Goal: Task Accomplishment & Management: Use online tool/utility

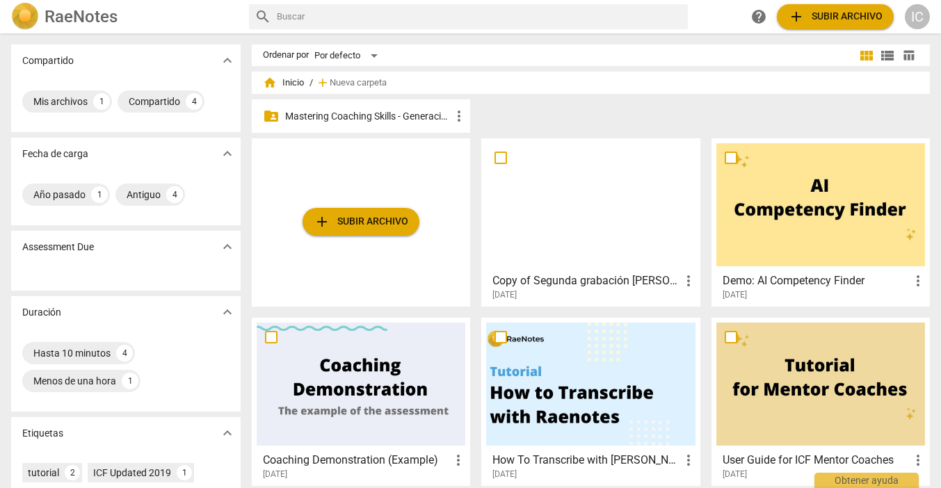
click at [405, 118] on p "Mastering Coaching Skills - Generación 31" at bounding box center [368, 116] width 166 height 15
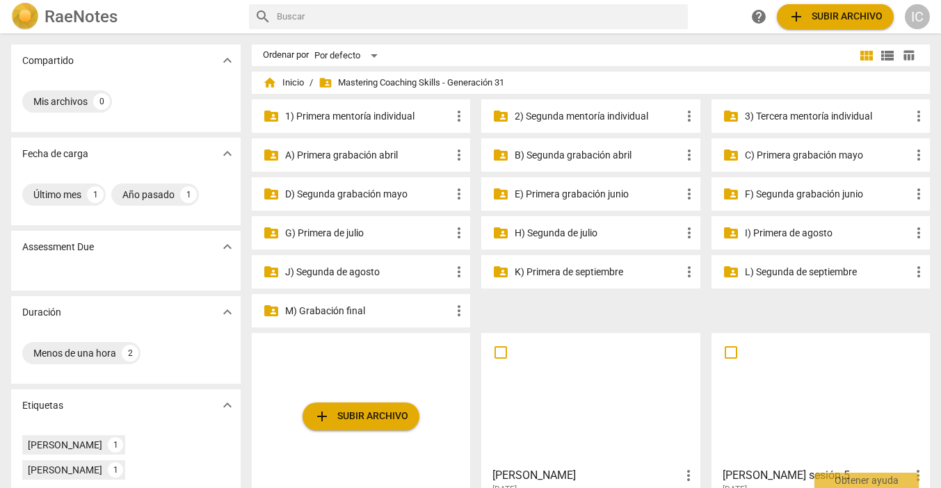
click at [547, 233] on p "H) Segunda de julio" at bounding box center [598, 233] width 166 height 15
click at [547, 232] on p "H) Segunda de julio" at bounding box center [598, 233] width 166 height 15
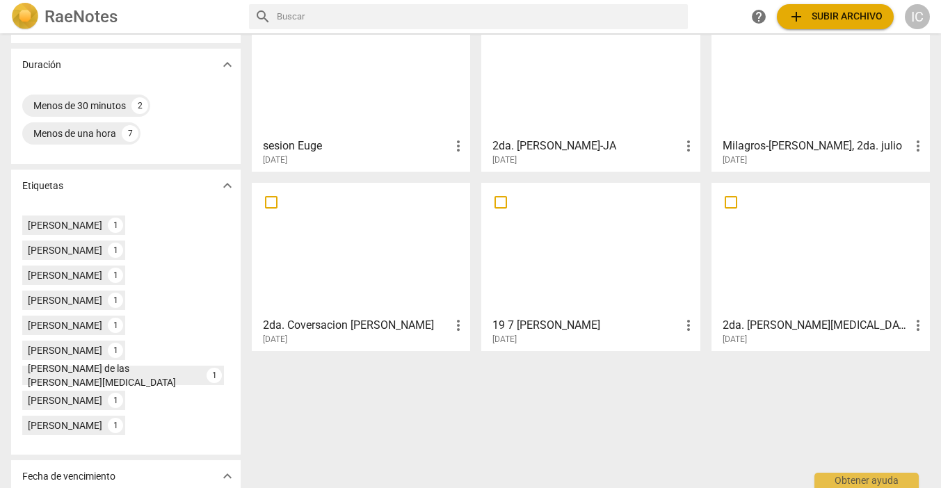
scroll to position [280, 0]
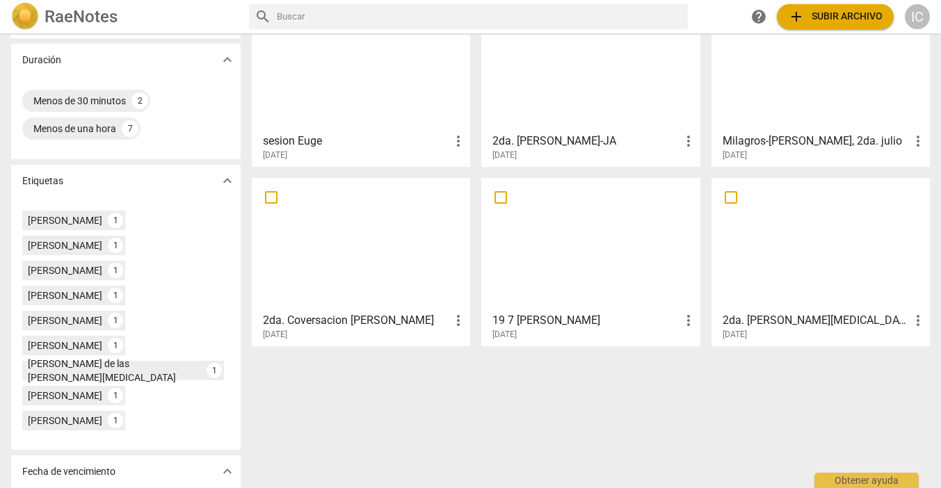
click at [327, 237] on div at bounding box center [361, 244] width 209 height 123
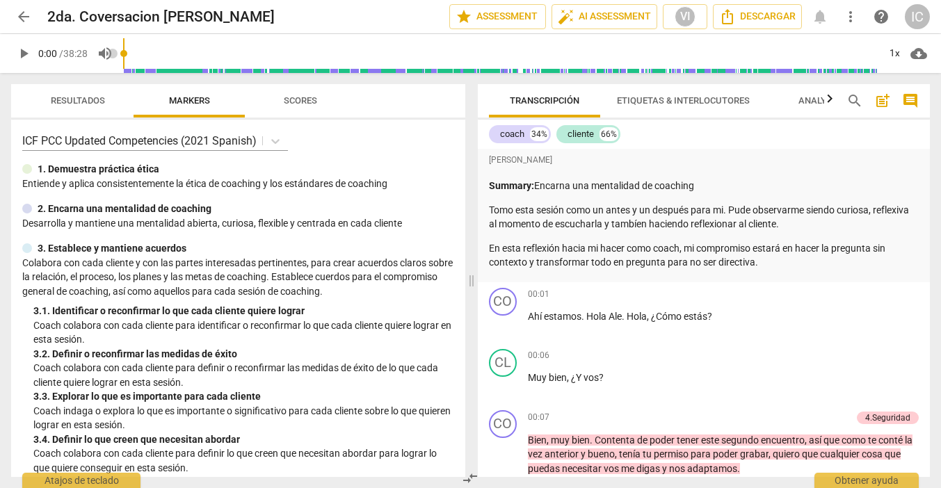
scroll to position [3, 0]
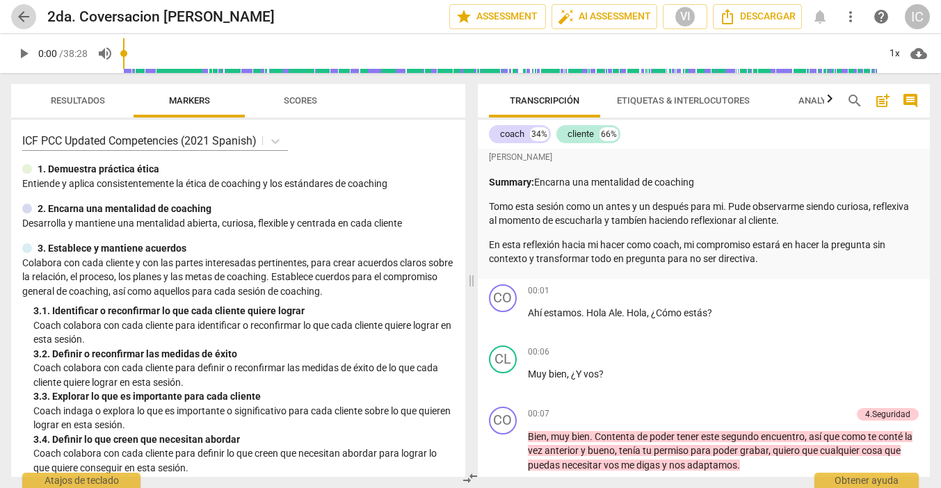
click at [20, 22] on span "arrow_back" at bounding box center [23, 16] width 17 height 17
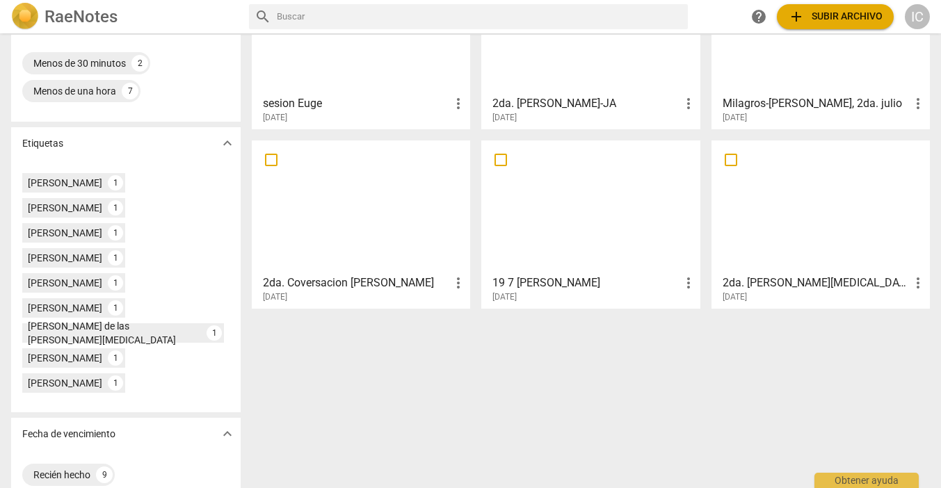
scroll to position [316, 0]
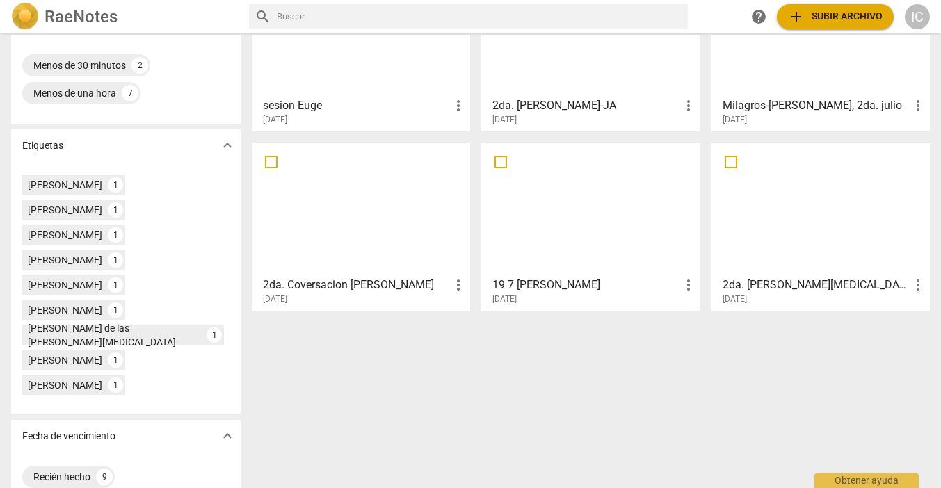
click at [540, 190] on div at bounding box center [590, 208] width 209 height 123
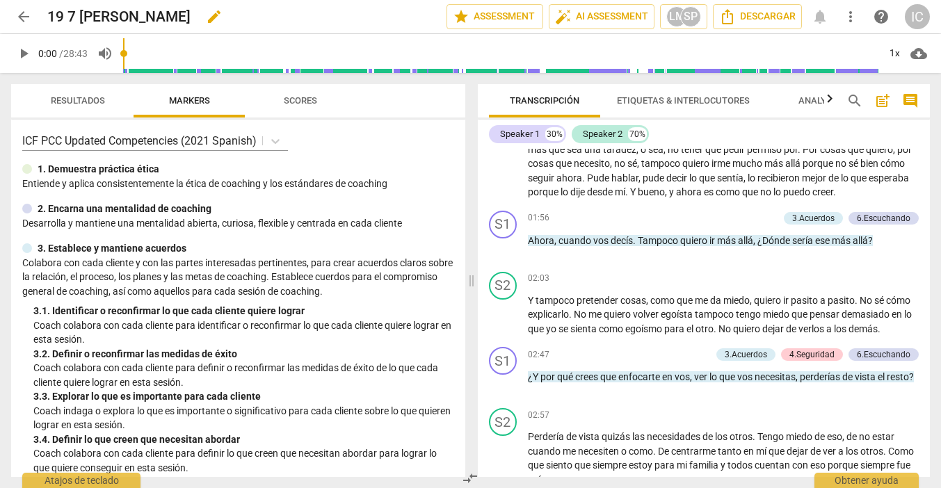
scroll to position [291, 0]
click at [31, 22] on span "arrow_back" at bounding box center [23, 16] width 17 height 17
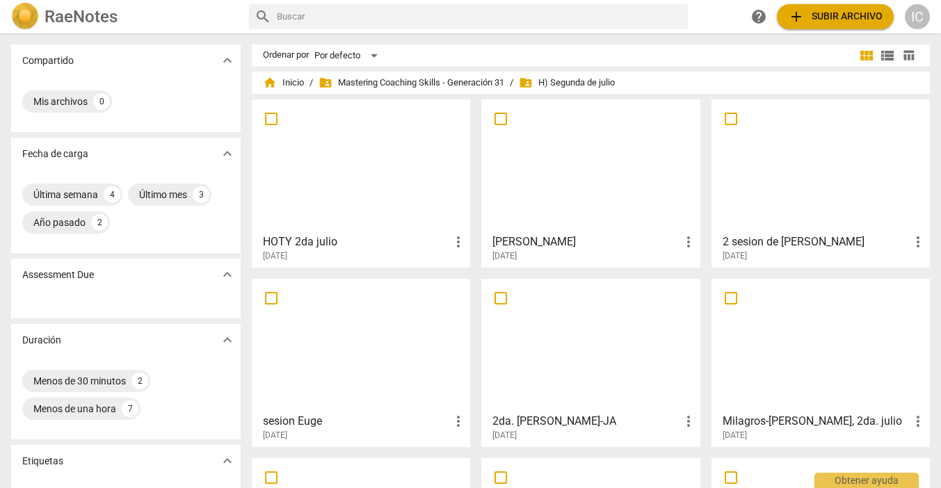
click at [847, 16] on span "add Subir archivo" at bounding box center [835, 16] width 95 height 17
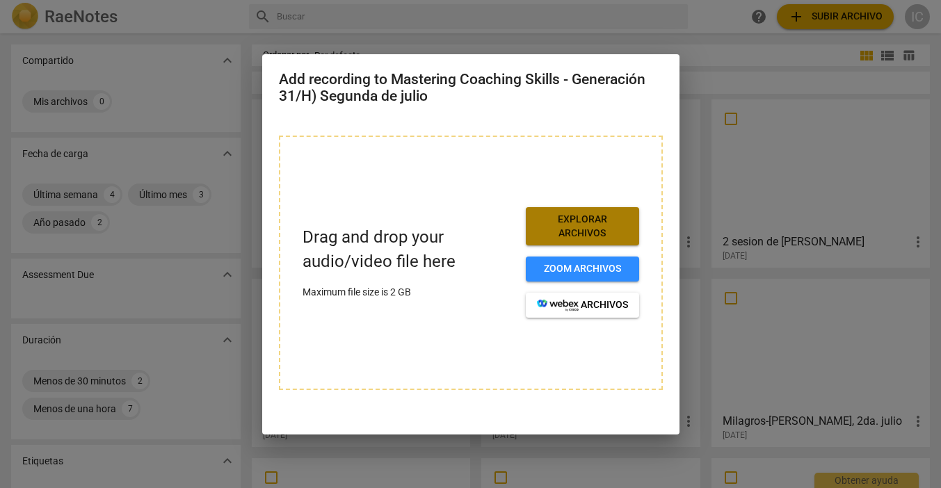
click at [551, 225] on span "Explorar archivos" at bounding box center [582, 226] width 91 height 27
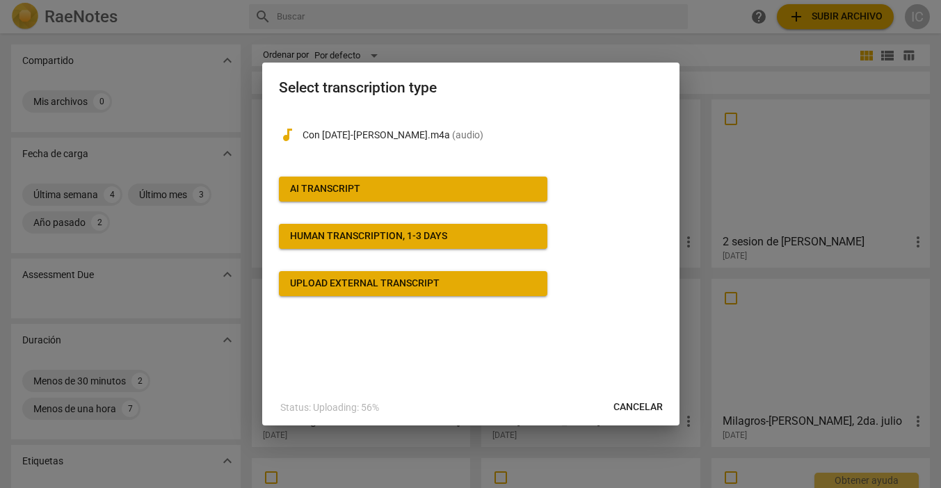
click at [385, 191] on span "AI Transcript" at bounding box center [413, 189] width 246 height 14
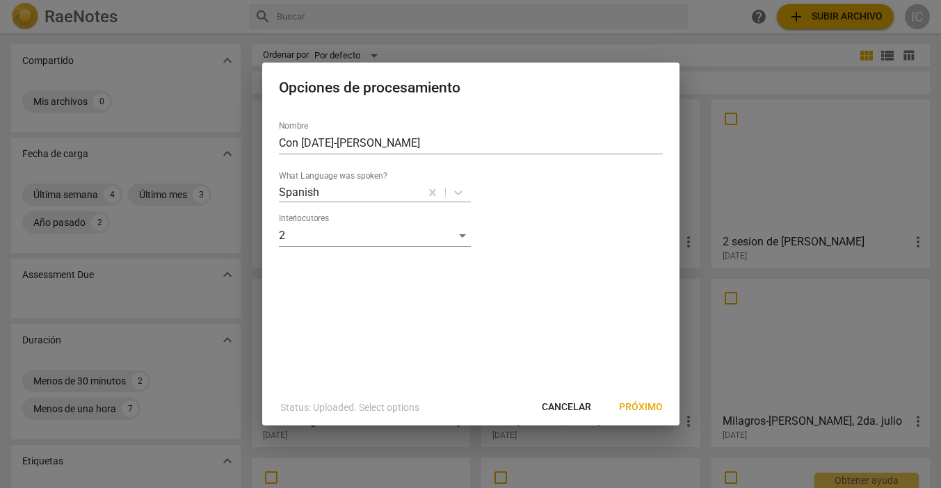
click at [631, 414] on span "Próximo" at bounding box center [641, 408] width 44 height 14
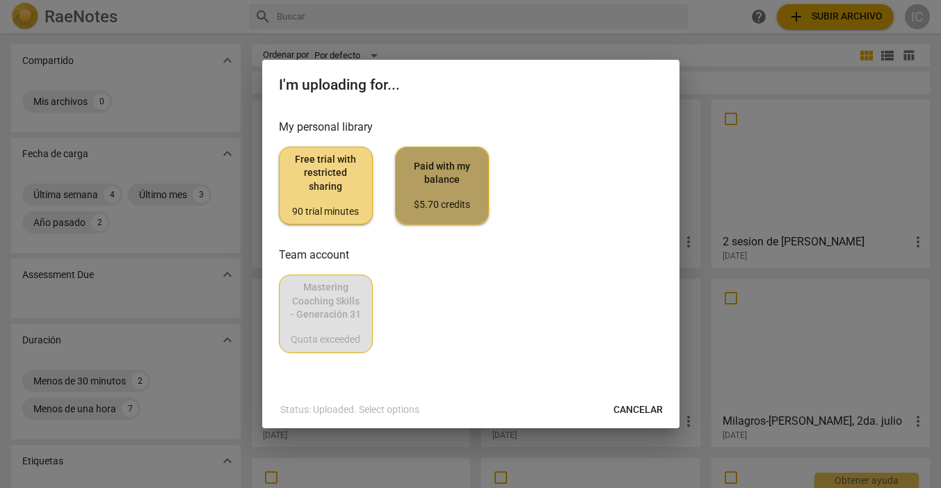
click at [415, 162] on span "Paid with my balance $5.70 credits" at bounding box center [442, 186] width 70 height 52
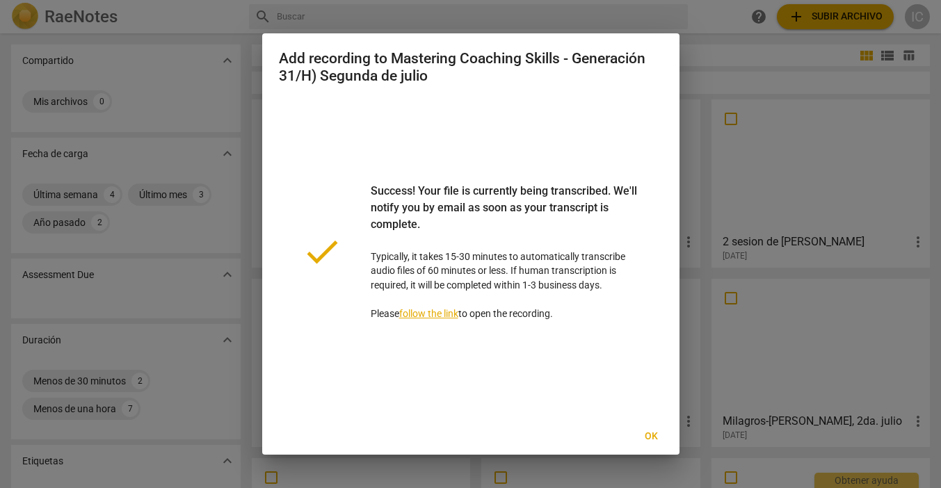
click at [648, 437] on span "Ok" at bounding box center [652, 437] width 22 height 14
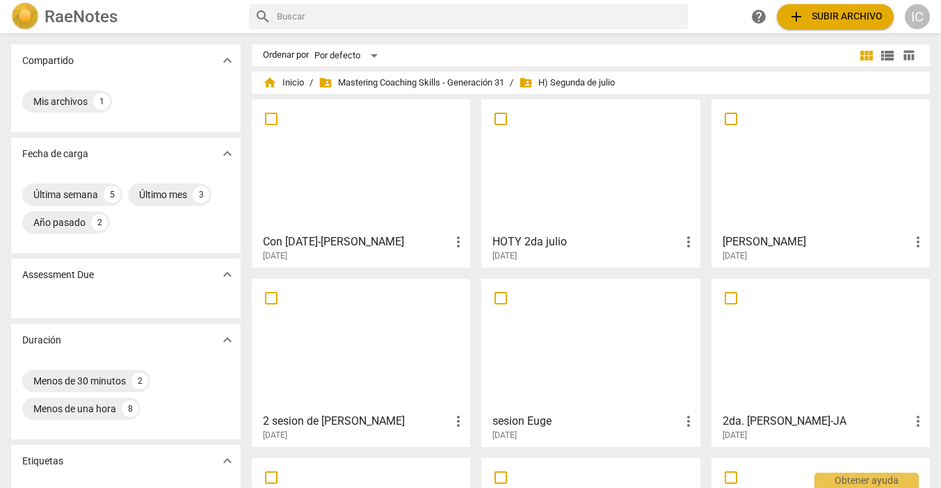
click at [353, 242] on h3 "Con 2 JUL-IVA Catrabetta" at bounding box center [356, 242] width 187 height 17
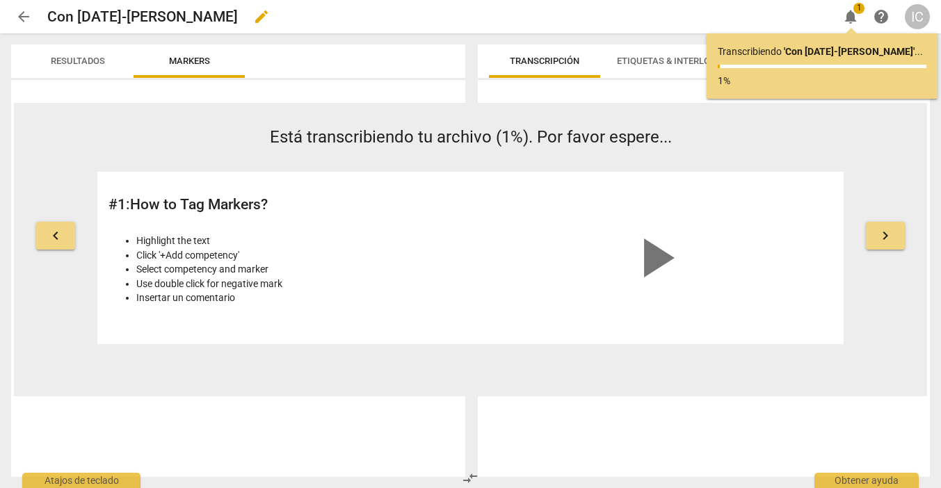
click at [157, 17] on h2 "Con 2 JUL-IVA Catrabetta" at bounding box center [142, 16] width 191 height 17
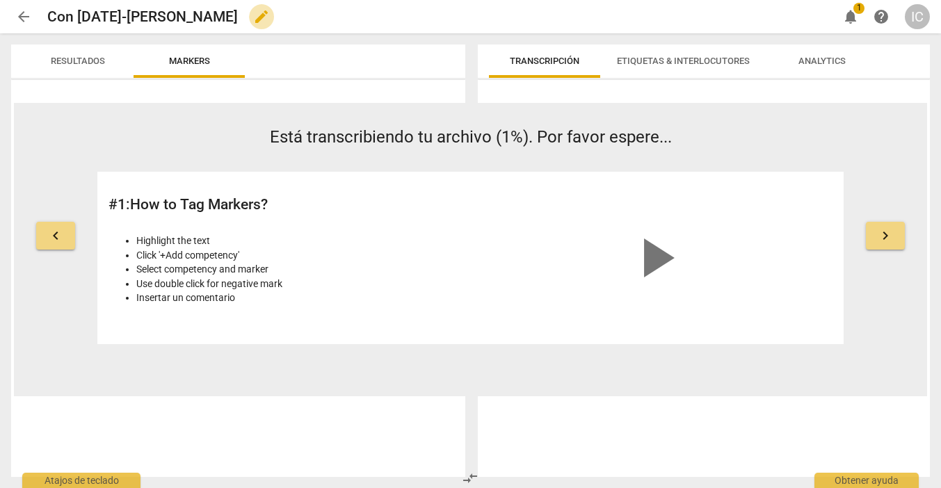
click at [253, 20] on span "edit" at bounding box center [261, 16] width 17 height 17
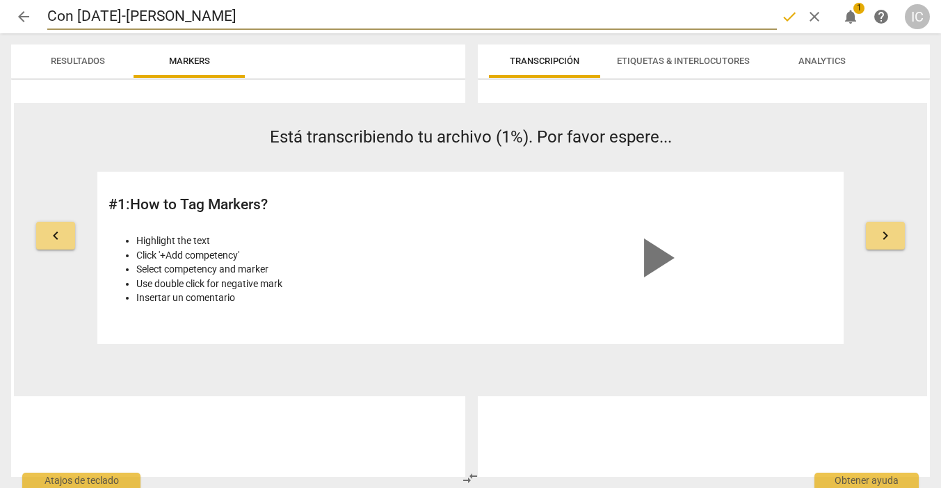
click at [166, 15] on input "Con 2 JUL-IVA Catrabetta" at bounding box center [412, 16] width 730 height 26
type input "Con [DATE]-[PERSON_NAME]"
click at [263, 31] on div "arrow_back Con 2 JUL-IVA Carabetta done clear notifications 1 help IC" at bounding box center [470, 16] width 919 height 33
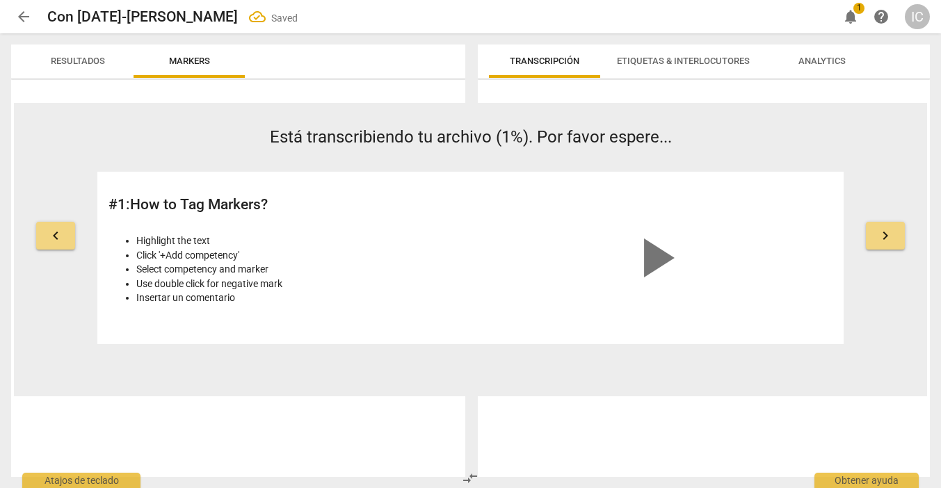
click at [19, 13] on span "arrow_back" at bounding box center [23, 16] width 17 height 17
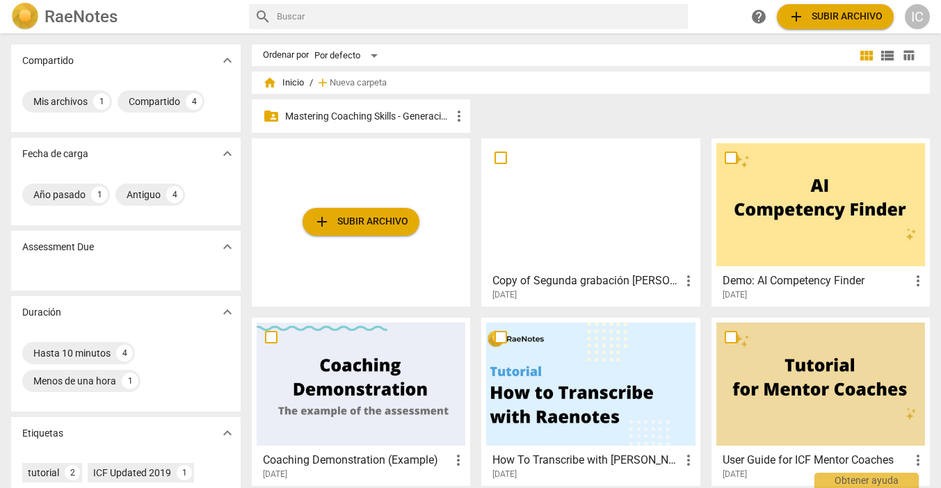
click at [408, 117] on p "Mastering Coaching Skills - Generación 31" at bounding box center [368, 116] width 166 height 15
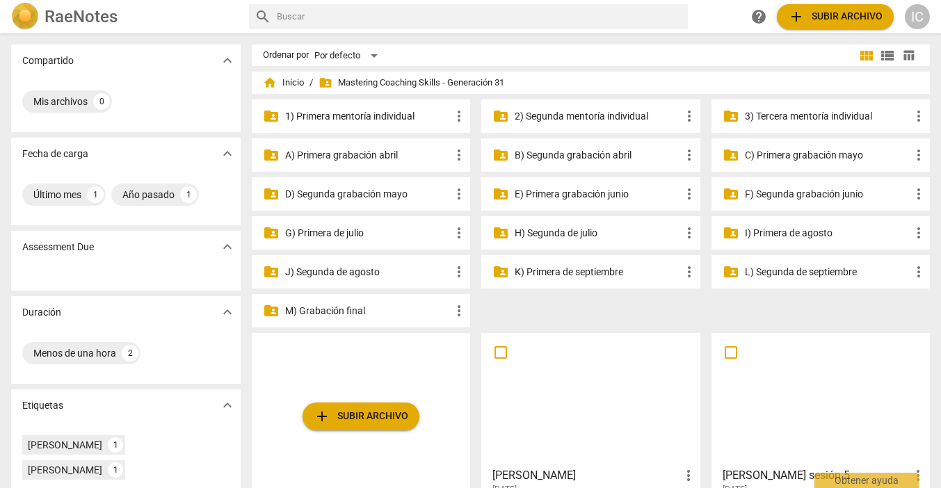
click at [614, 234] on p "H) Segunda de julio" at bounding box center [598, 233] width 166 height 15
click at [780, 239] on p "I) Primera de agosto" at bounding box center [828, 233] width 166 height 15
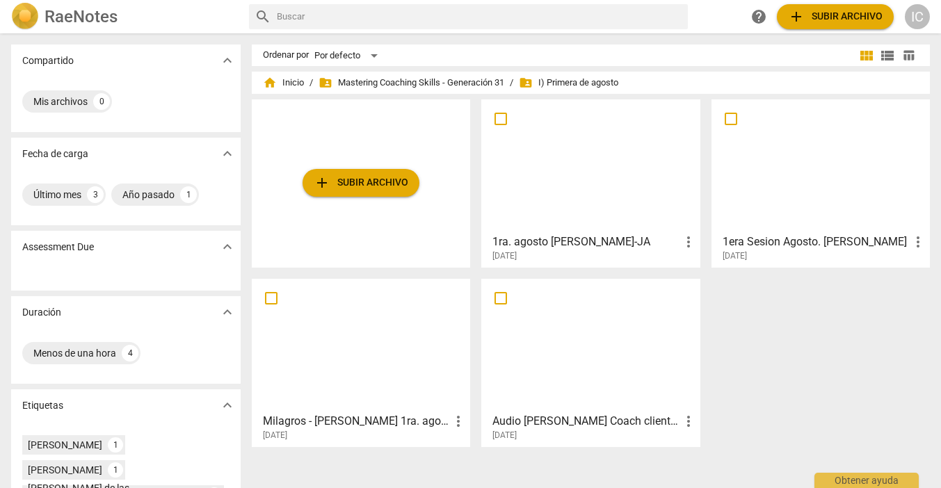
click at [782, 243] on h3 "1era Sesion Agosto. [PERSON_NAME]" at bounding box center [816, 242] width 187 height 17
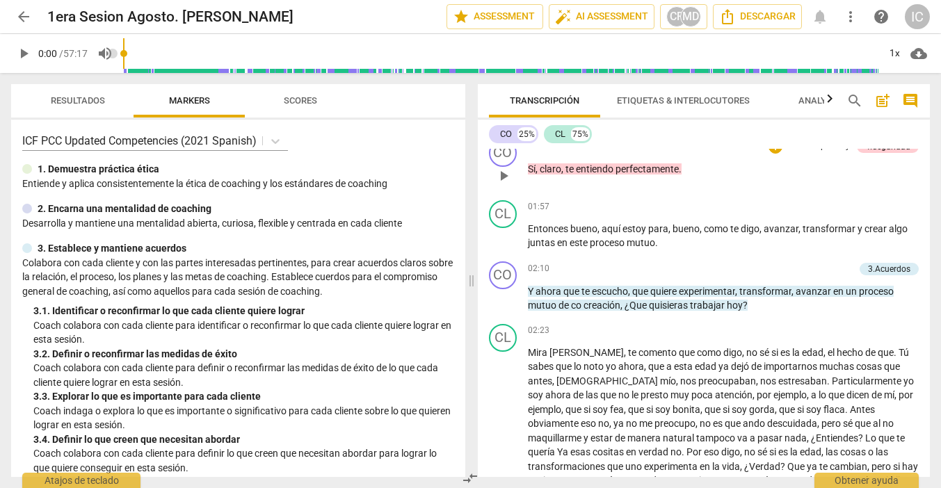
scroll to position [416, 0]
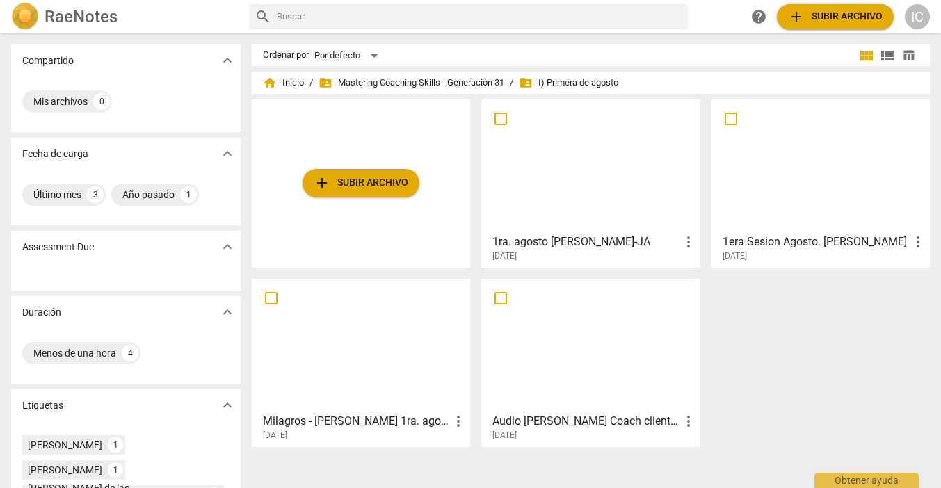
click at [376, 182] on span "add Subir archivo" at bounding box center [361, 183] width 95 height 17
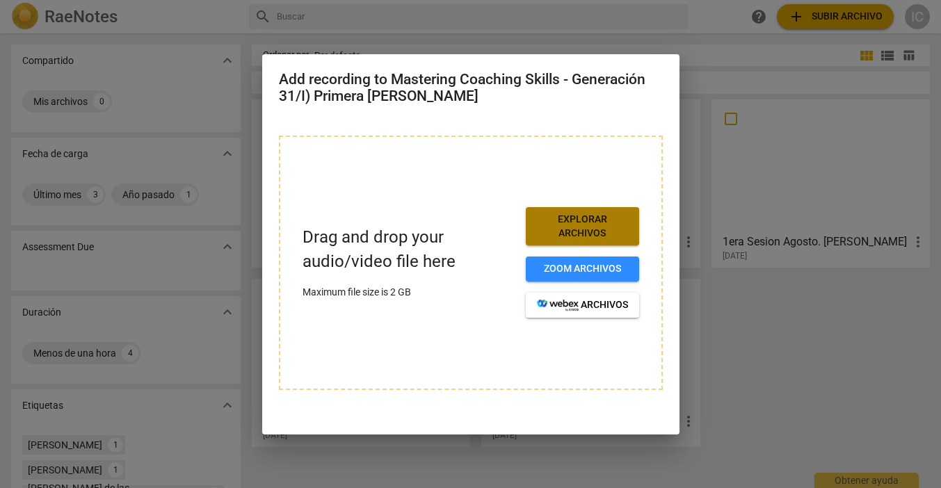
click at [559, 221] on span "Explorar archivos" at bounding box center [582, 226] width 91 height 27
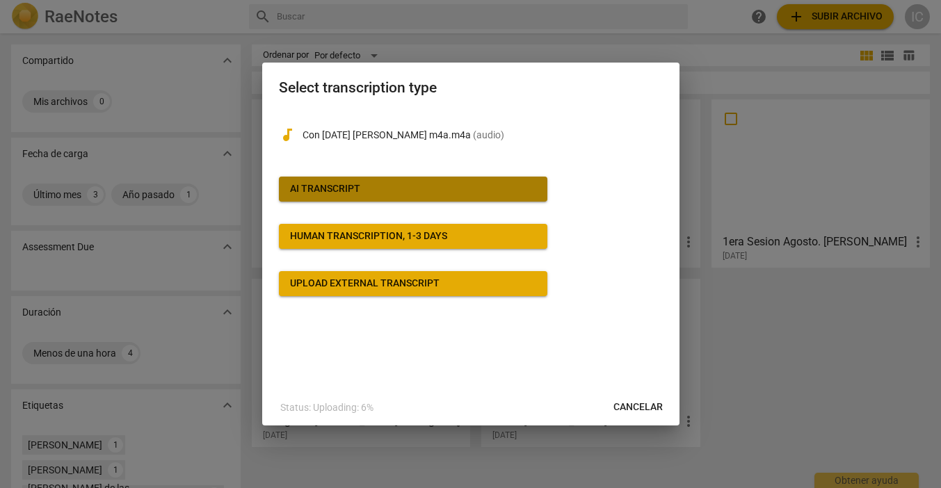
click at [411, 192] on span "AI Transcript" at bounding box center [413, 189] width 246 height 14
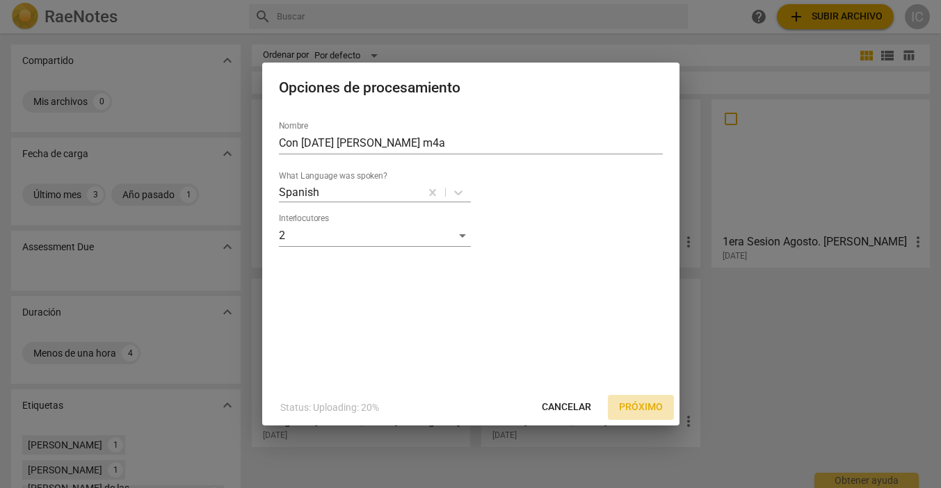
click at [647, 396] on button "Próximo" at bounding box center [641, 407] width 66 height 25
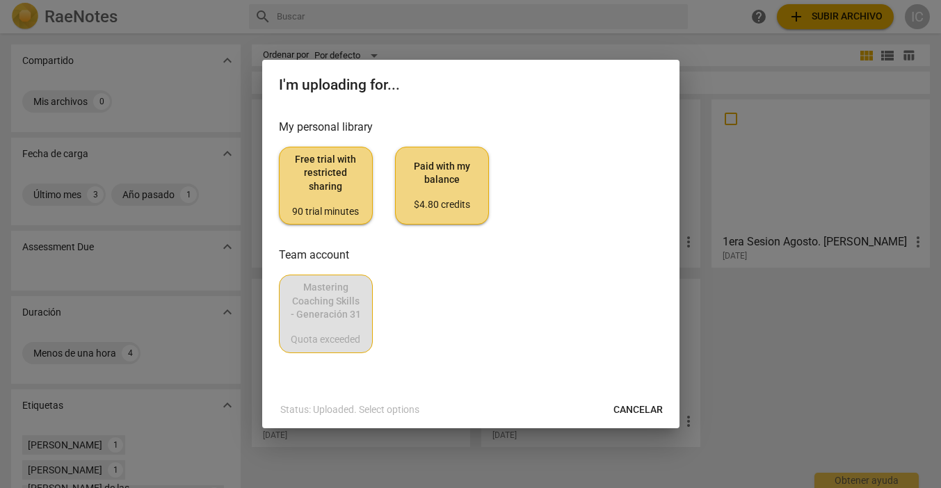
click at [431, 191] on span "Paid with my balance $4.80 credits" at bounding box center [442, 186] width 70 height 52
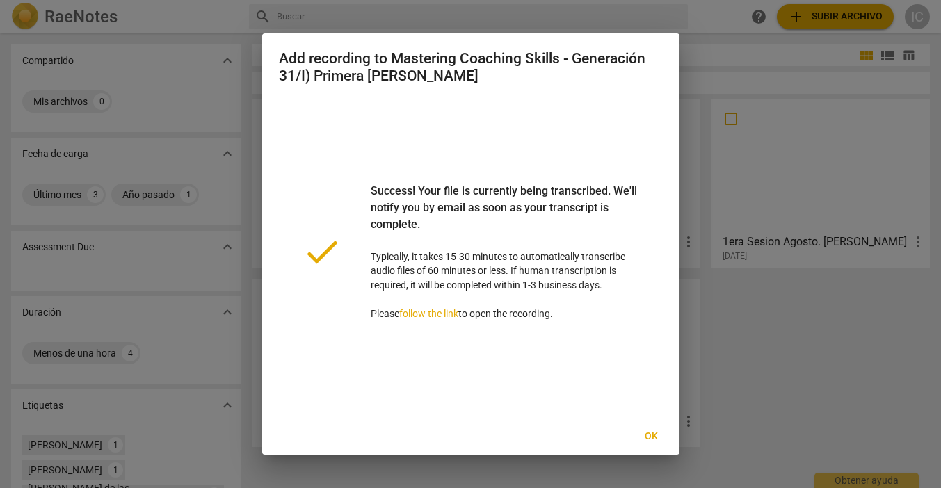
click at [648, 433] on span "Ok" at bounding box center [652, 437] width 22 height 14
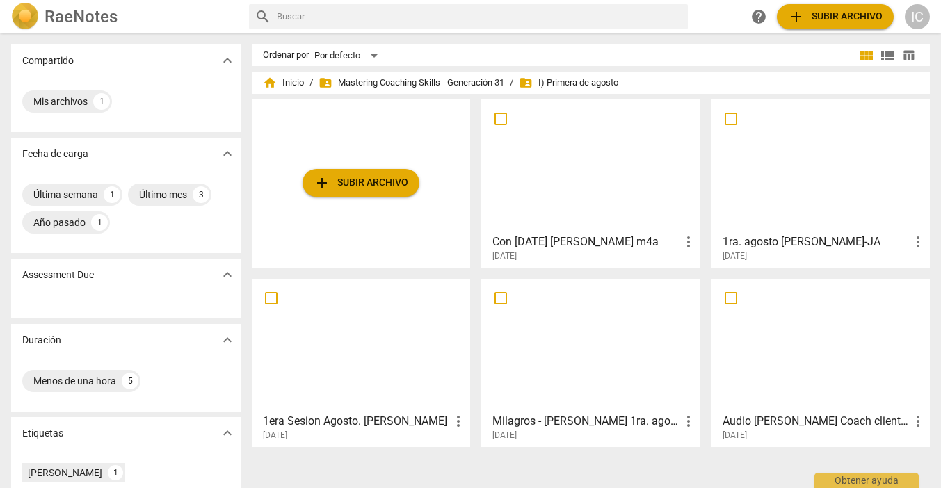
click at [595, 196] on div at bounding box center [590, 165] width 209 height 123
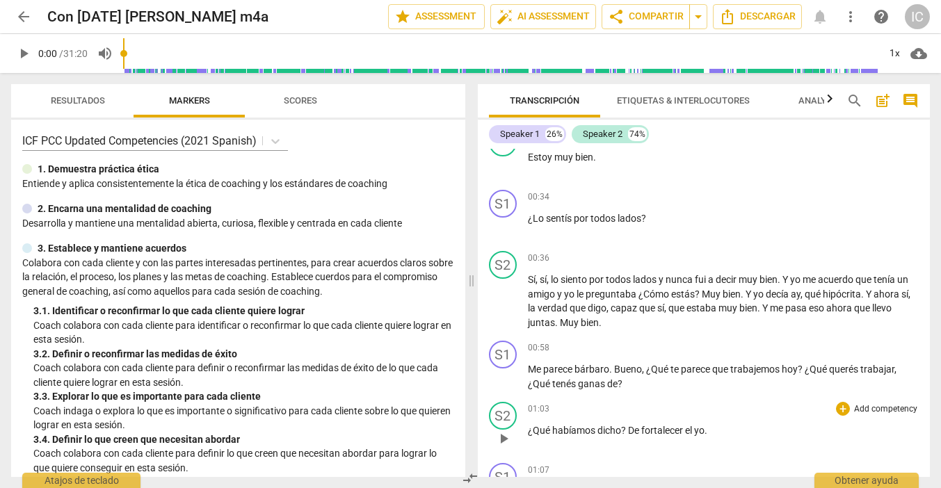
scroll to position [336, 0]
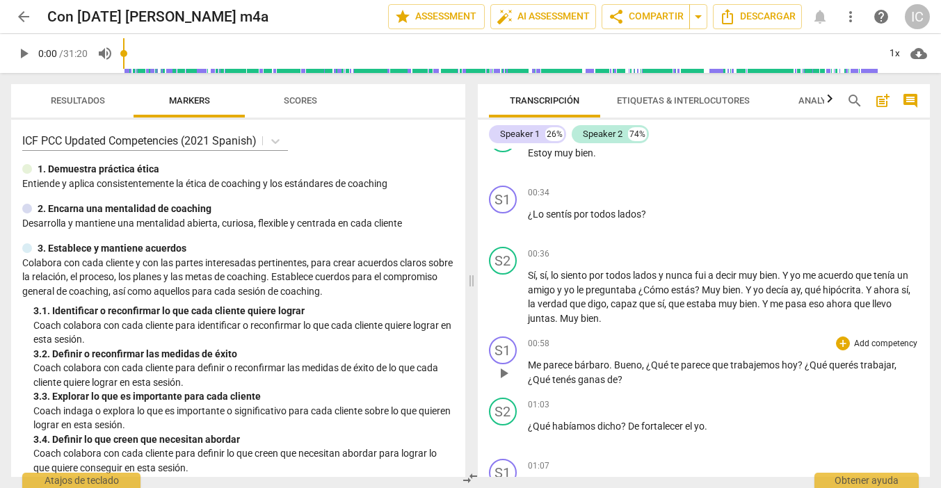
click at [604, 381] on span "ganas" at bounding box center [592, 379] width 29 height 11
click at [617, 380] on span "de" at bounding box center [612, 379] width 10 height 11
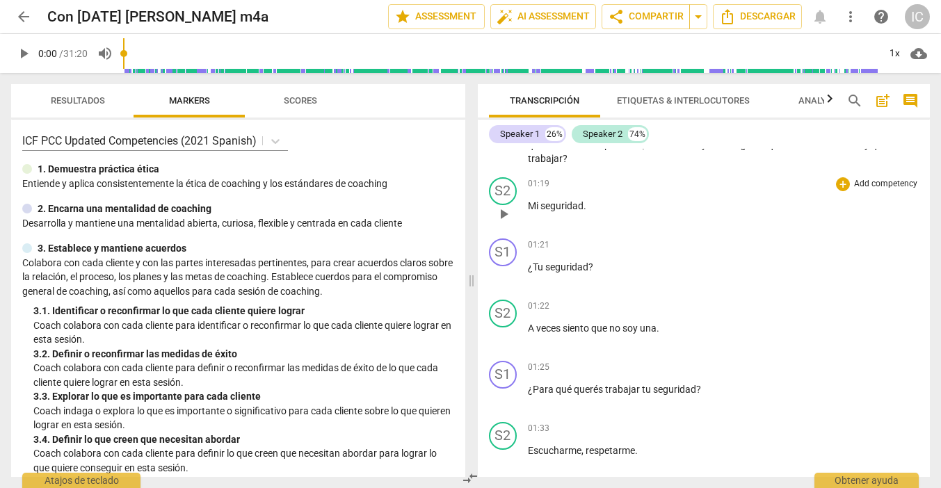
scroll to position [691, 0]
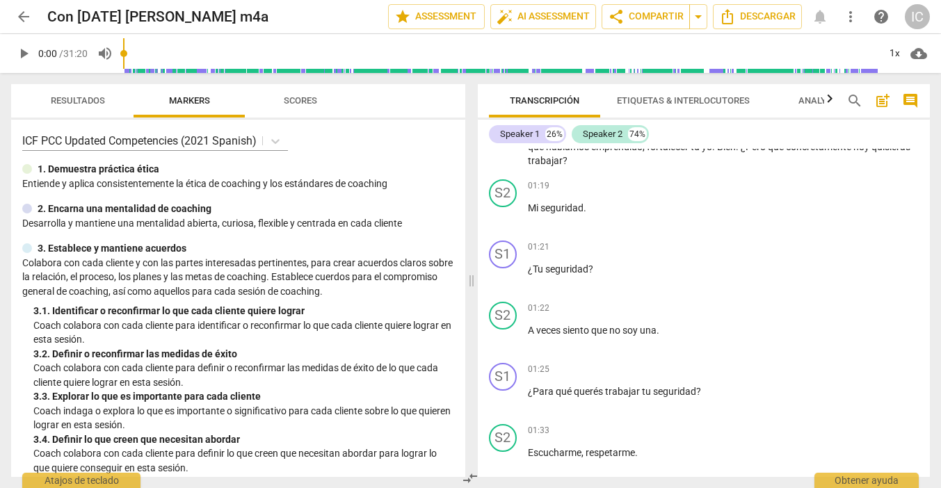
click at [24, 55] on span "play_arrow" at bounding box center [23, 53] width 17 height 17
drag, startPoint x: 128, startPoint y: 61, endPoint x: 159, endPoint y: 59, distance: 30.6
click at [159, 59] on input "range" at bounding box center [500, 53] width 755 height 45
click at [668, 330] on p "A veces siento que no soy una ." at bounding box center [724, 330] width 392 height 15
type input "91"
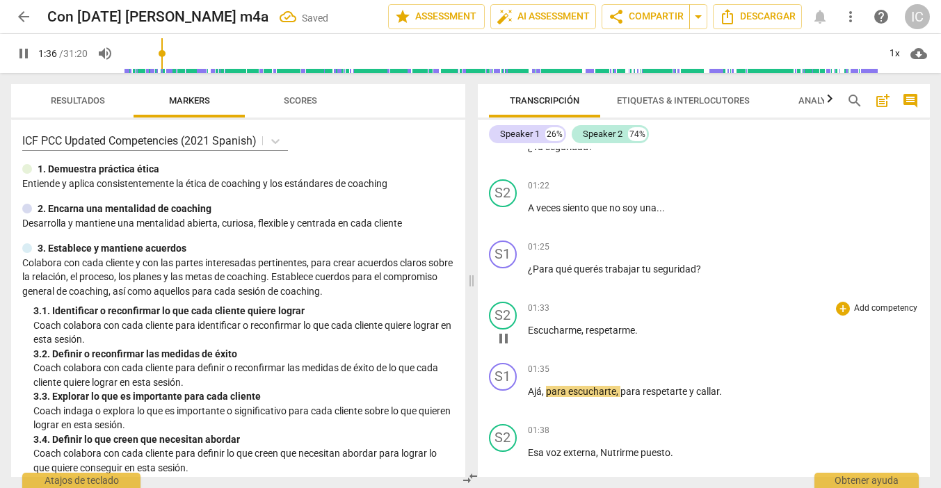
scroll to position [818, 0]
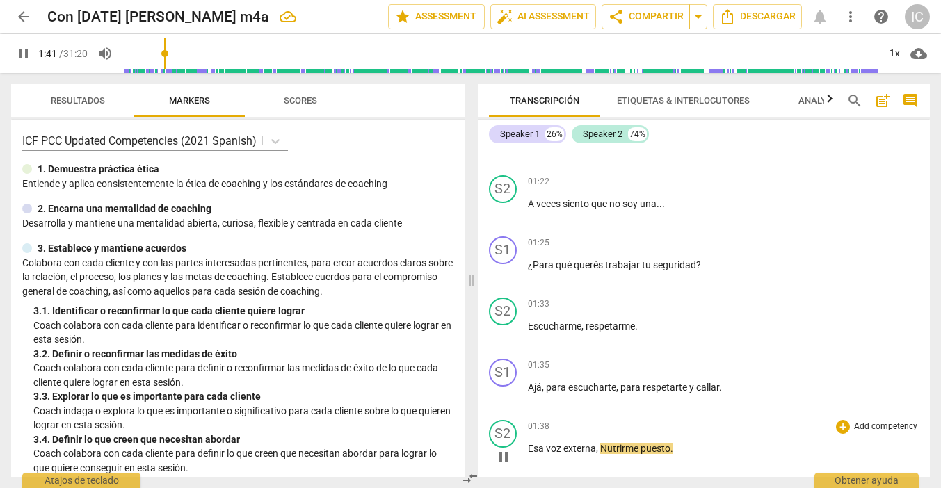
click at [531, 444] on span "Esa" at bounding box center [537, 448] width 18 height 11
type input "103"
click at [689, 385] on span "y" at bounding box center [692, 387] width 7 height 11
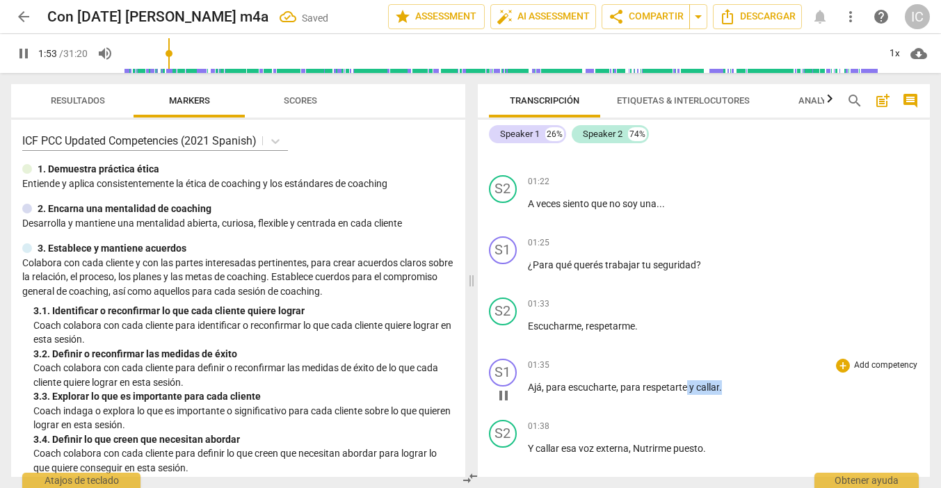
drag, startPoint x: 714, startPoint y: 385, endPoint x: 737, endPoint y: 385, distance: 23.6
click at [737, 385] on p "Ajá , para escucharte , para respetarte y callar ." at bounding box center [724, 387] width 392 height 15
type input "114"
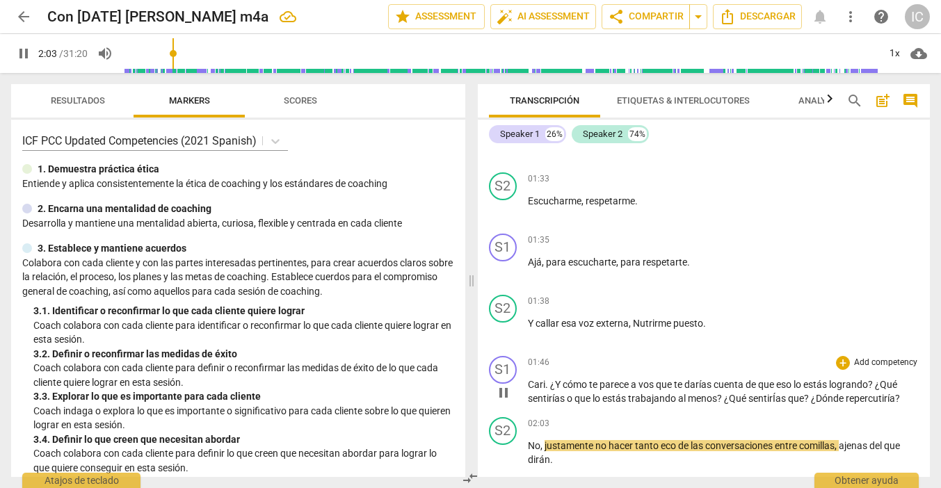
scroll to position [974, 0]
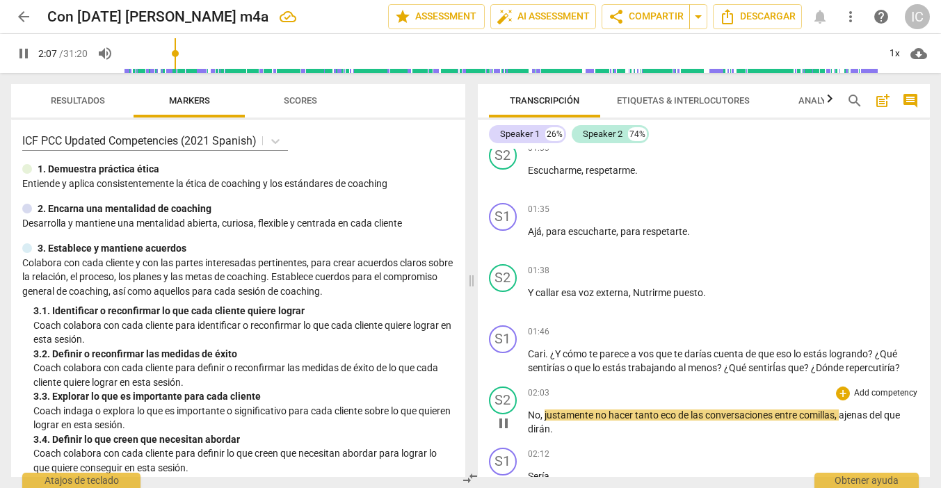
click at [547, 414] on span "justamente" at bounding box center [570, 415] width 51 height 11
type input "129"
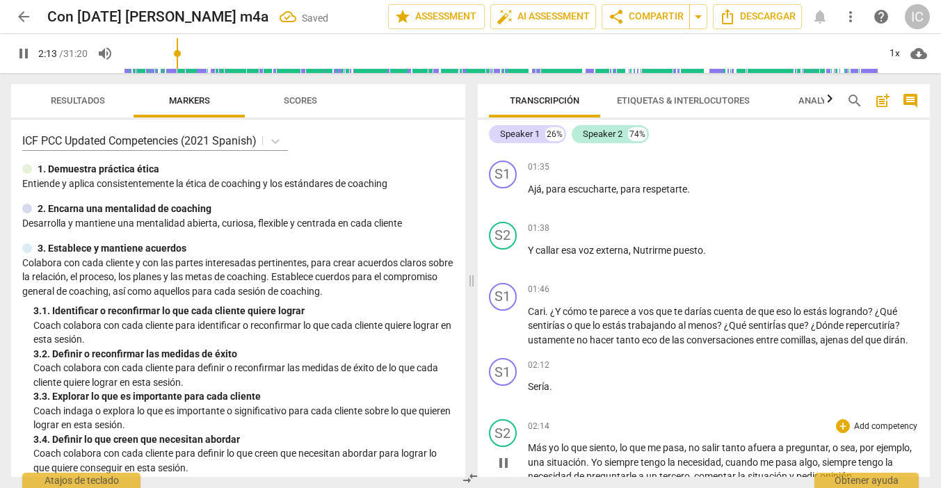
scroll to position [1017, 0]
click at [179, 51] on input "range" at bounding box center [500, 53] width 755 height 45
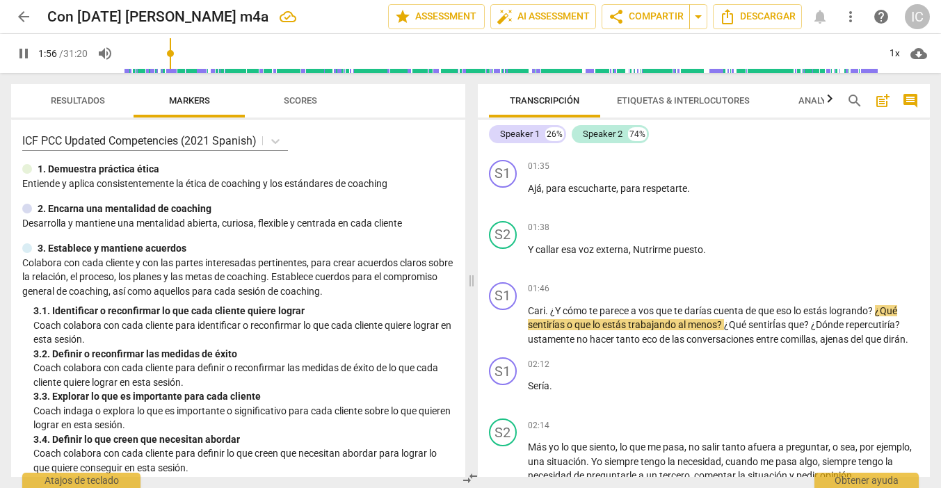
drag, startPoint x: 181, startPoint y: 60, endPoint x: 173, endPoint y: 59, distance: 8.4
click at [173, 59] on input "range" at bounding box center [500, 53] width 755 height 45
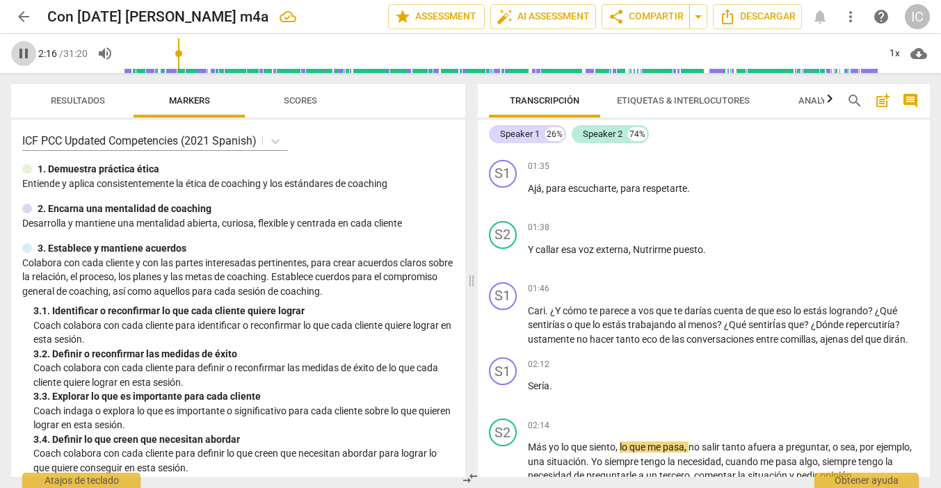
click at [29, 57] on span "pause" at bounding box center [23, 53] width 17 height 17
type input "136"
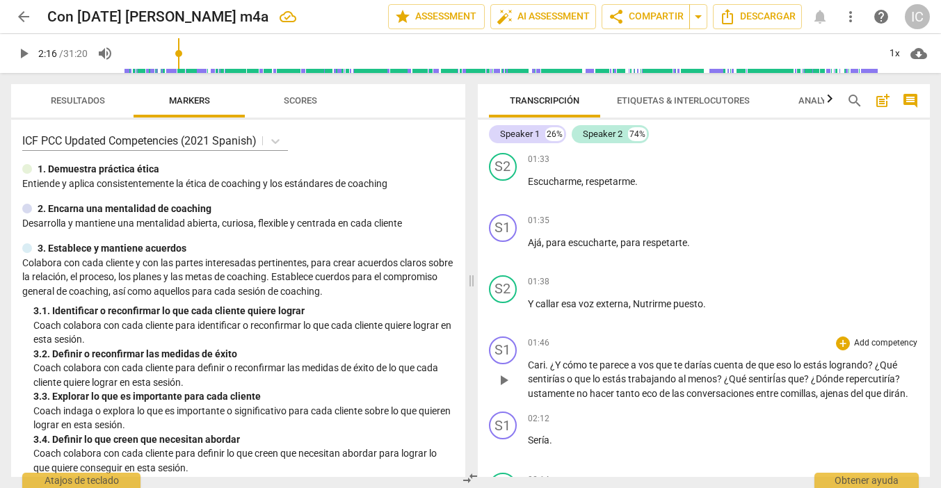
scroll to position [963, 0]
click at [529, 390] on span "ustamente" at bounding box center [552, 392] width 49 height 11
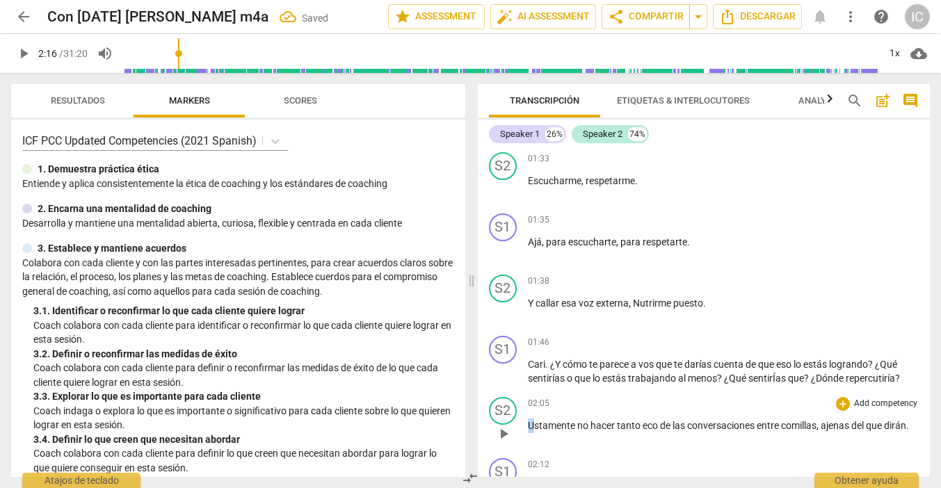
click at [531, 422] on span "Ustamente" at bounding box center [552, 425] width 49 height 11
click at [583, 433] on p "JUstamente no hacer tanto eco de las conversaciones entre comillas , ajenas del…" at bounding box center [724, 426] width 392 height 15
click at [20, 54] on span "play_arrow" at bounding box center [23, 53] width 17 height 17
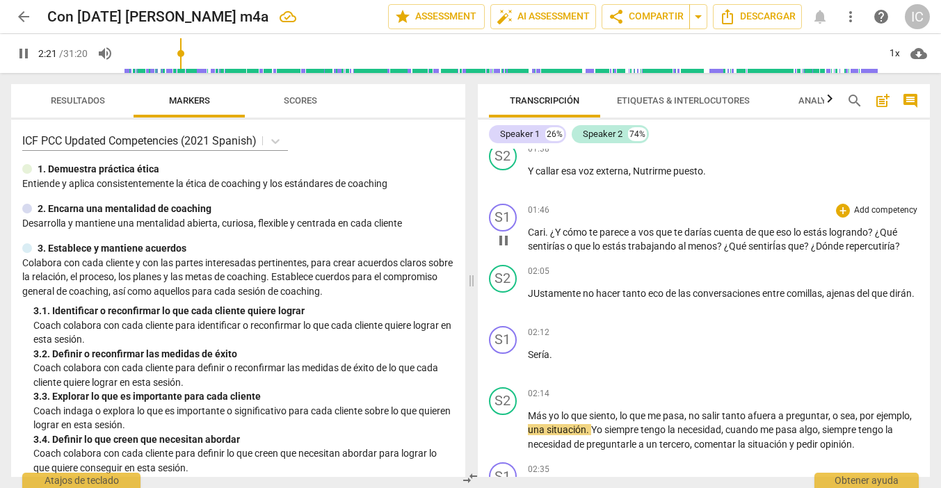
scroll to position [1096, 0]
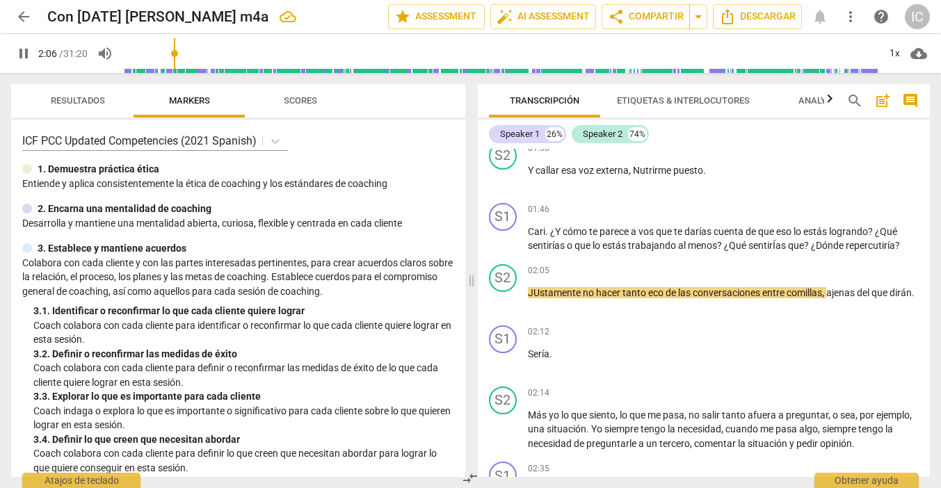
drag, startPoint x: 185, startPoint y: 54, endPoint x: 176, endPoint y: 54, distance: 9.0
click at [176, 54] on input "range" at bounding box center [500, 53] width 755 height 45
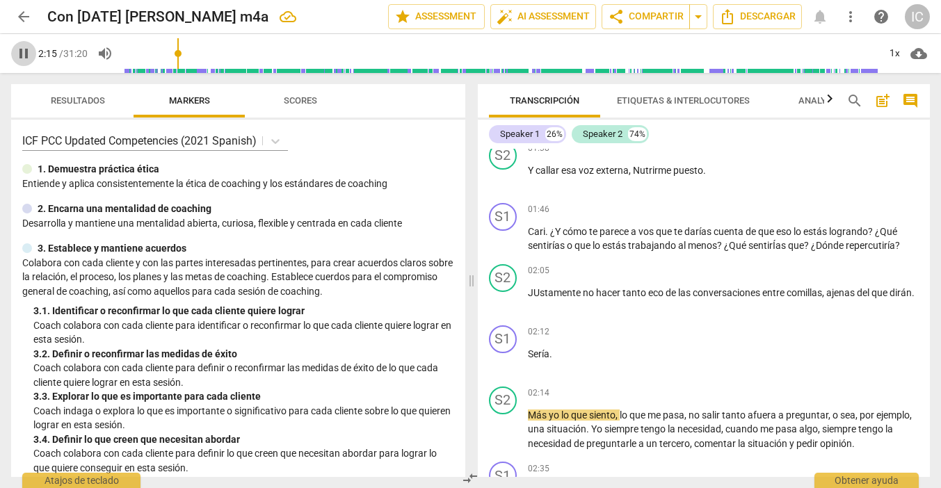
click at [21, 54] on span "pause" at bounding box center [23, 53] width 17 height 17
type input "136"
drag, startPoint x: 861, startPoint y: 291, endPoint x: 898, endPoint y: 296, distance: 37.2
click at [898, 296] on p "JUstamente no hacer tanto eco de las conversaciones entre comillas , ajenas del…" at bounding box center [724, 293] width 392 height 15
click at [529, 348] on span "Sería" at bounding box center [539, 353] width 22 height 11
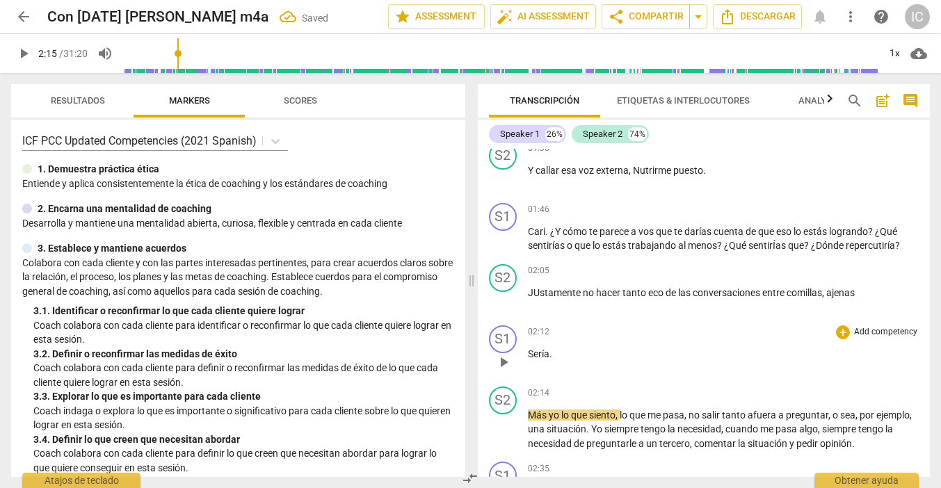
paste p
click at [652, 351] on p "del que dirán.Sería ." at bounding box center [724, 354] width 392 height 15
click at [529, 413] on span "Más" at bounding box center [538, 415] width 21 height 11
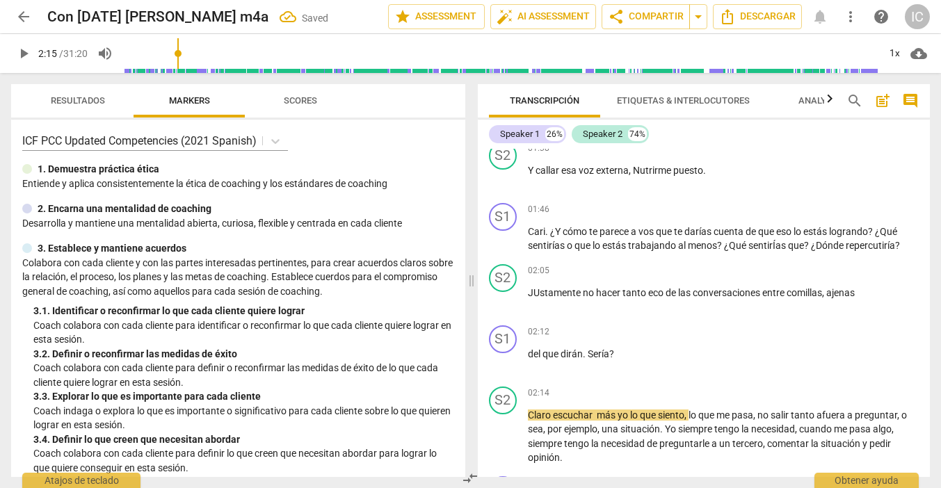
drag, startPoint x: 26, startPoint y: 51, endPoint x: 47, endPoint y: 65, distance: 24.7
click at [26, 51] on span "play_arrow" at bounding box center [23, 53] width 17 height 17
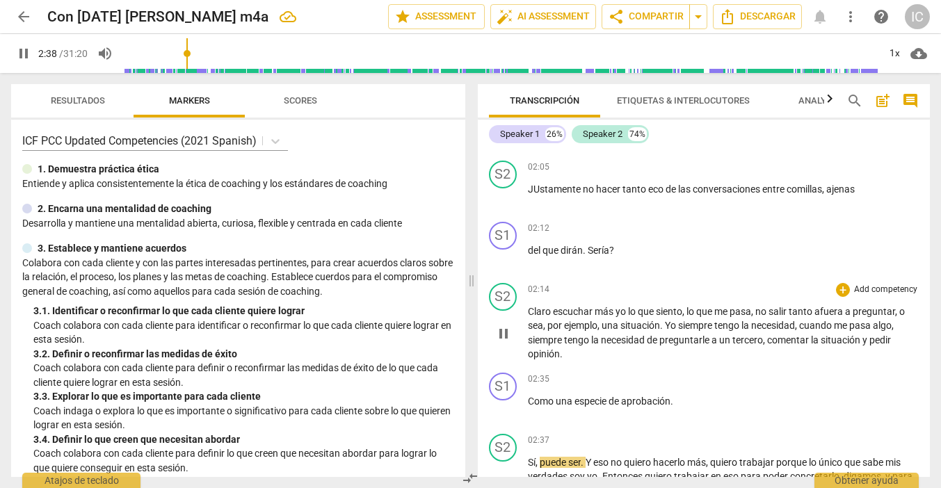
scroll to position [1208, 0]
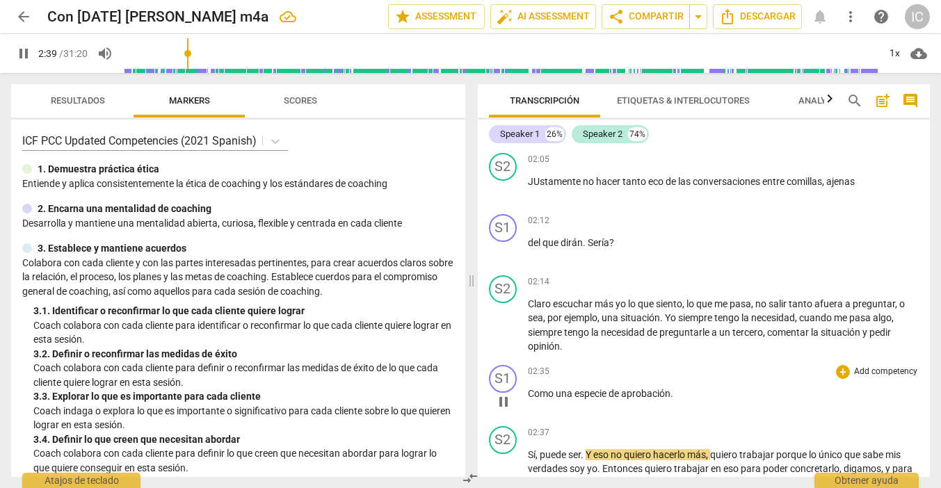
click at [736, 378] on div "02:35 + Add competency keyboard_arrow_right Como una especie de aprobación ." at bounding box center [724, 390] width 392 height 50
click at [711, 392] on p "Como una especie de aprobación ." at bounding box center [724, 394] width 392 height 15
type input "161"
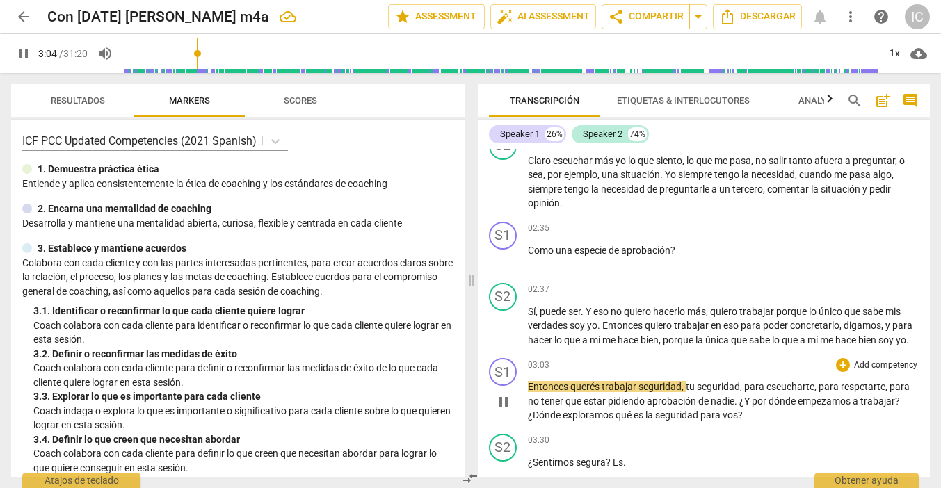
scroll to position [1351, 0]
click at [739, 407] on span "." at bounding box center [737, 401] width 5 height 11
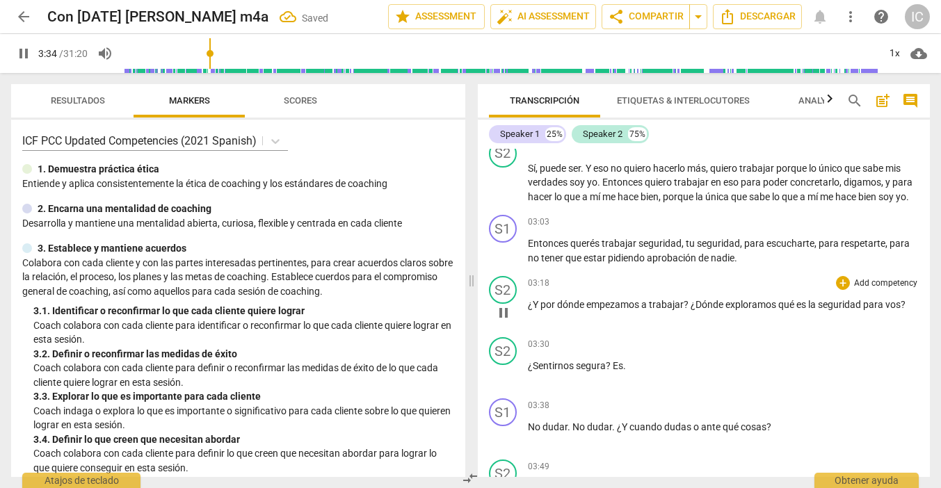
scroll to position [1493, 0]
click at [528, 312] on span "¿Y" at bounding box center [534, 305] width 13 height 11
type input "225"
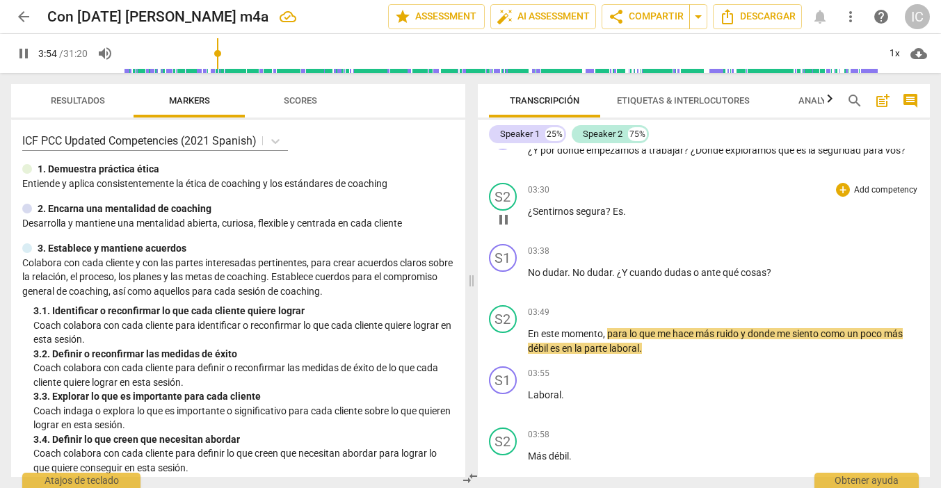
scroll to position [1722, 0]
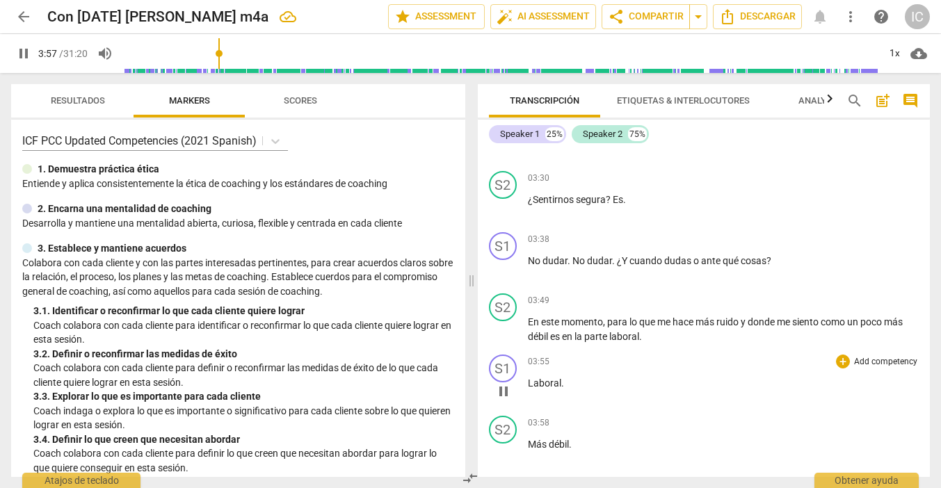
click at [602, 387] on p "Laboral ." at bounding box center [724, 383] width 392 height 15
type input "239"
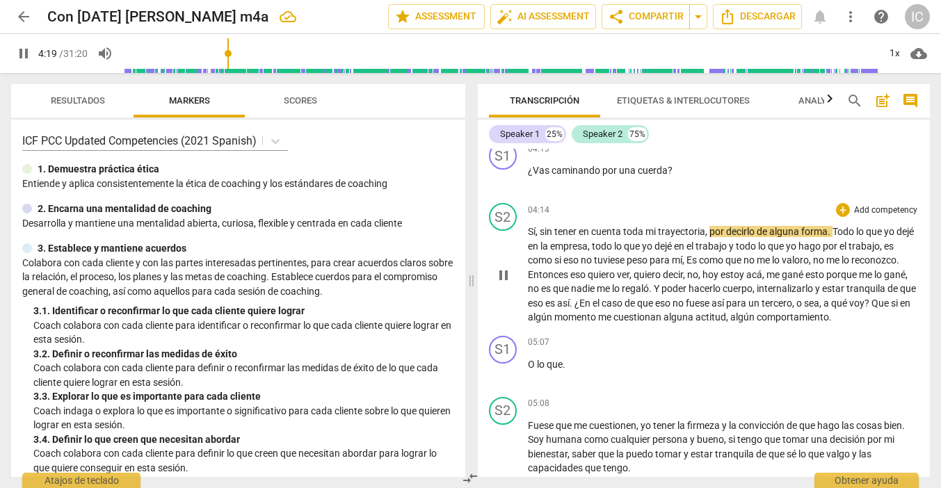
scroll to position [2180, 0]
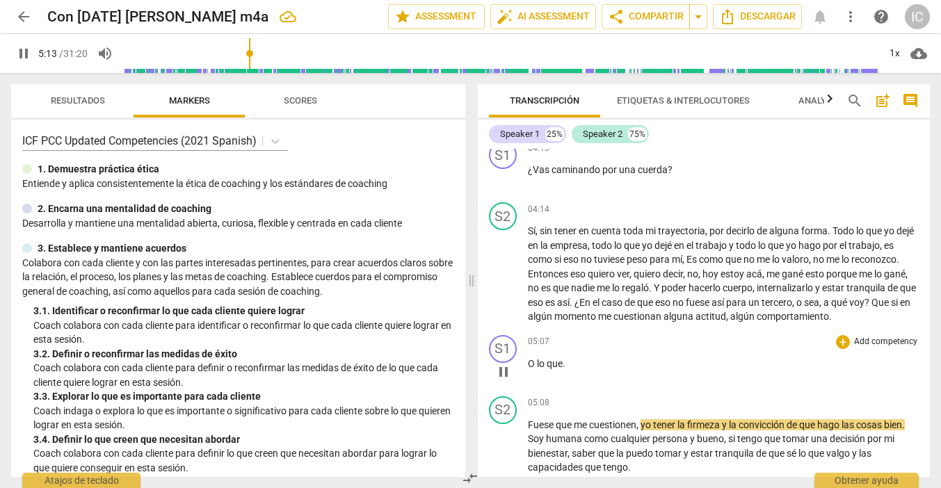
click at [589, 371] on p "O lo que ." at bounding box center [724, 364] width 392 height 15
type input "315"
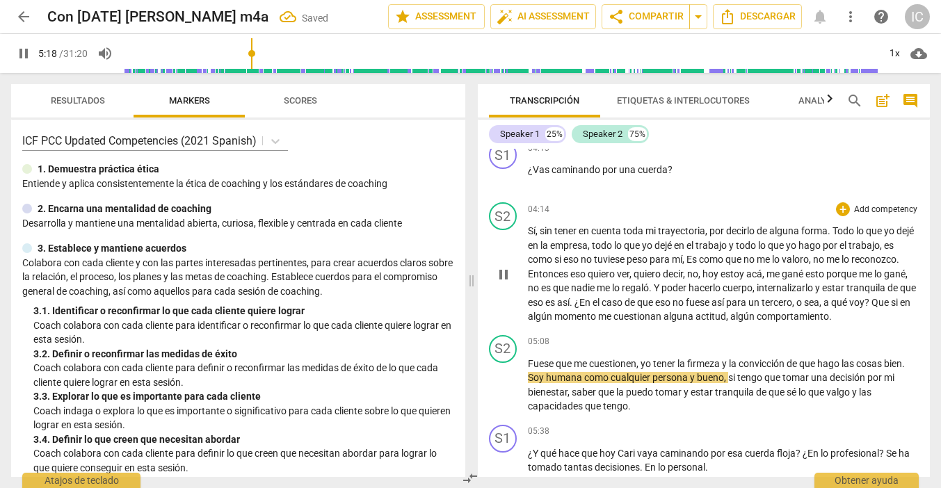
click at [622, 324] on p "Sí , sin tener en cuenta toda mi trayectoria , por decirlo de alguna forma . To…" at bounding box center [724, 274] width 392 height 100
type input "320"
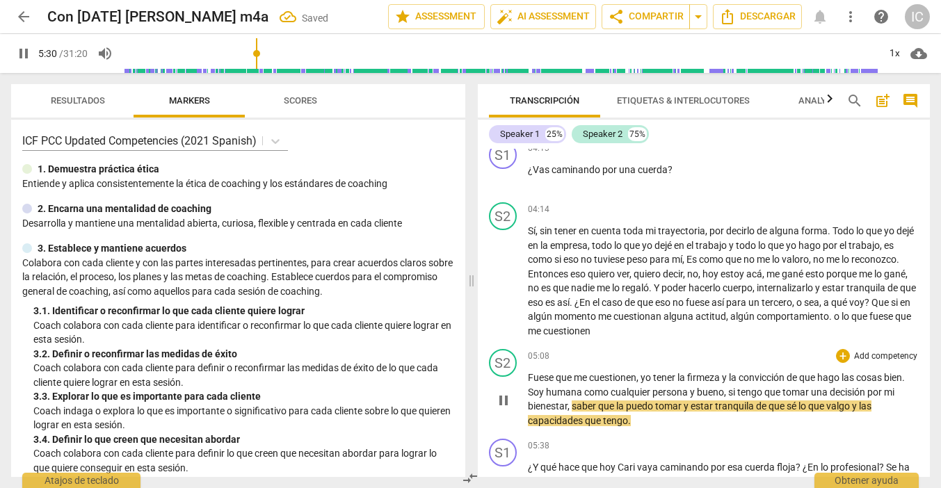
click at [641, 383] on span "," at bounding box center [638, 377] width 4 height 11
type input "332"
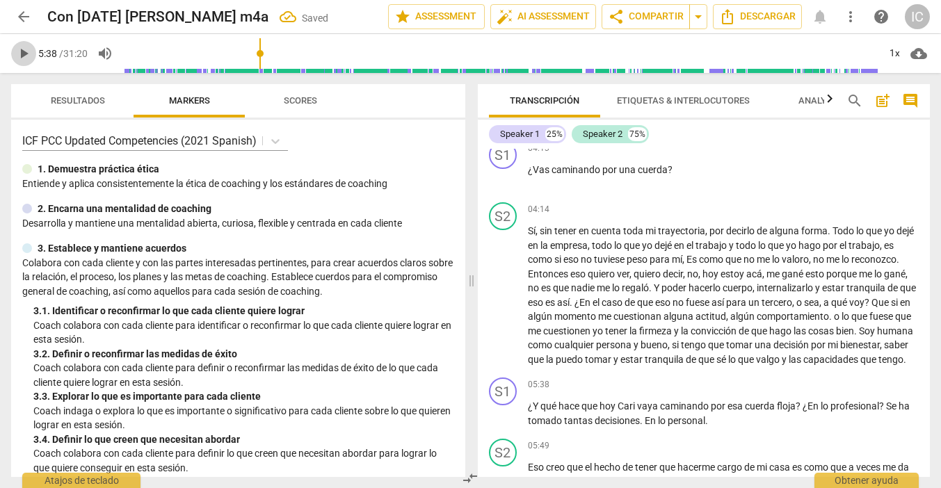
click at [29, 56] on span "play_arrow" at bounding box center [23, 53] width 17 height 17
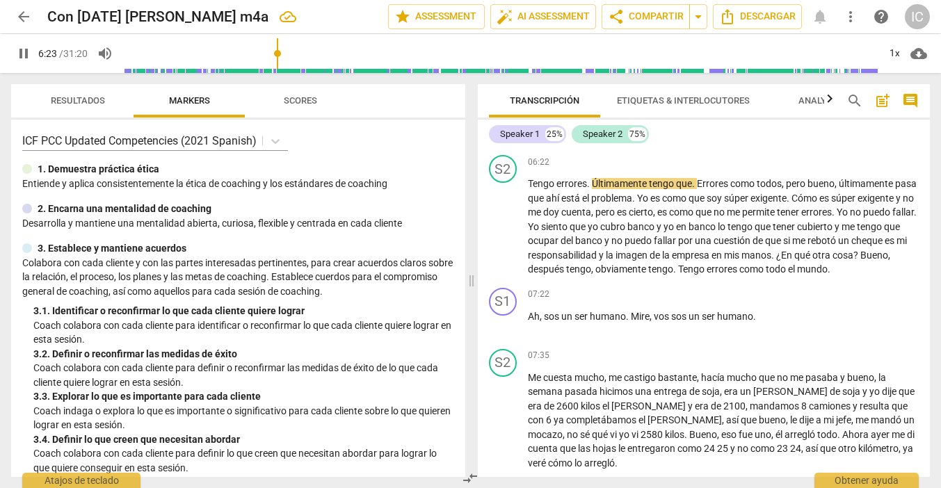
scroll to position [2587, 0]
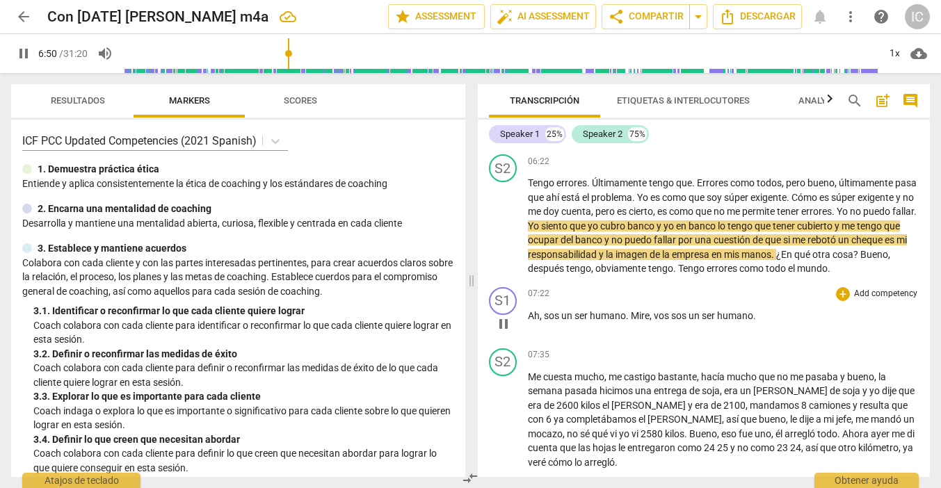
click at [764, 323] on p "Ah , sos un ser humano . [PERSON_NAME] , vos sos un ser humano ." at bounding box center [724, 316] width 392 height 15
type input "412"
click at [777, 337] on div "07:22 + Add competency keyboard_arrow_right Ah , sos un ser humano . [PERSON_NA…" at bounding box center [724, 312] width 392 height 50
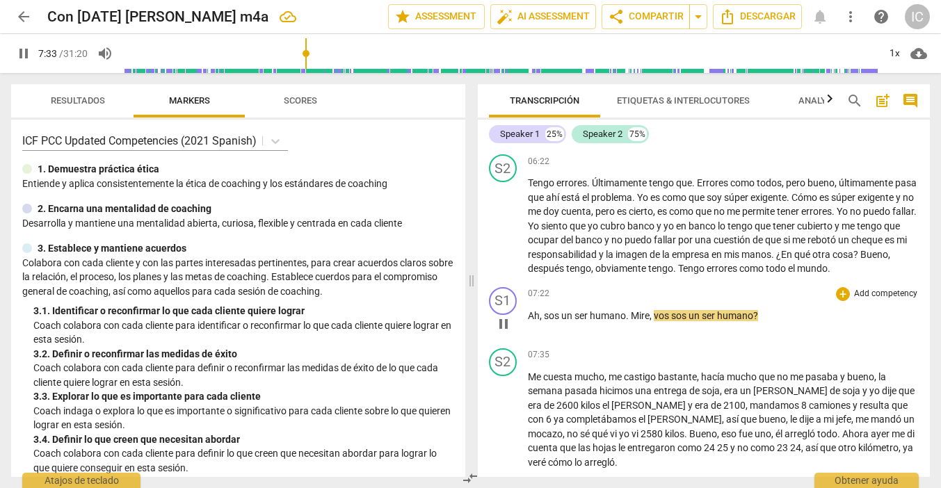
click at [649, 321] on span "Mire" at bounding box center [640, 315] width 19 height 11
type input "455"
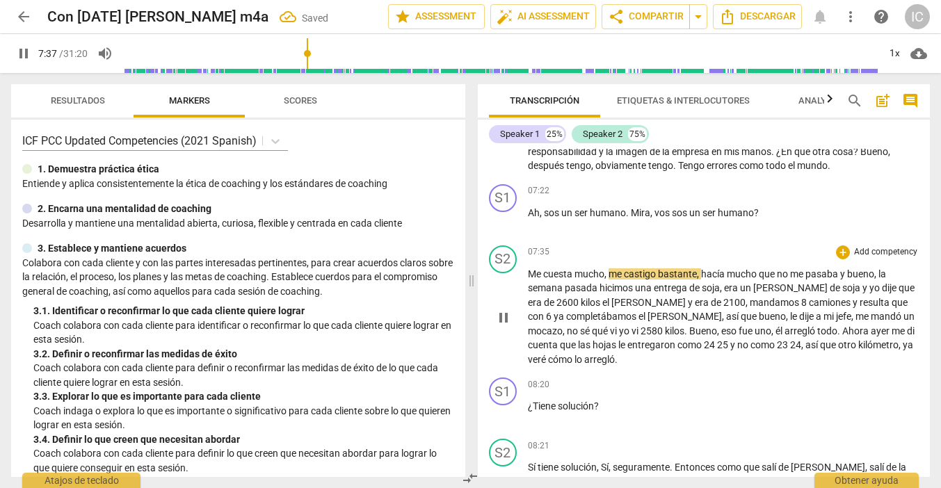
scroll to position [2694, 0]
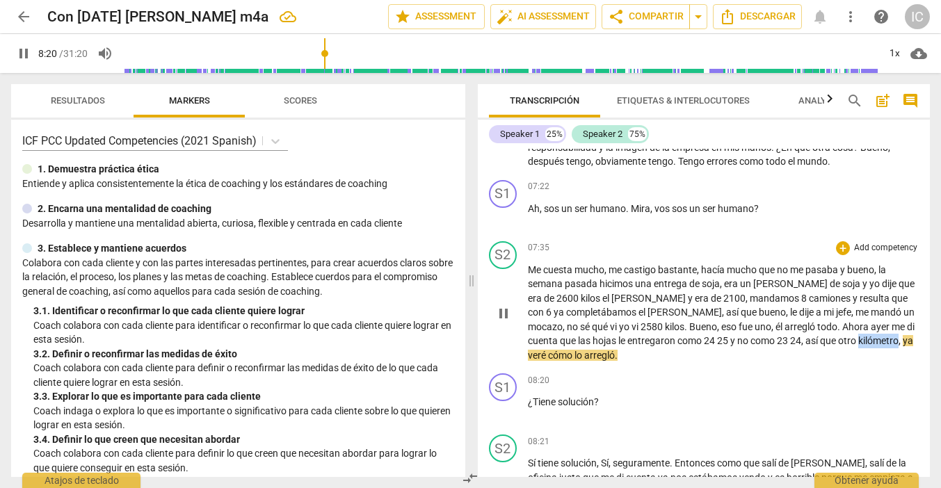
drag, startPoint x: 814, startPoint y: 371, endPoint x: 852, endPoint y: 371, distance: 38.3
click at [858, 346] on span "kilómetro" at bounding box center [878, 340] width 40 height 11
type input "502"
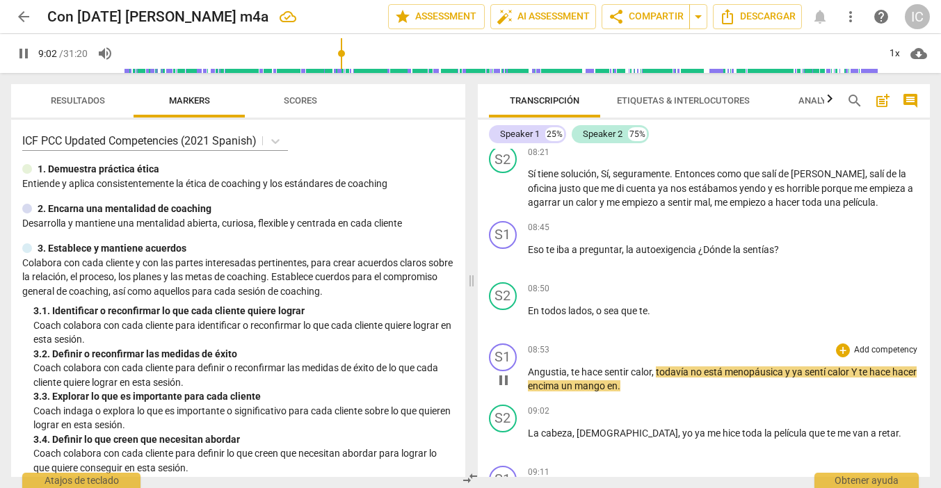
scroll to position [2985, 0]
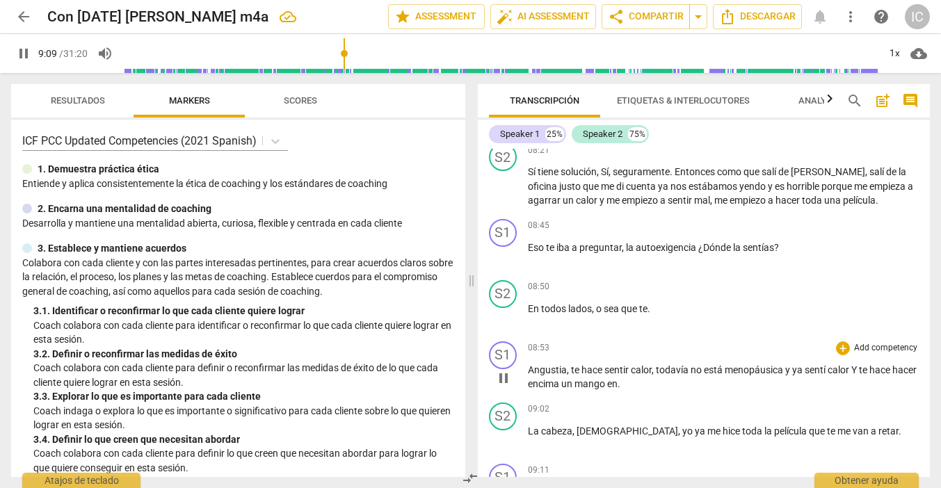
drag, startPoint x: 644, startPoint y: 410, endPoint x: 666, endPoint y: 410, distance: 22.3
click at [645, 392] on p "Angustia , te hace sentir calor , todavía no está menopáusica y ya sentí calor …" at bounding box center [724, 377] width 392 height 29
type input "551"
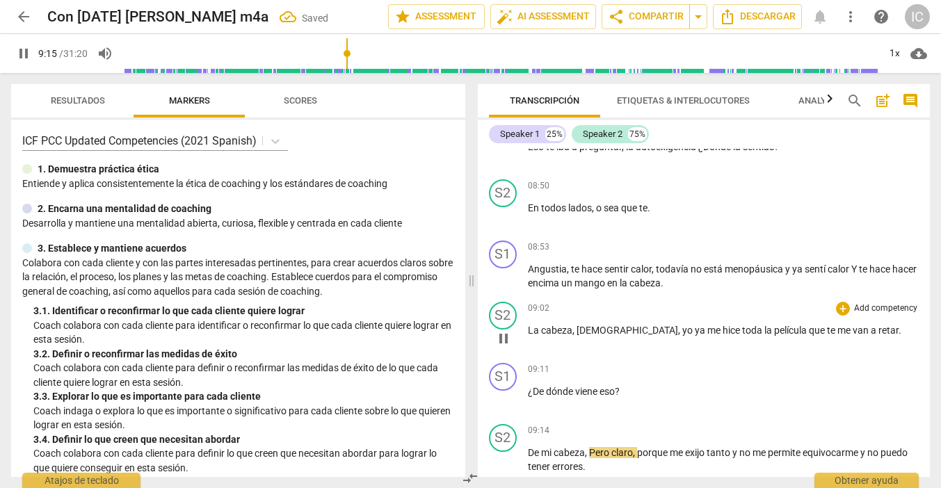
scroll to position [3102, 0]
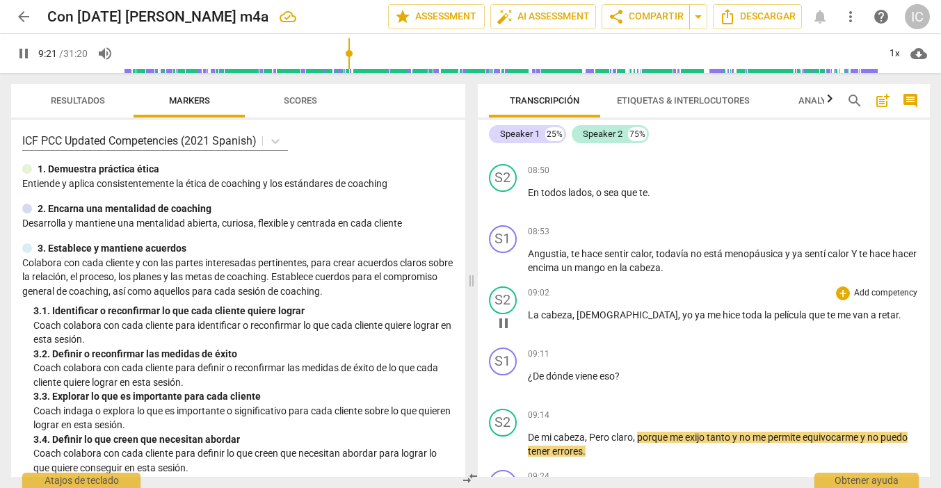
drag, startPoint x: 757, startPoint y: 339, endPoint x: 763, endPoint y: 348, distance: 10.6
click at [827, 321] on span "te" at bounding box center [832, 315] width 10 height 11
type input "562"
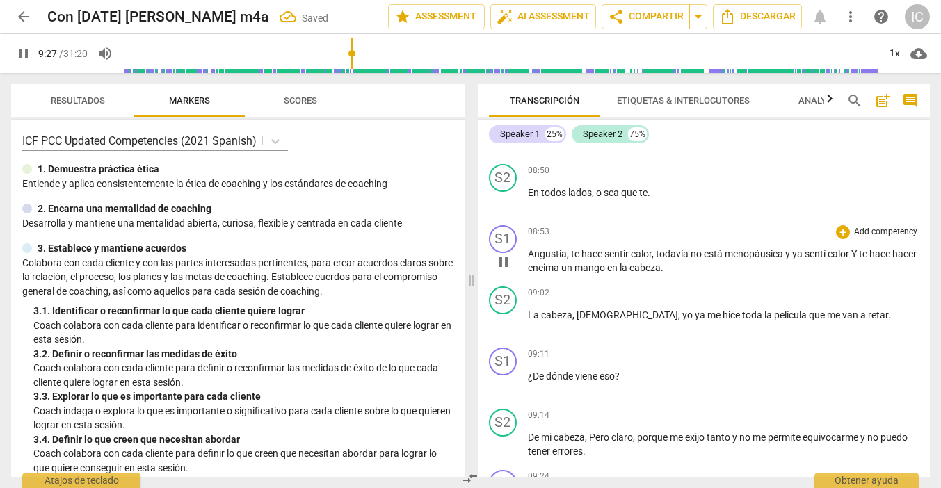
scroll to position [0, 0]
click at [607, 273] on span "mango" at bounding box center [591, 267] width 33 height 11
type input "570"
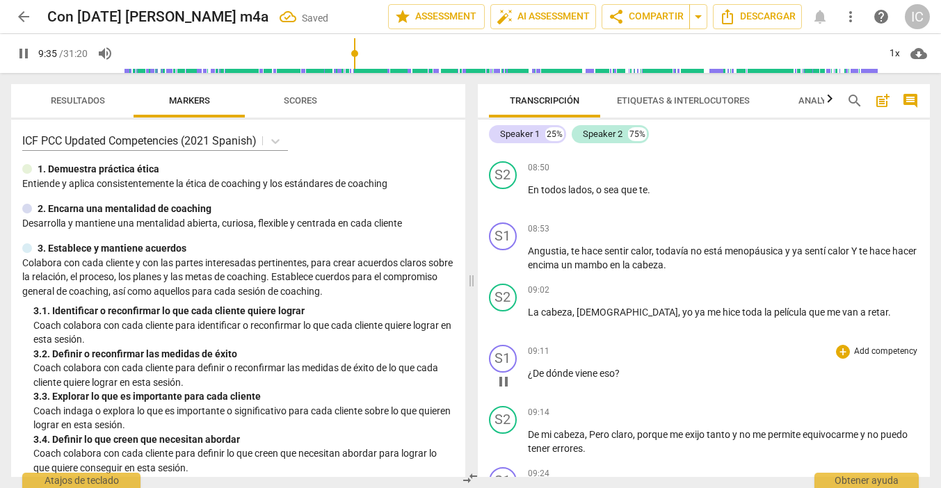
click at [689, 381] on p "¿De dónde viene eso ?" at bounding box center [724, 374] width 392 height 15
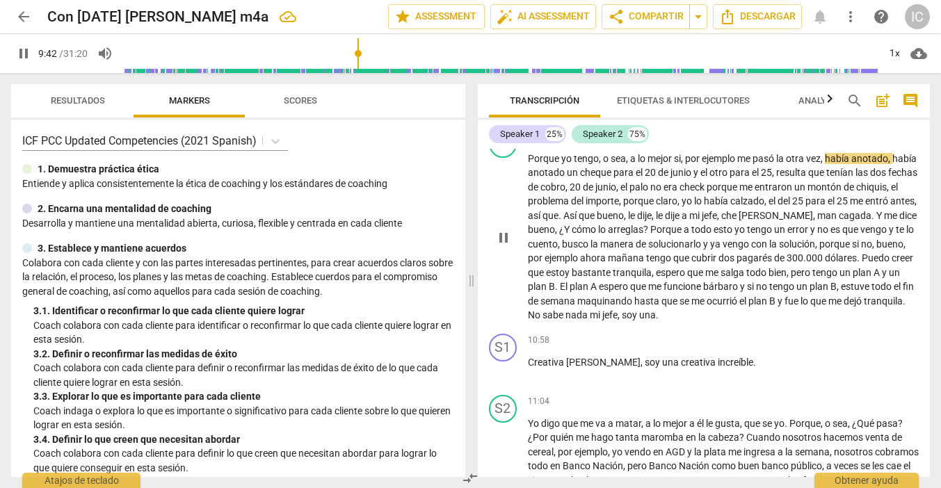
scroll to position [3626, 0]
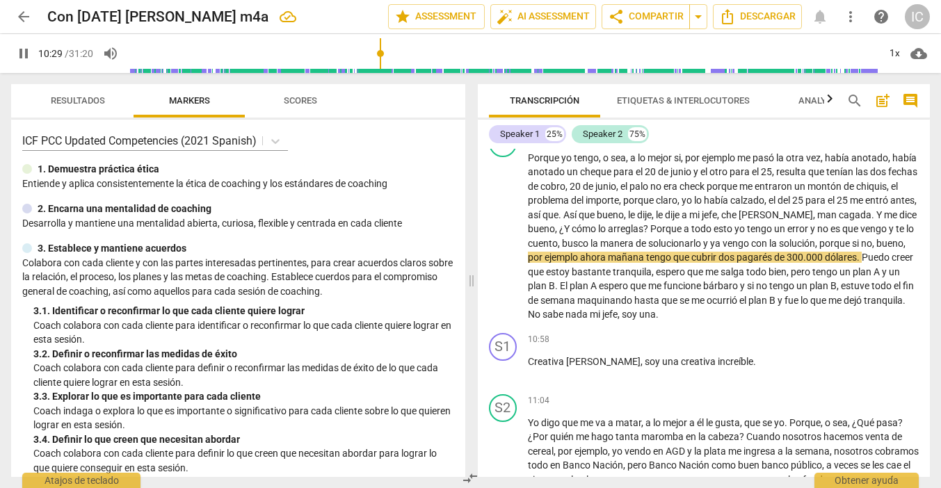
click at [14, 55] on span "pause" at bounding box center [23, 53] width 25 height 17
click at [26, 54] on span "play_arrow" at bounding box center [23, 53] width 17 height 17
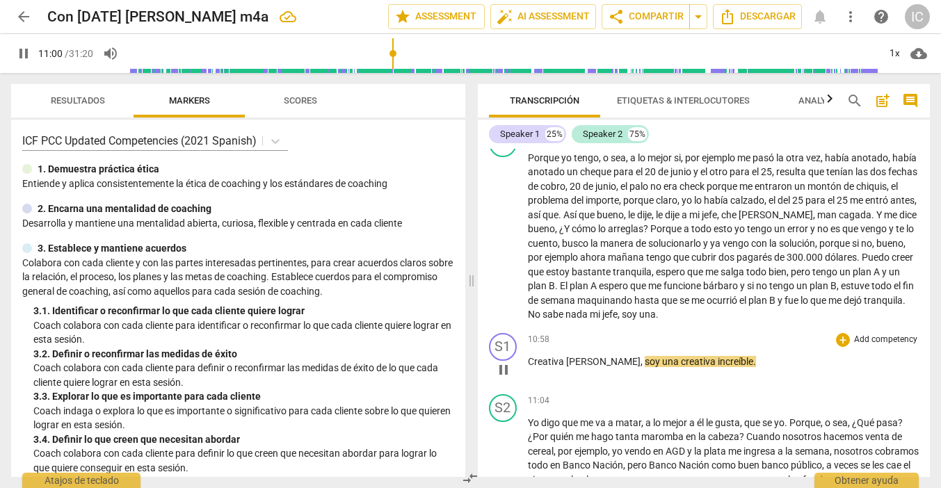
scroll to position [0, 0]
click at [530, 367] on span "Creativa" at bounding box center [547, 361] width 38 height 11
type input "664"
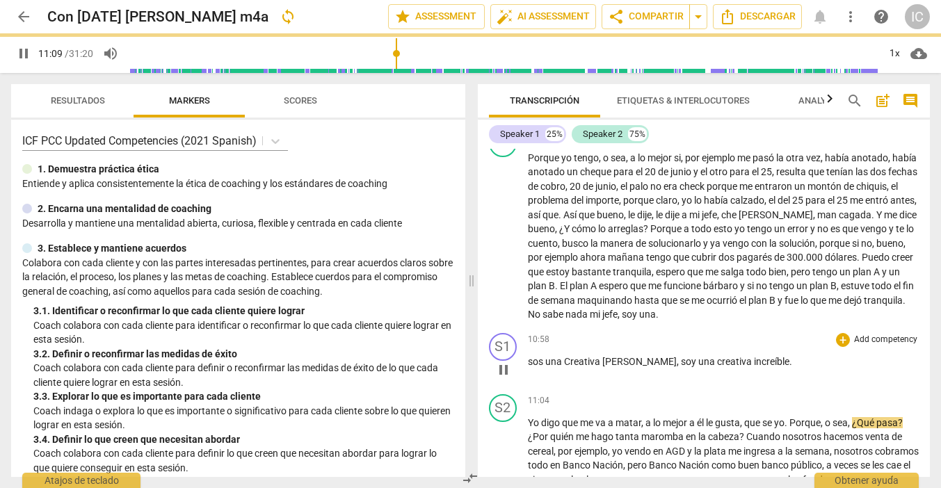
click at [681, 367] on span "soy" at bounding box center [689, 361] width 17 height 11
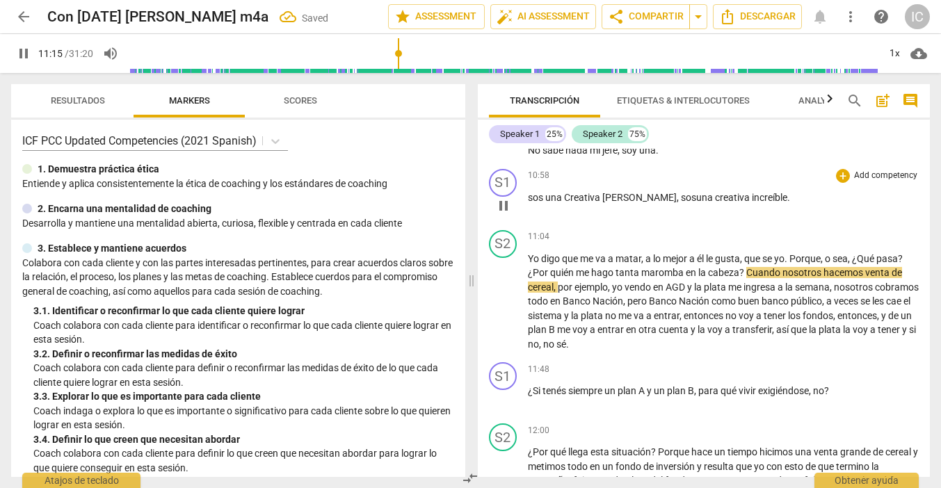
scroll to position [3792, 0]
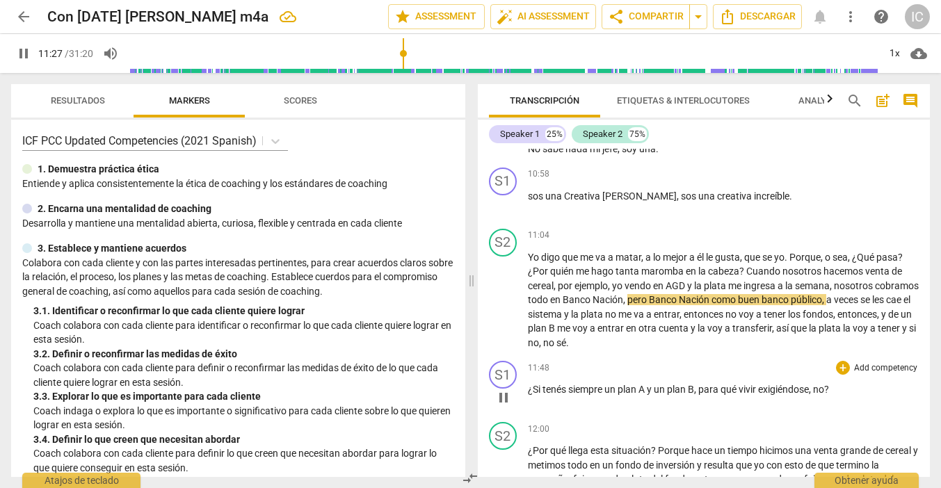
click at [824, 395] on span "no" at bounding box center [818, 389] width 11 height 11
type input "689"
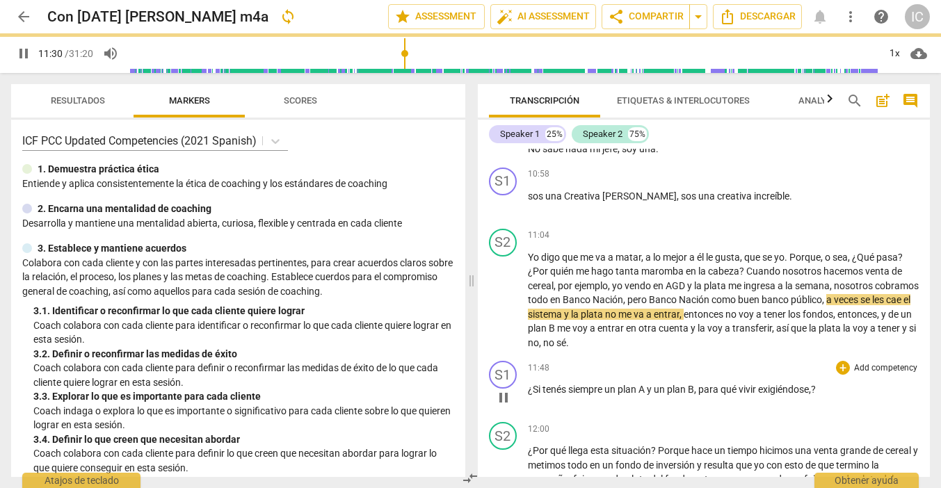
click at [761, 417] on div "S1 play_arrow pause 11:48 + Add competency keyboard_arrow_right ¿Si tenés siemp…" at bounding box center [704, 385] width 453 height 61
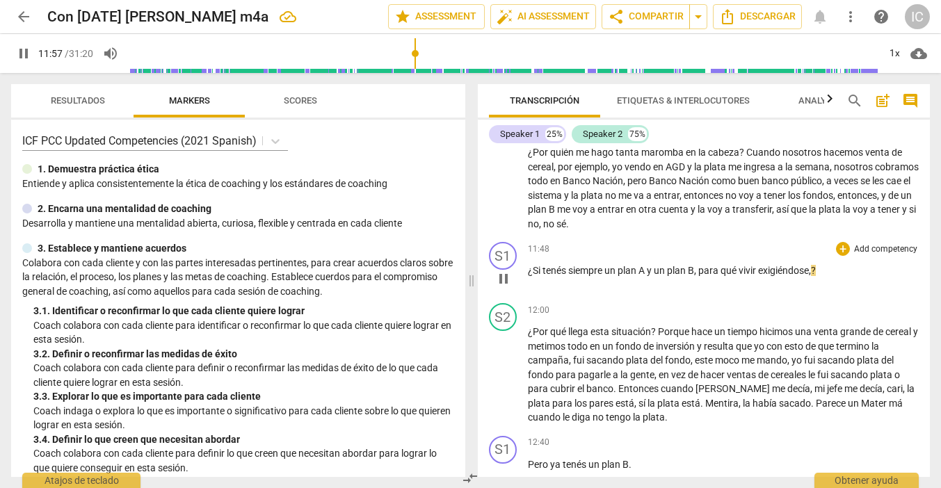
scroll to position [3911, 0]
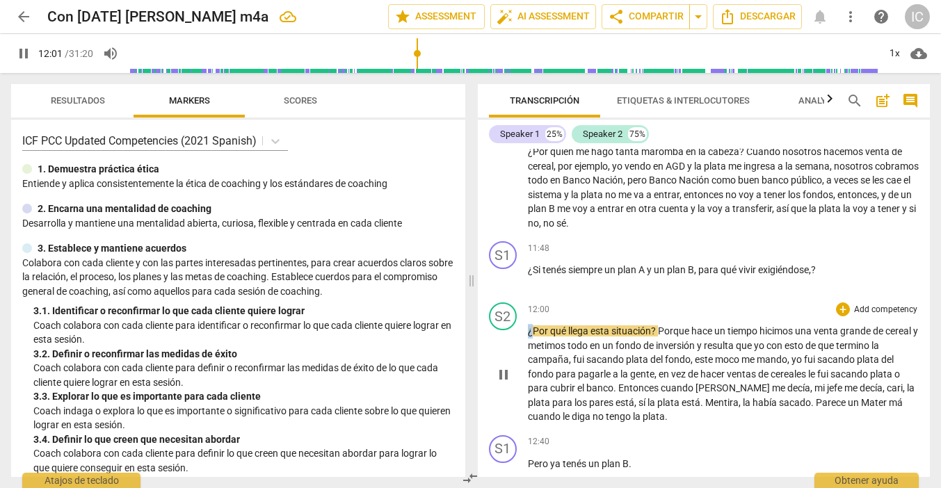
click at [529, 337] on span "¿Por" at bounding box center [539, 331] width 22 height 11
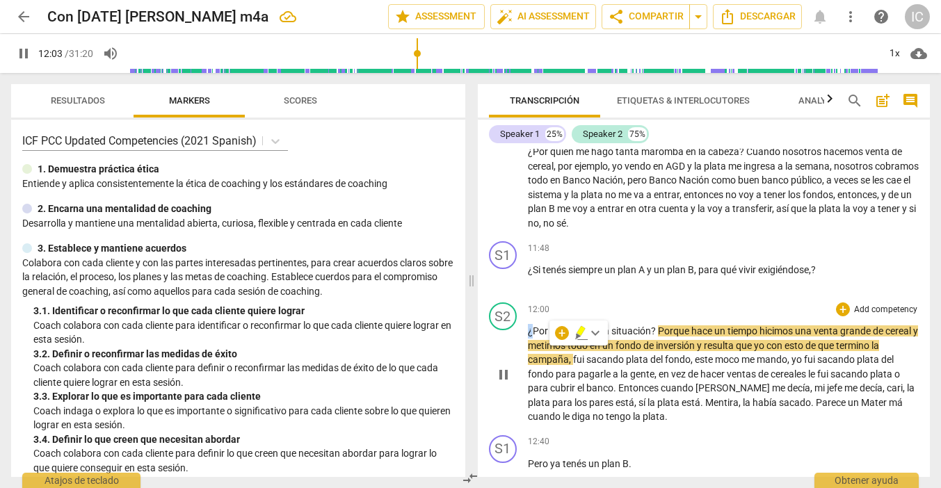
click at [528, 337] on span "¿Por" at bounding box center [539, 331] width 22 height 11
type input "725"
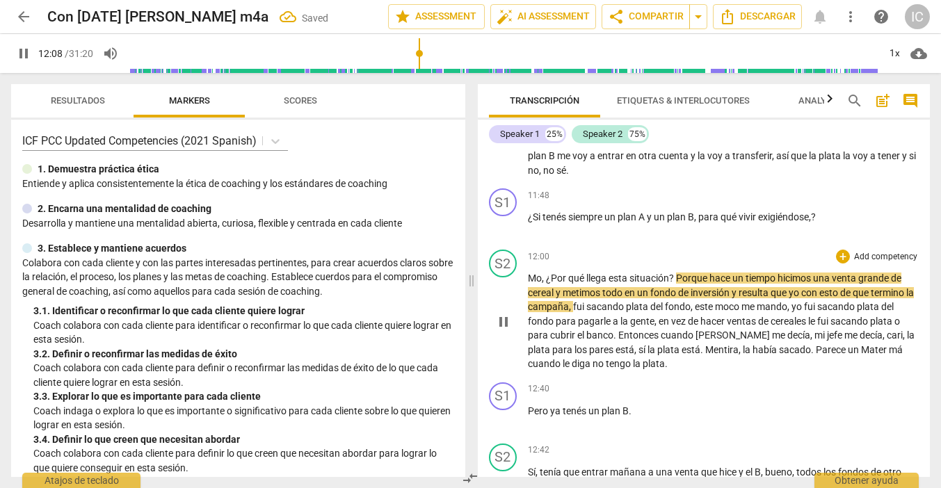
scroll to position [3970, 0]
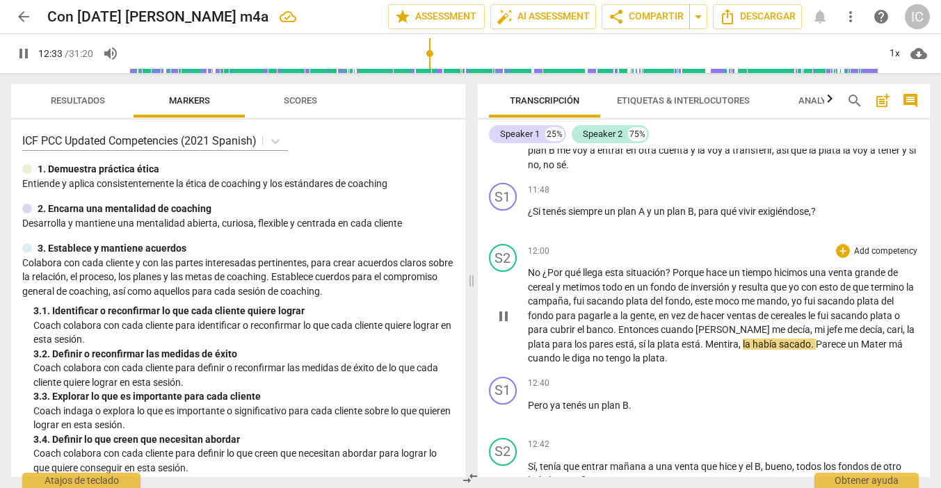
click at [589, 350] on span "pares" at bounding box center [602, 344] width 26 height 11
click at [431, 54] on input "range" at bounding box center [504, 53] width 750 height 45
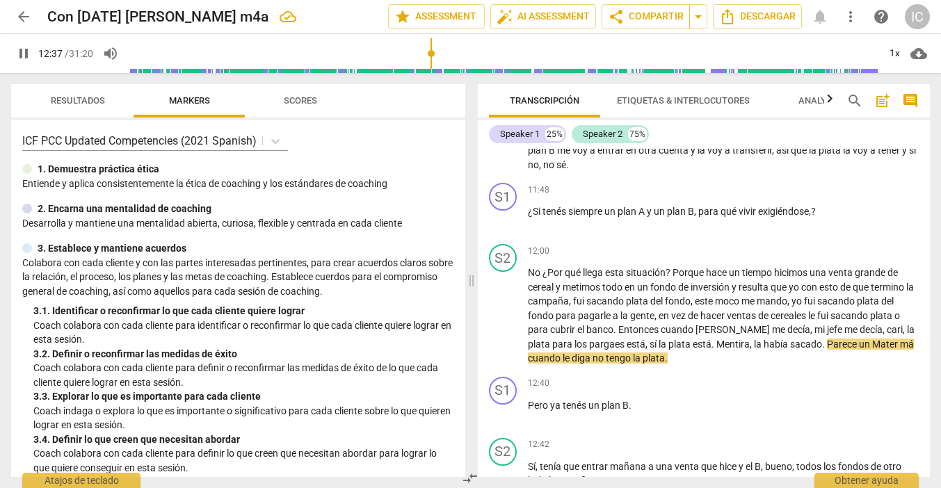
click at [15, 52] on span "pause" at bounding box center [23, 53] width 25 height 17
type input "758"
click at [827, 350] on span "Parece" at bounding box center [843, 344] width 32 height 11
drag, startPoint x: 805, startPoint y: 361, endPoint x: 895, endPoint y: 362, distance: 89.0
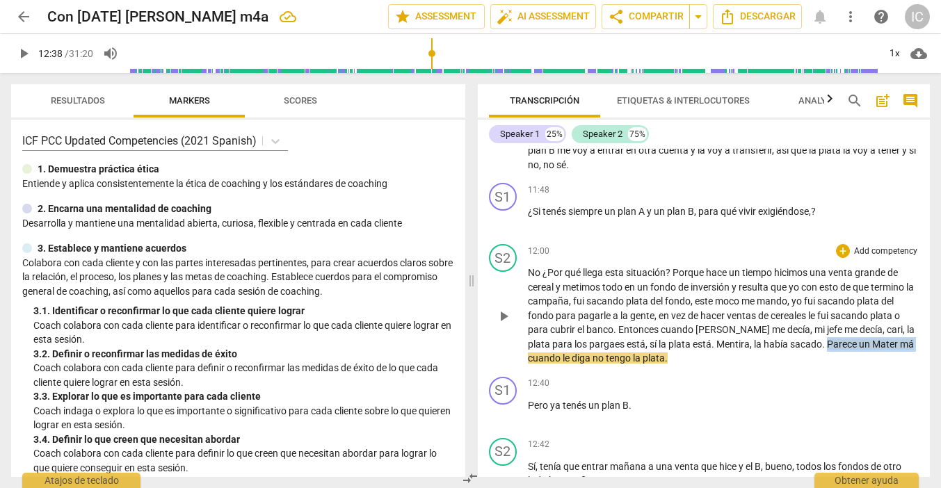
click at [895, 362] on p "No ¿Por qué llega esta situación ? Porque hace un tiempo hicimos una venta gran…" at bounding box center [724, 316] width 392 height 100
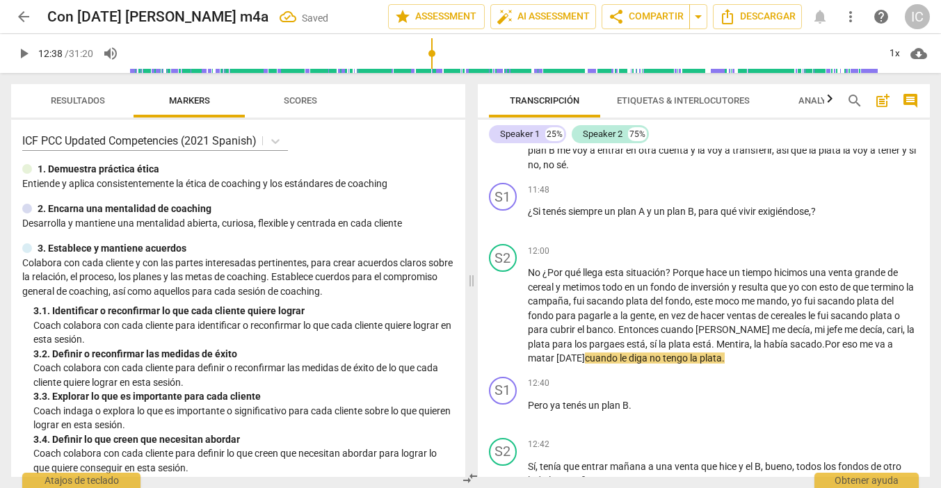
click at [24, 54] on span "play_arrow" at bounding box center [23, 53] width 17 height 17
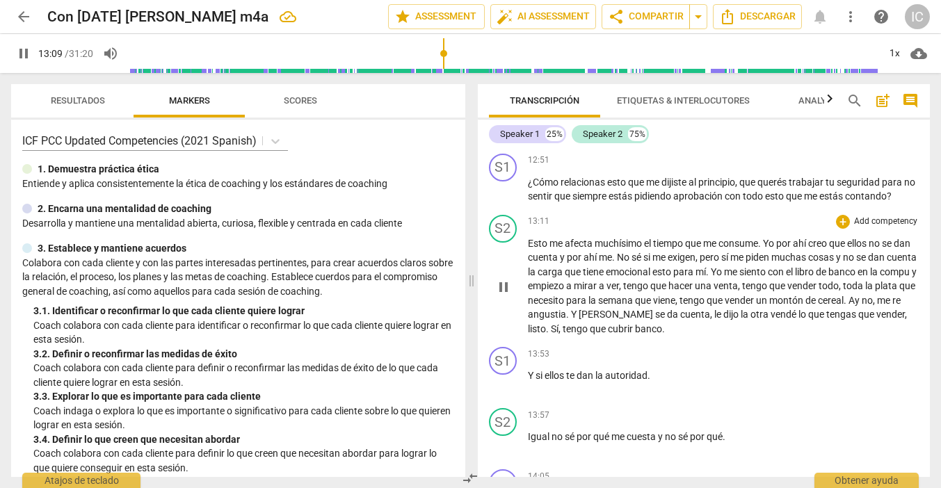
scroll to position [4320, 0]
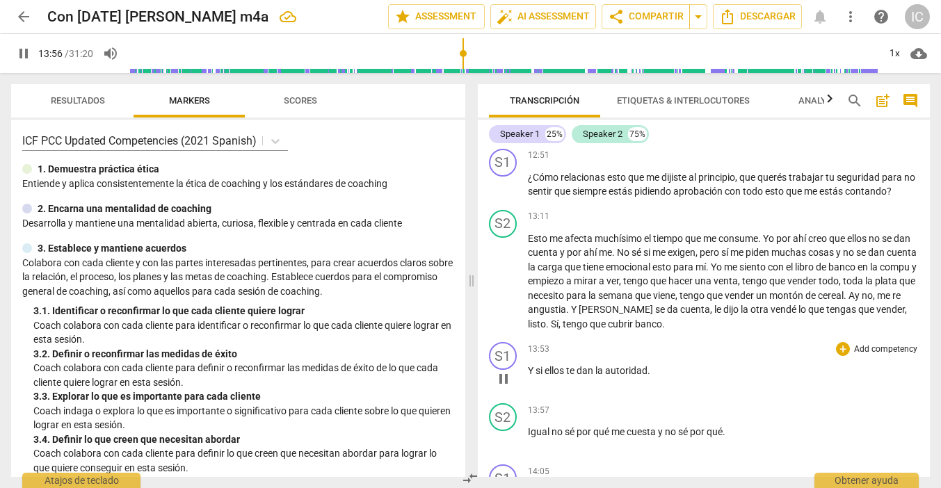
click at [705, 378] on p "Y si ellos te dan la autoridad ." at bounding box center [724, 371] width 392 height 15
type input "838"
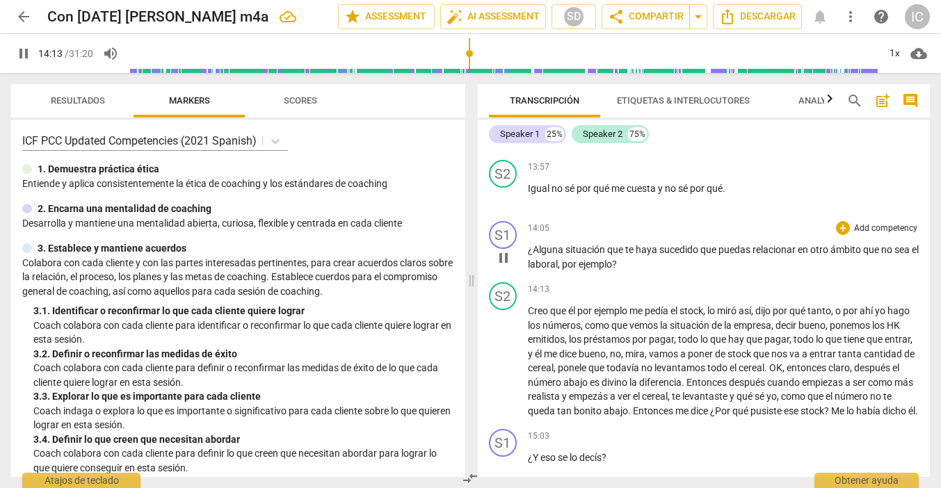
scroll to position [4566, 0]
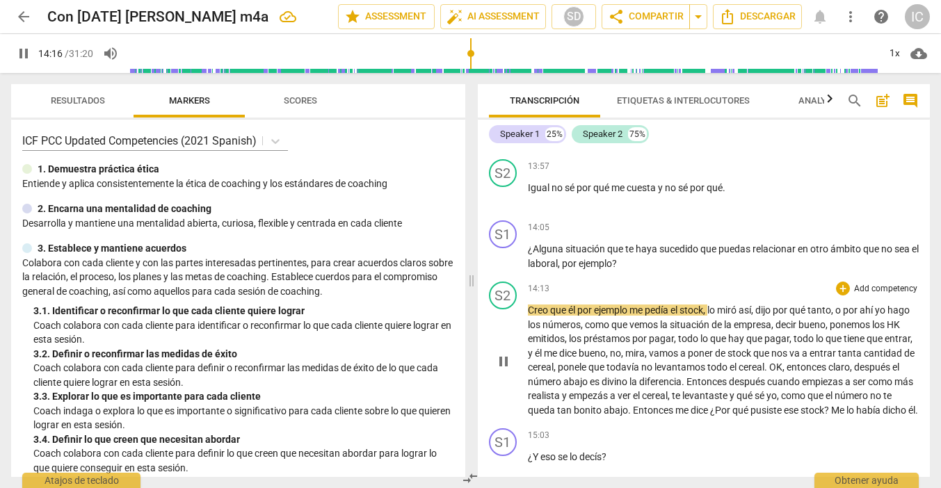
click at [531, 316] on span "Creo" at bounding box center [539, 310] width 22 height 11
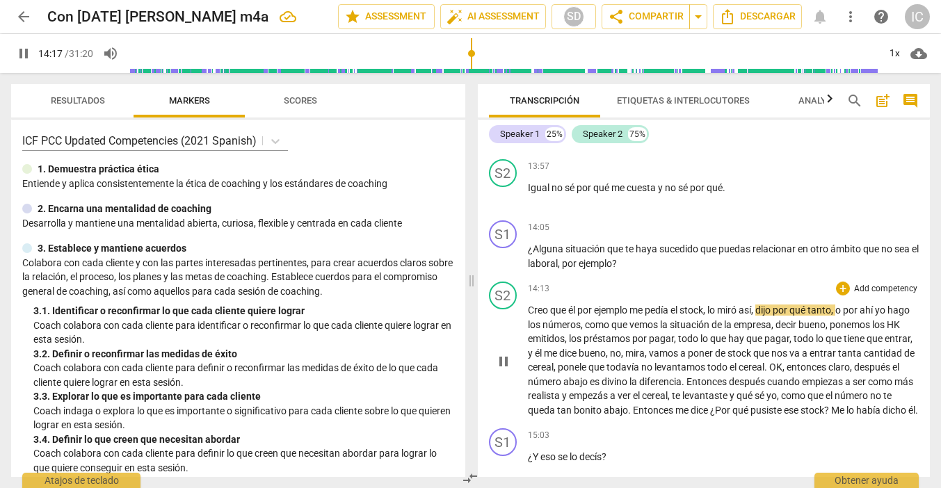
type input "858"
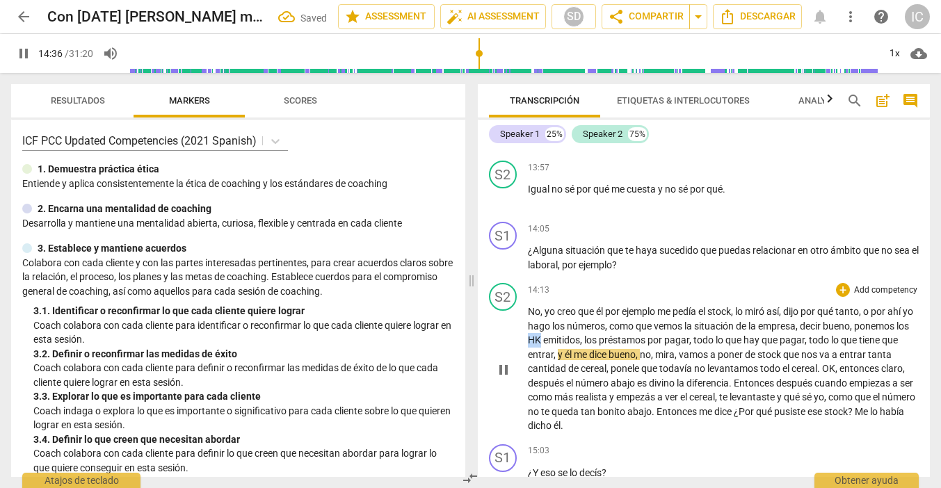
drag, startPoint x: 554, startPoint y: 351, endPoint x: 545, endPoint y: 355, distance: 10.6
click at [543, 346] on span "HK" at bounding box center [535, 340] width 15 height 11
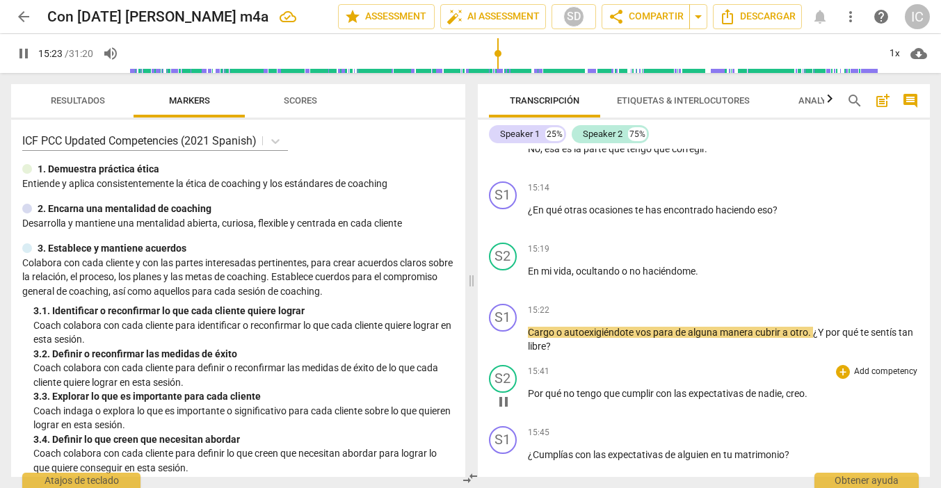
scroll to position [4955, 0]
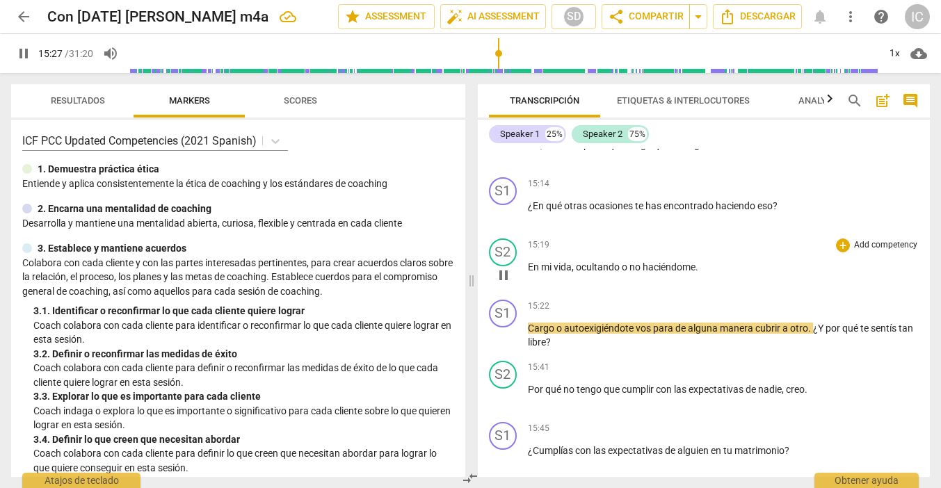
click at [714, 275] on p "En mi vida , ocultando o no haciéndome ." at bounding box center [724, 267] width 392 height 15
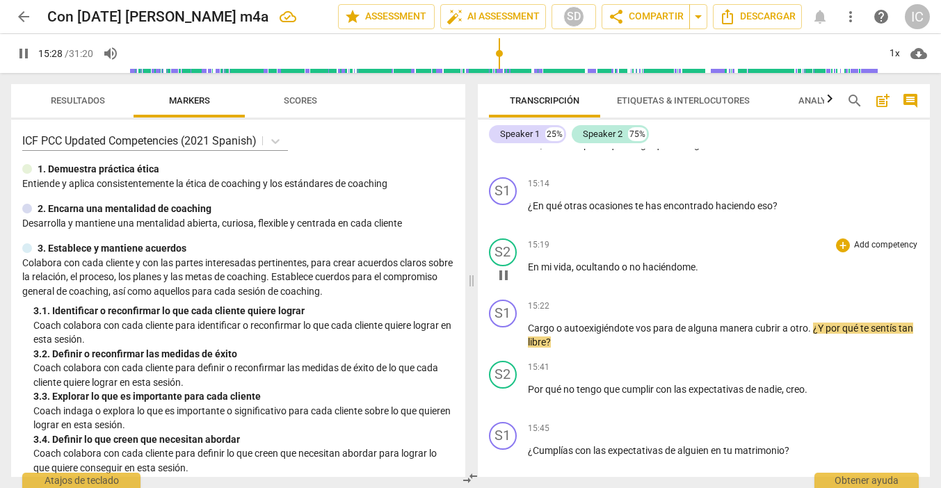
type input "929"
drag, startPoint x: 568, startPoint y: 339, endPoint x: 528, endPoint y: 339, distance: 40.4
click at [528, 339] on p "Cargo o autoexigiéndote vos para de alguna manera cubrir a otro . ¿Y por qué te…" at bounding box center [724, 335] width 392 height 29
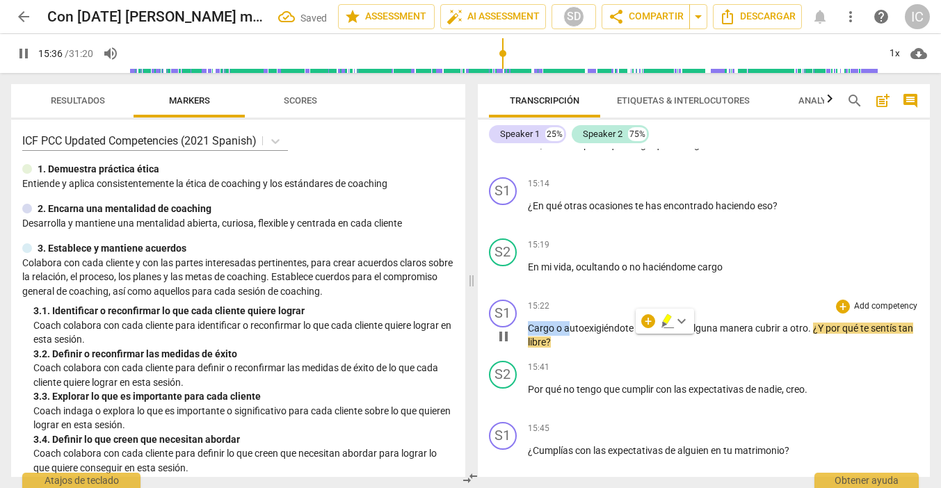
type input "937"
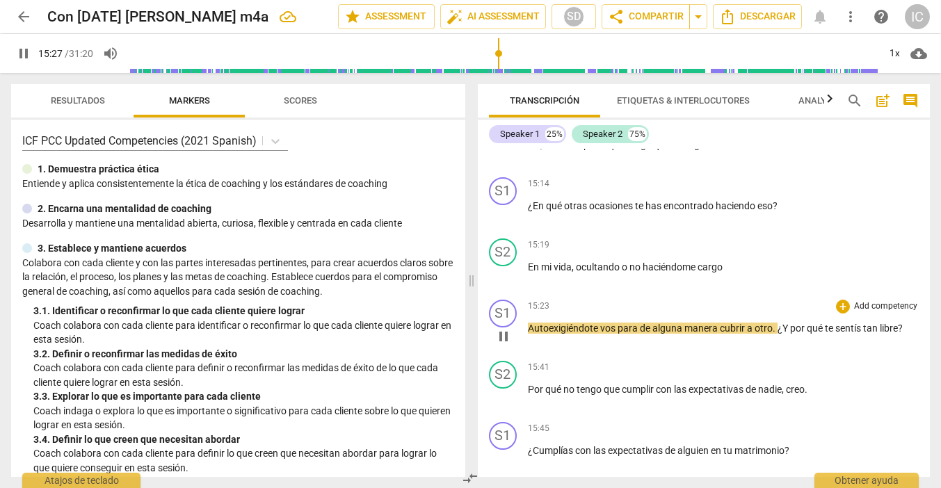
drag, startPoint x: 508, startPoint y: 51, endPoint x: 500, endPoint y: 51, distance: 7.7
click at [500, 51] on input "range" at bounding box center [504, 53] width 750 height 45
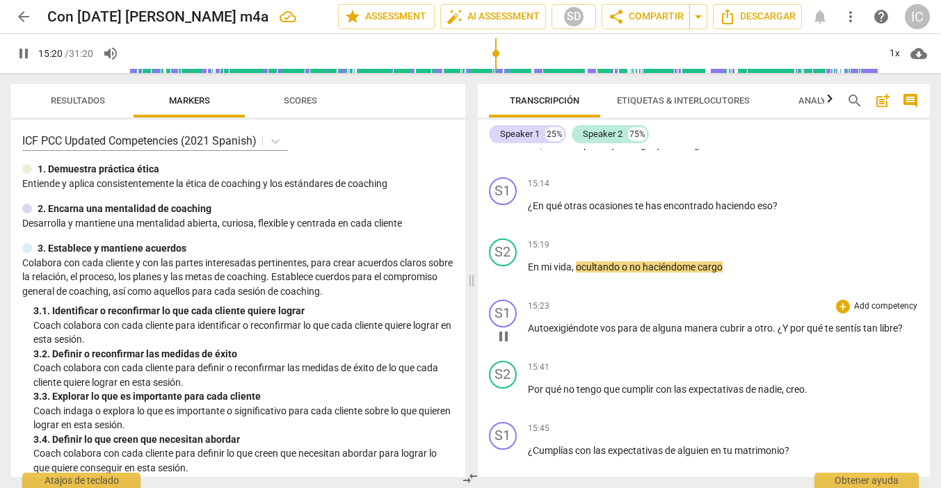
click at [497, 51] on input "range" at bounding box center [504, 53] width 750 height 45
click at [497, 54] on input "range" at bounding box center [504, 53] width 750 height 45
click at [779, 334] on span "¿Y" at bounding box center [784, 328] width 13 height 11
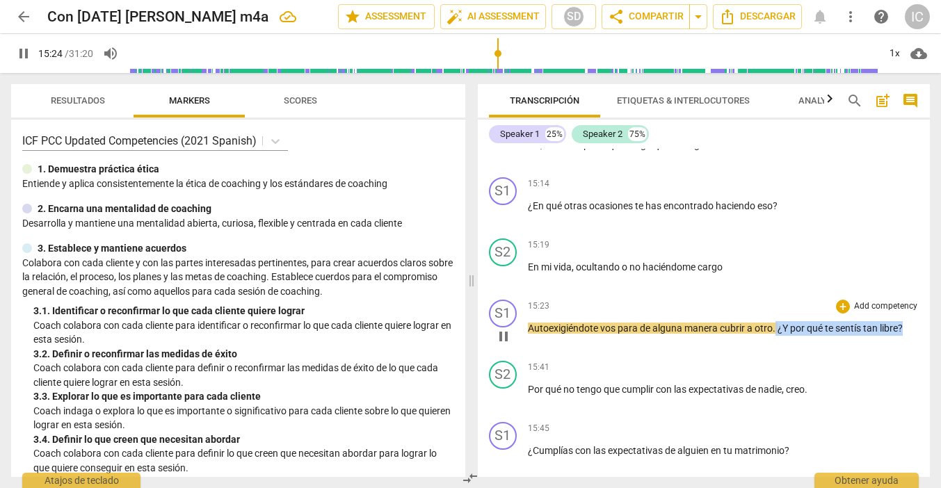
drag, startPoint x: 776, startPoint y: 342, endPoint x: 904, endPoint y: 344, distance: 128.7
click at [904, 336] on p "Autoexigiéndote vos para de alguna manera cubrir a otro . ¿Y por qué te sentís …" at bounding box center [724, 328] width 392 height 15
click at [903, 334] on span "?" at bounding box center [900, 328] width 5 height 11
type input "926"
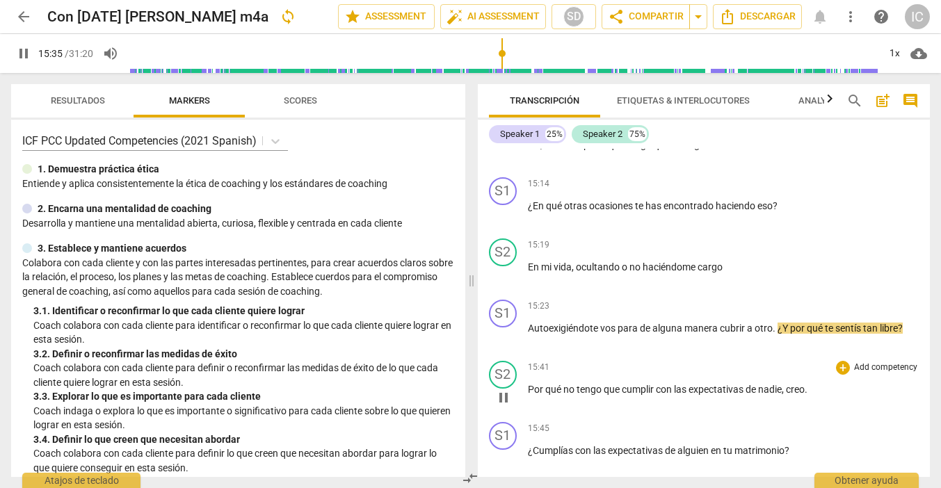
click at [529, 395] on span "Por" at bounding box center [536, 389] width 17 height 11
type input "937"
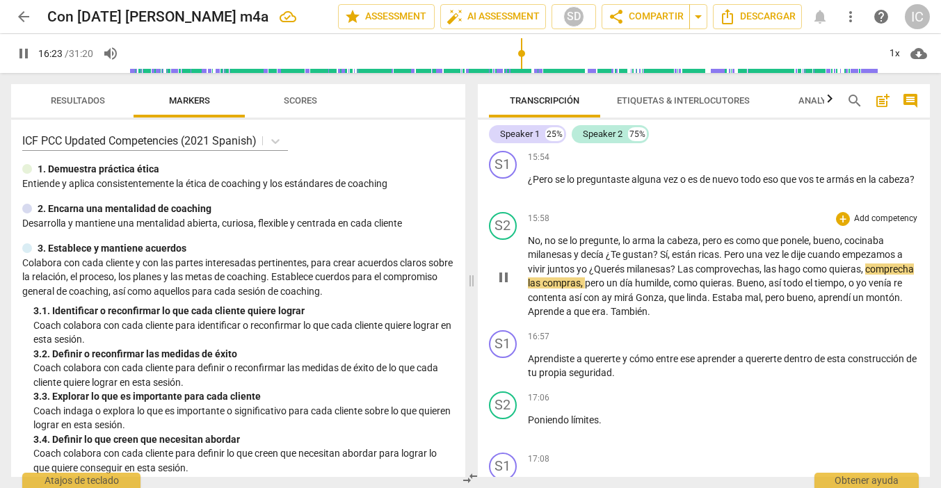
scroll to position [5348, 0]
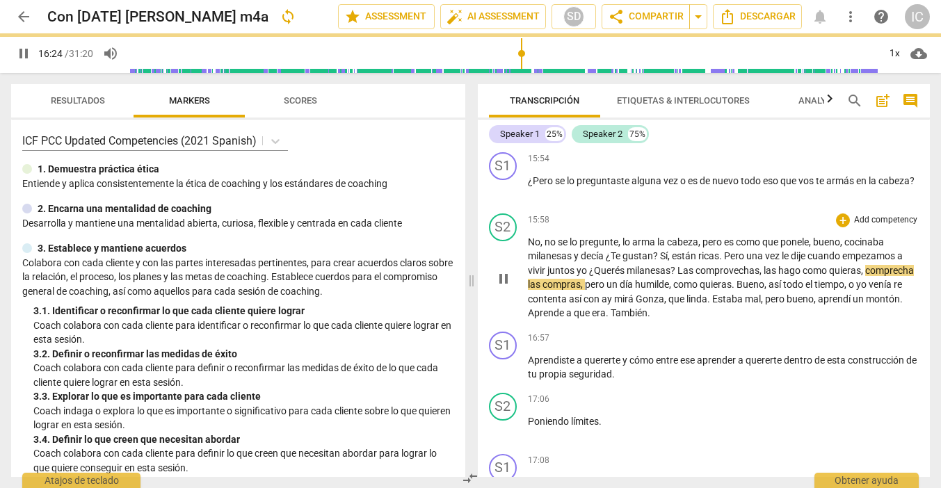
click at [732, 276] on span "comprovechas" at bounding box center [728, 270] width 64 height 11
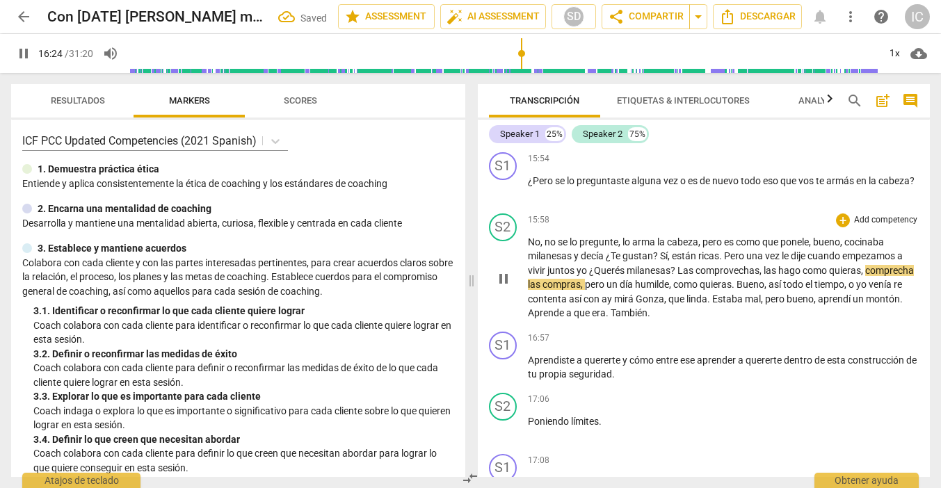
scroll to position [0, 0]
type input "985"
click at [555, 290] on span "comprecha" at bounding box center [553, 284] width 51 height 11
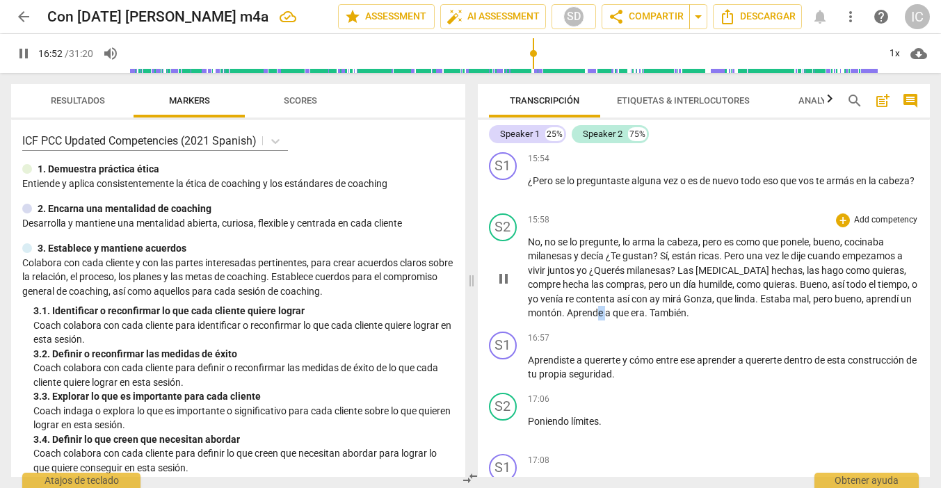
click at [604, 321] on p "No , no se lo pregunte , lo arma la cabeza , pero es como que ponele , bueno , …" at bounding box center [724, 278] width 392 height 86
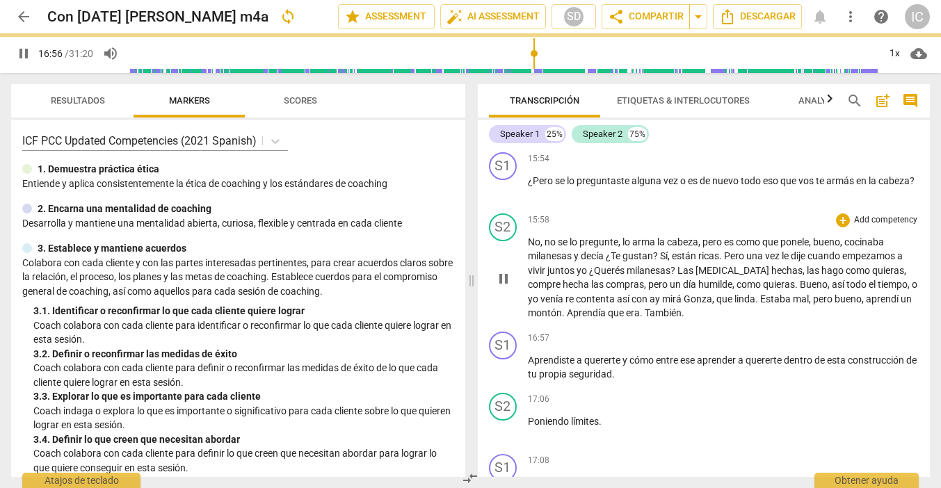
scroll to position [0, 1]
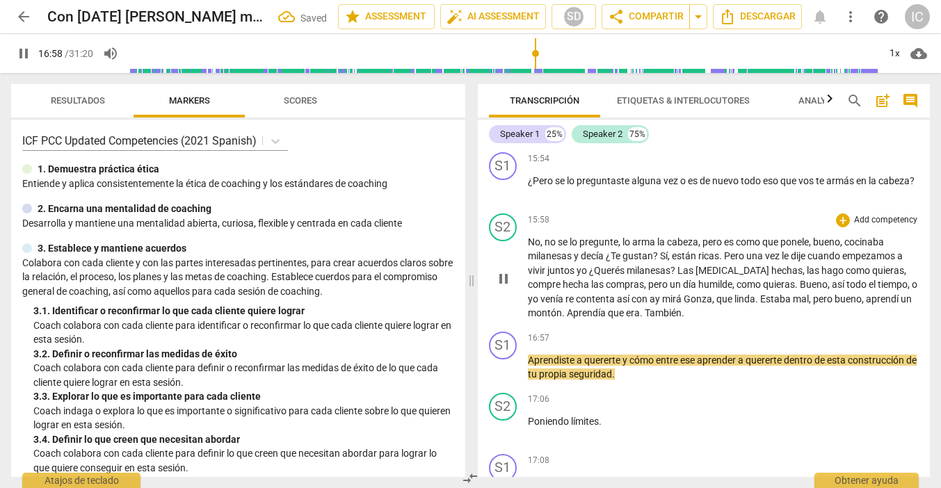
click at [640, 319] on span "era" at bounding box center [633, 312] width 14 height 11
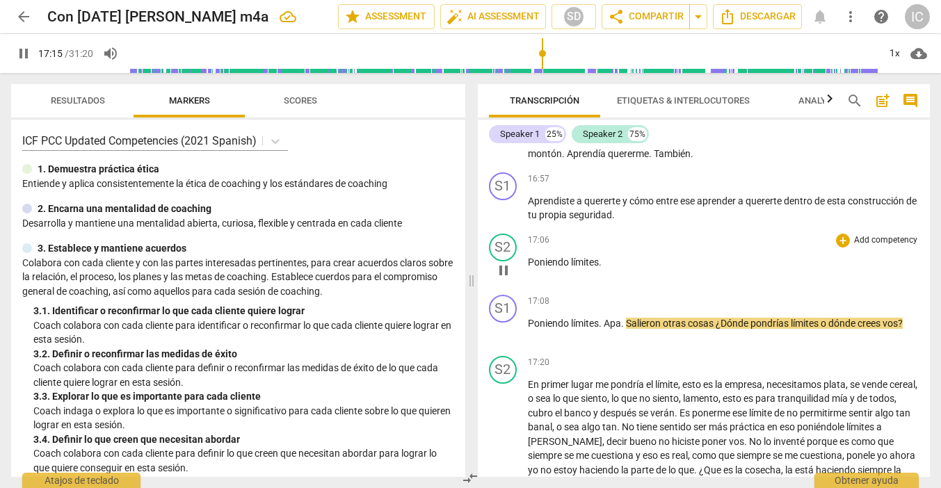
scroll to position [5510, 0]
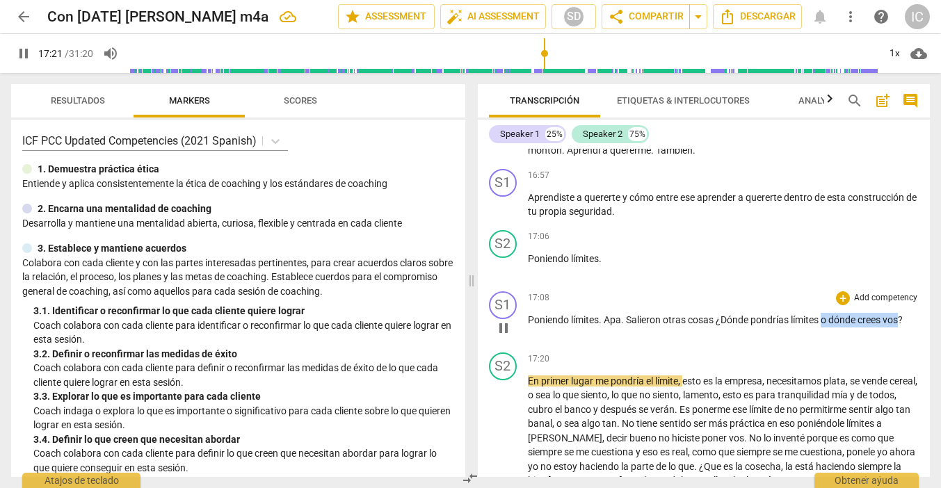
drag, startPoint x: 824, startPoint y: 331, endPoint x: 903, endPoint y: 331, distance: 78.6
click at [903, 328] on p "Poniendo límites . Apa . Salieron otras cosas ¿Dónde pondrías límites o dónde c…" at bounding box center [724, 320] width 392 height 15
type input "1042"
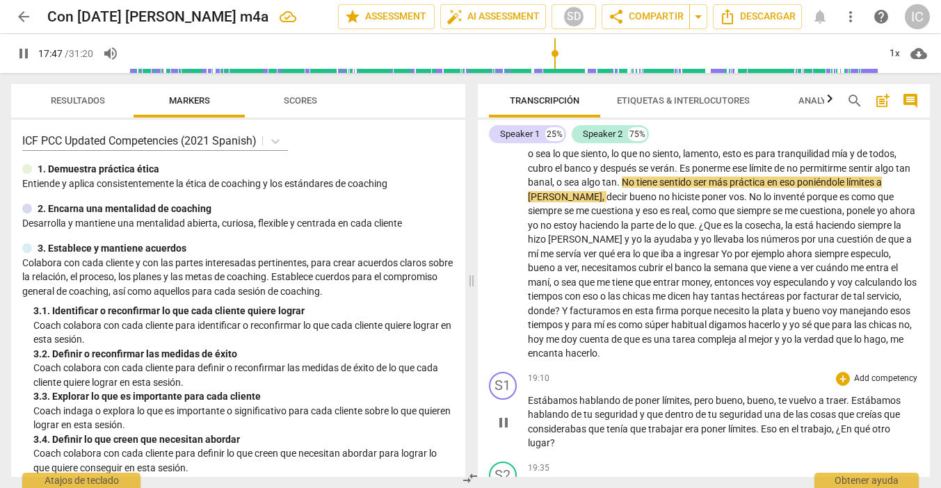
scroll to position [5753, 0]
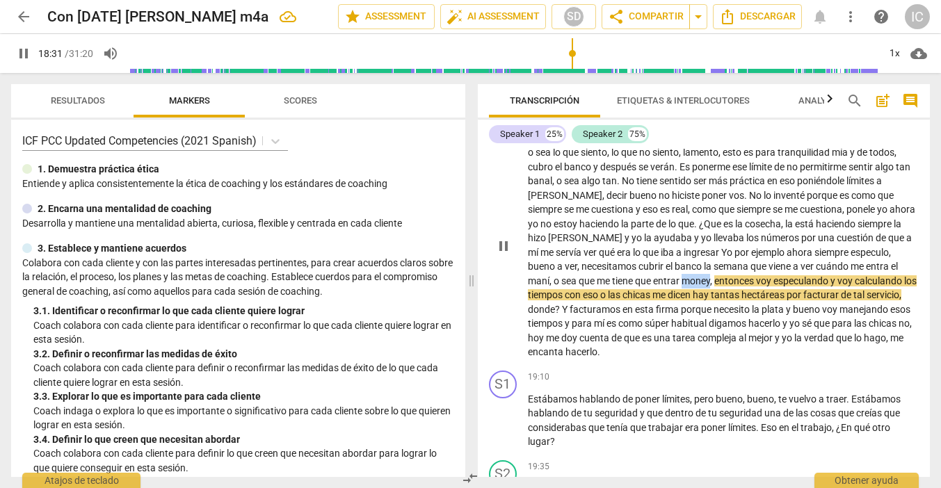
drag, startPoint x: 684, startPoint y: 289, endPoint x: 711, endPoint y: 289, distance: 26.4
click at [710, 287] on span "money" at bounding box center [696, 280] width 29 height 11
type input "1113"
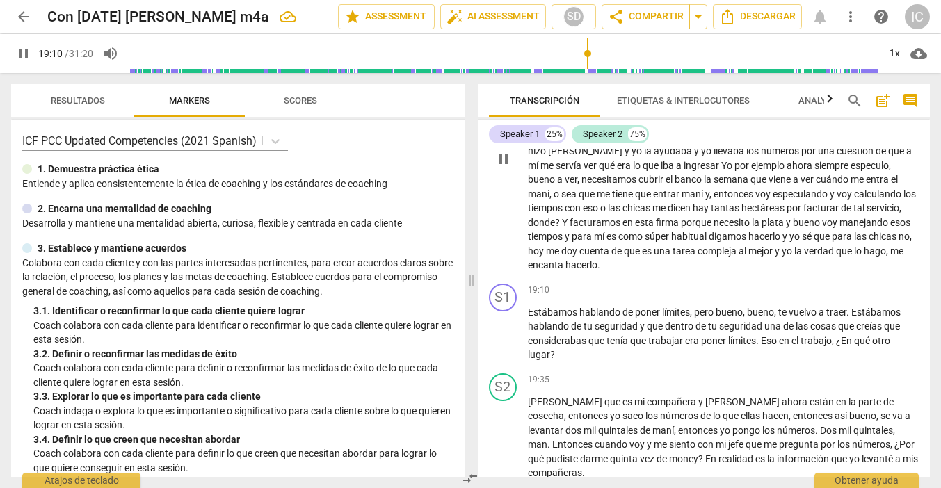
scroll to position [0, 1]
click at [721, 271] on p "En primer lugar me pondría el límite , esto es la empresa , necesitamos plata ,…" at bounding box center [724, 159] width 392 height 228
click at [29, 52] on span "pause" at bounding box center [23, 53] width 17 height 17
type input "1154"
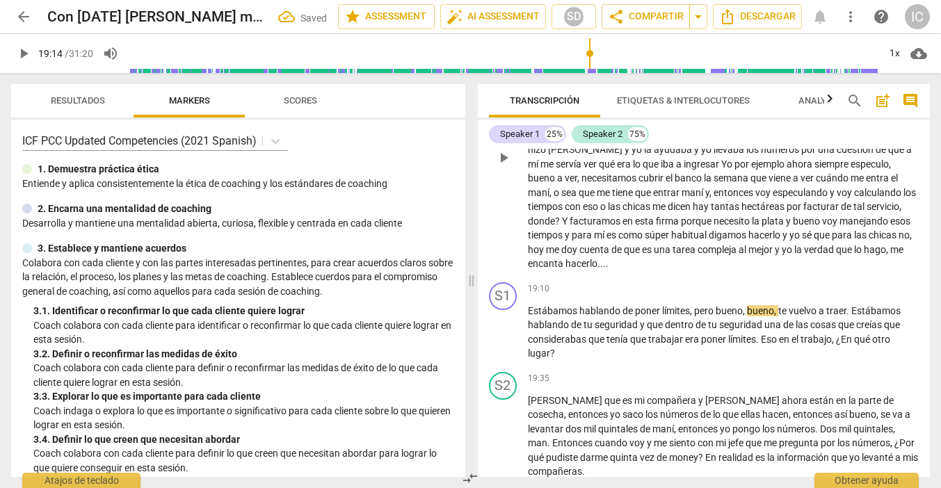
scroll to position [5803, 0]
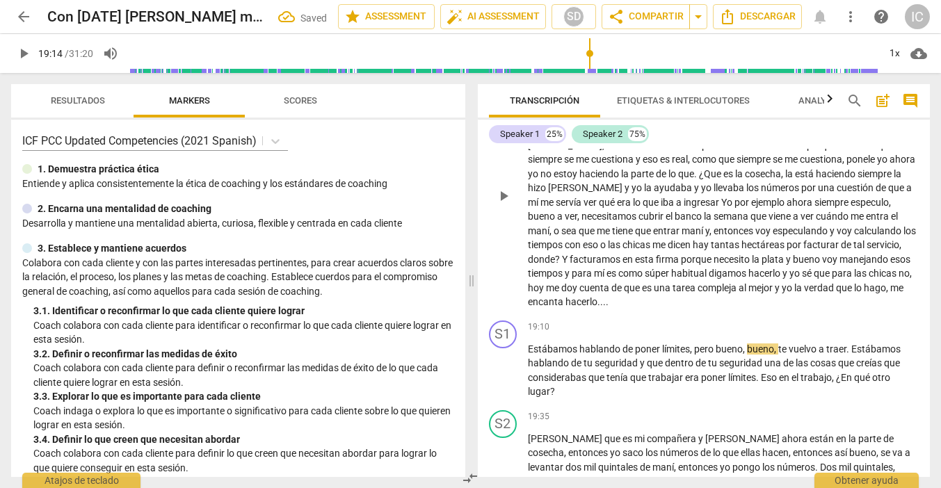
click at [746, 305] on p "En primer lugar me pondría el límite , esto es la empresa , necesitamos plata ,…" at bounding box center [724, 195] width 392 height 228
click at [634, 389] on p "Estábamos hablando de poner límites , pero bueno , bueno , te vuelvo a traer . …" at bounding box center [724, 370] width 392 height 57
click at [26, 56] on span "play_arrow" at bounding box center [23, 53] width 17 height 17
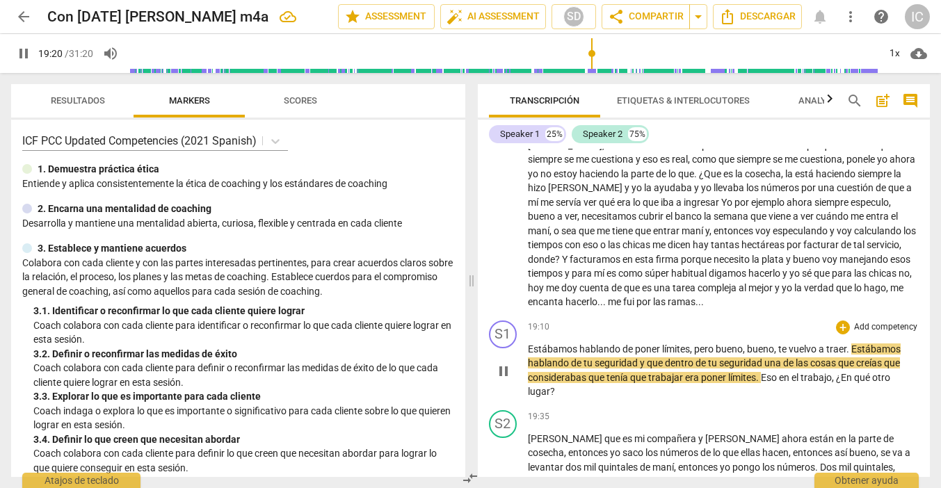
click at [697, 354] on span "pero" at bounding box center [705, 349] width 22 height 11
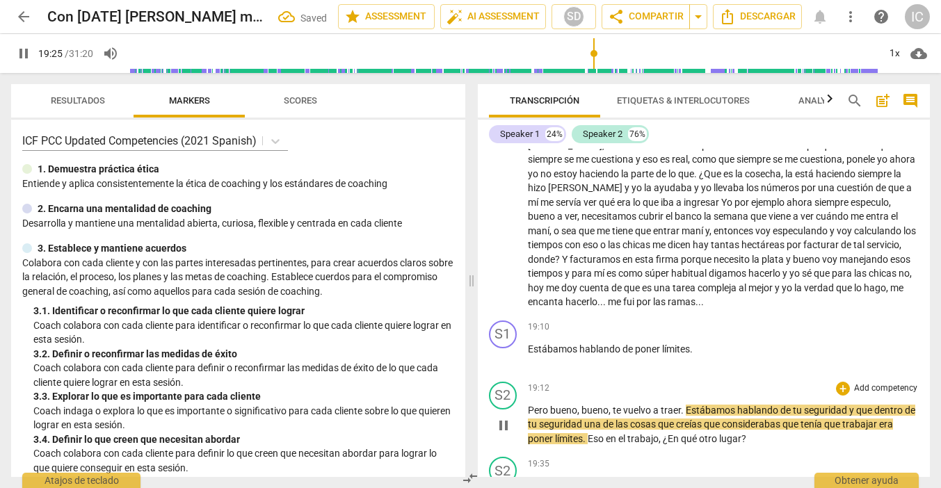
click at [563, 391] on div "19:12 + Add competency keyboard_arrow_right" at bounding box center [724, 389] width 392 height 14
click at [568, 392] on div "19:12 + Add competency keyboard_arrow_right" at bounding box center [724, 389] width 392 height 14
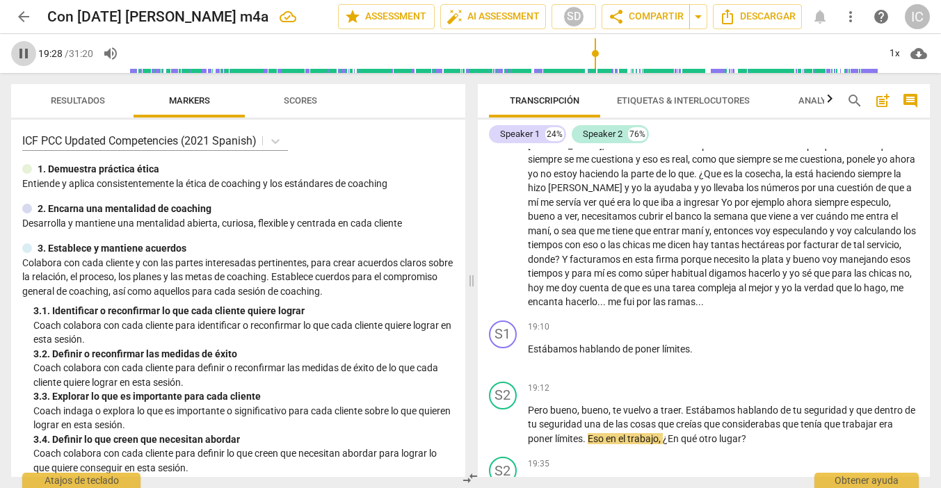
drag, startPoint x: 26, startPoint y: 52, endPoint x: 77, endPoint y: 106, distance: 74.3
click at [26, 52] on span "pause" at bounding box center [23, 53] width 17 height 17
type input "1169"
drag, startPoint x: 529, startPoint y: 414, endPoint x: 551, endPoint y: 415, distance: 21.6
click at [531, 414] on span "Pero" at bounding box center [539, 410] width 22 height 11
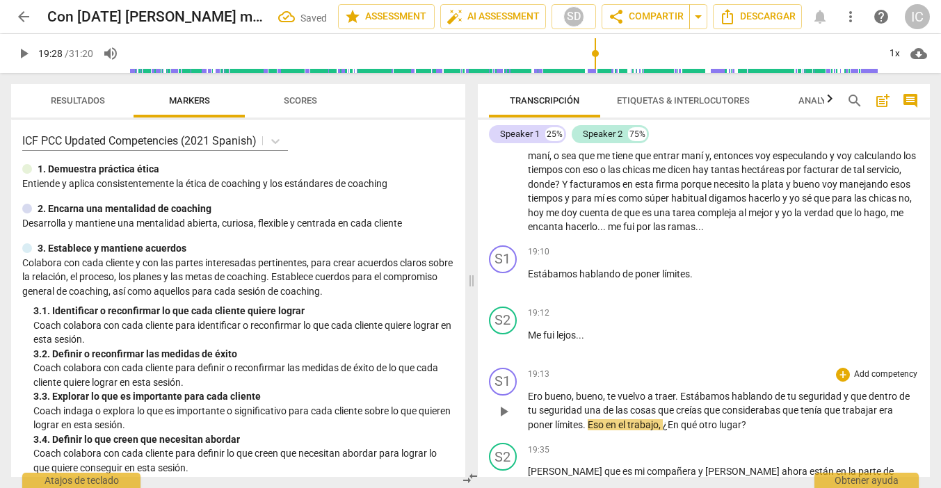
scroll to position [5881, 0]
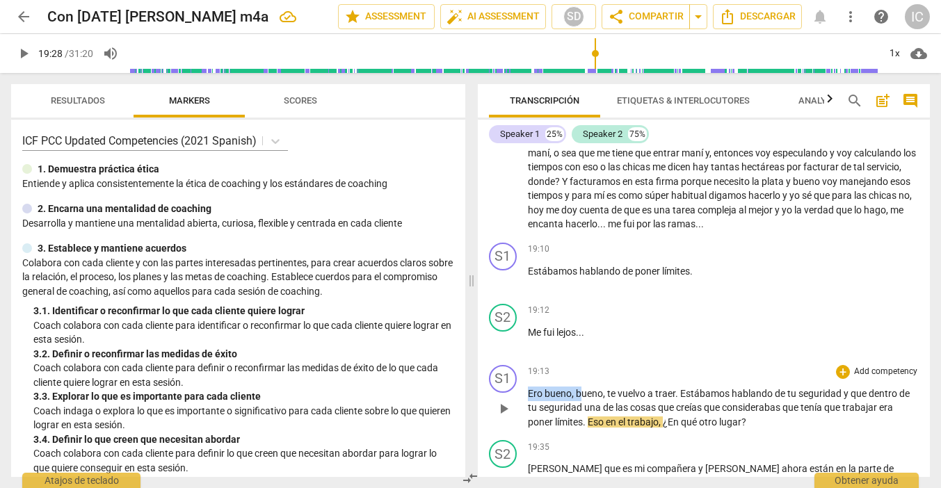
drag, startPoint x: 579, startPoint y: 396, endPoint x: 511, endPoint y: 396, distance: 68.9
click at [512, 396] on div "S1 play_arrow pause 19:13 + Add competency keyboard_arrow_right [PERSON_NAME] ,…" at bounding box center [704, 398] width 453 height 76
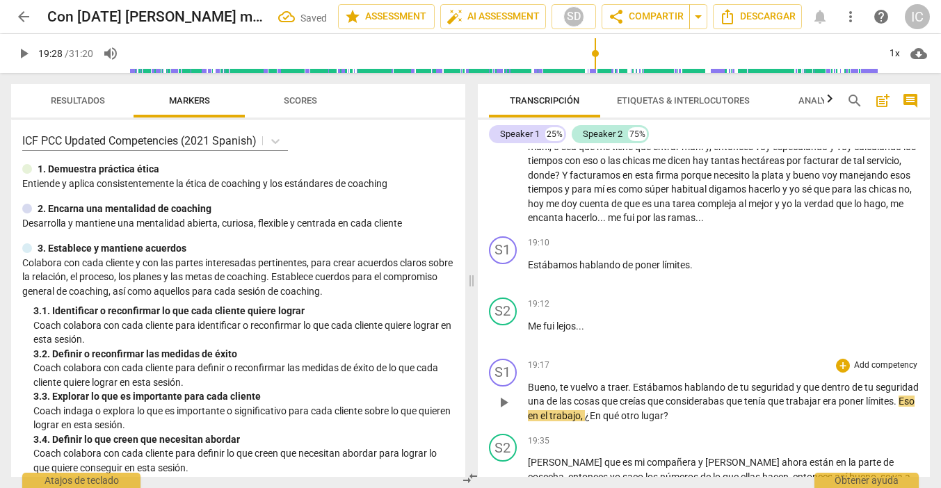
scroll to position [5889, 0]
click at [726, 399] on span "considerabas" at bounding box center [696, 399] width 61 height 11
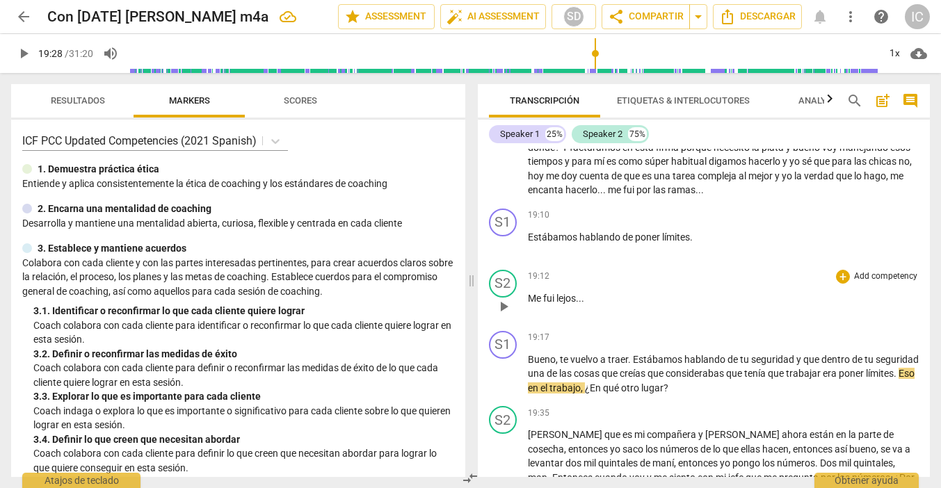
scroll to position [5921, 0]
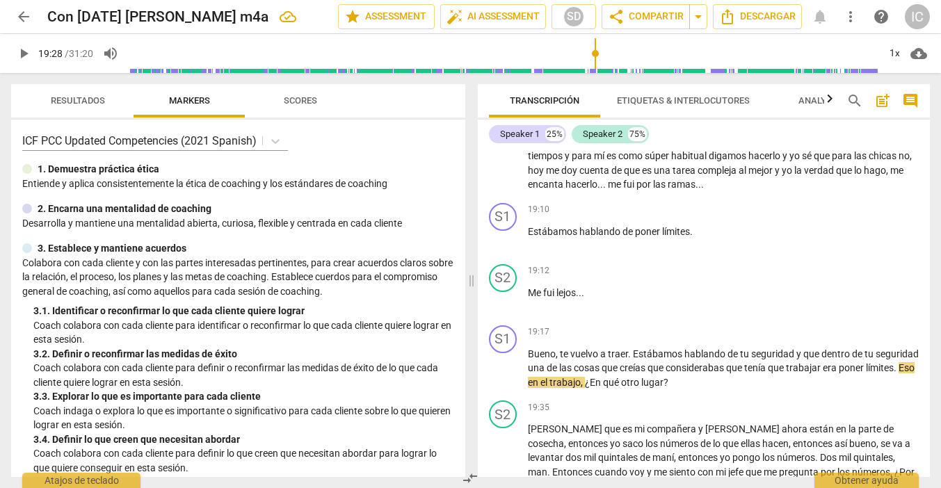
click at [25, 48] on span "play_arrow" at bounding box center [23, 53] width 17 height 17
click at [581, 388] on span "trabajo" at bounding box center [565, 382] width 31 height 11
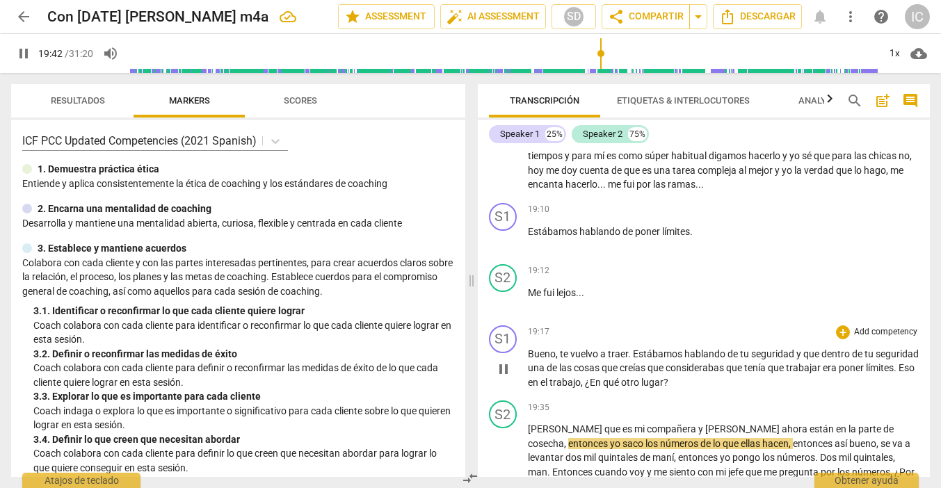
click at [728, 385] on p "Bueno , te vuelvo a traer . Estábamos hablando de tu seguridad y que dentro de …" at bounding box center [724, 368] width 392 height 43
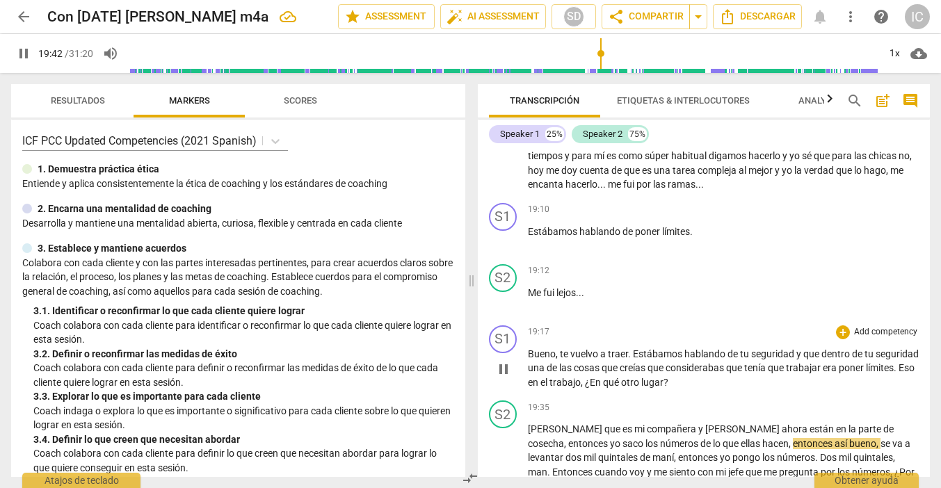
type input "1183"
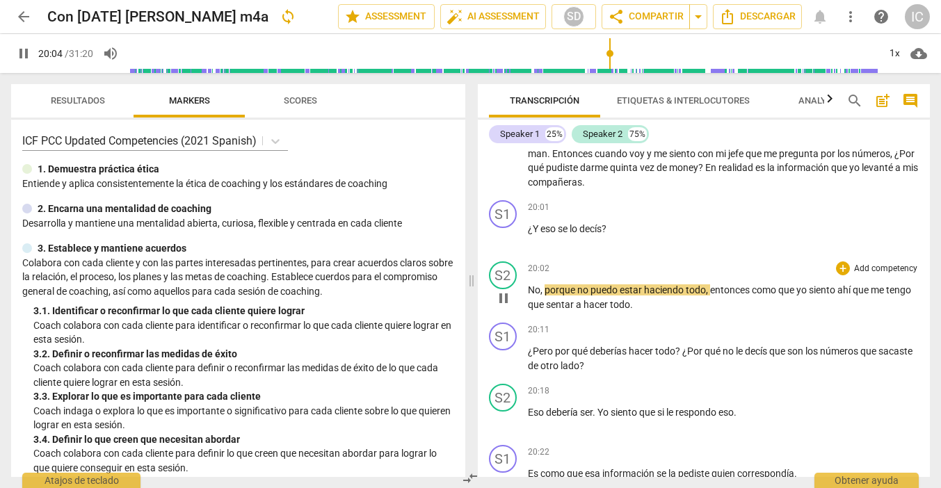
scroll to position [6242, 0]
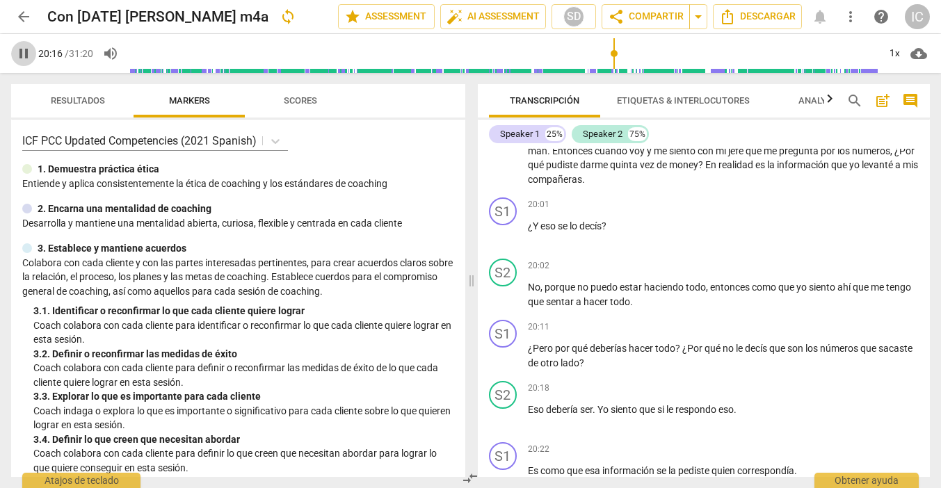
click at [24, 53] on span "pause" at bounding box center [23, 53] width 17 height 17
click at [695, 287] on p "No , porque no puedo estar haciendo todo , entonces como que yo siento ahí que …" at bounding box center [724, 294] width 392 height 29
click at [26, 56] on span "play_arrow" at bounding box center [23, 53] width 17 height 17
click at [22, 52] on span "pause" at bounding box center [23, 53] width 17 height 17
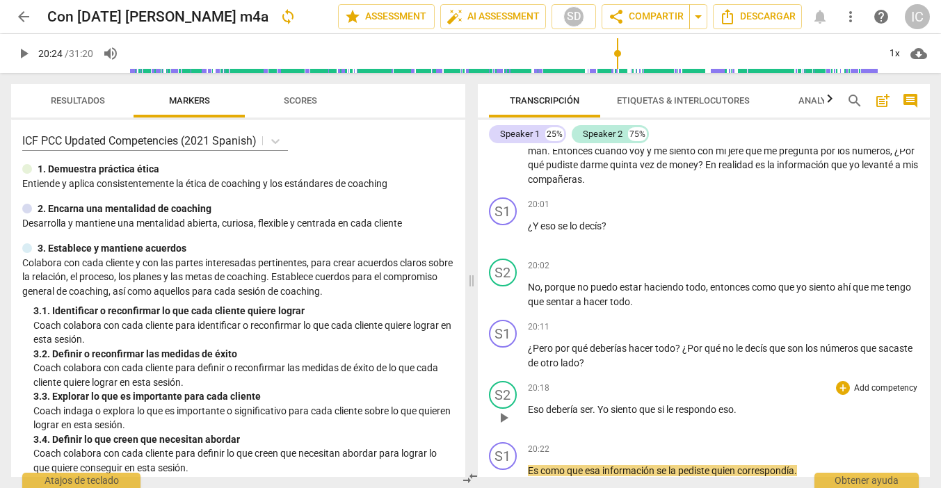
type input "1224"
click at [762, 403] on p "Eso debería ser . Yo siento que si le respondo eso ." at bounding box center [724, 410] width 392 height 15
click at [19, 58] on span "play_arrow" at bounding box center [23, 53] width 17 height 17
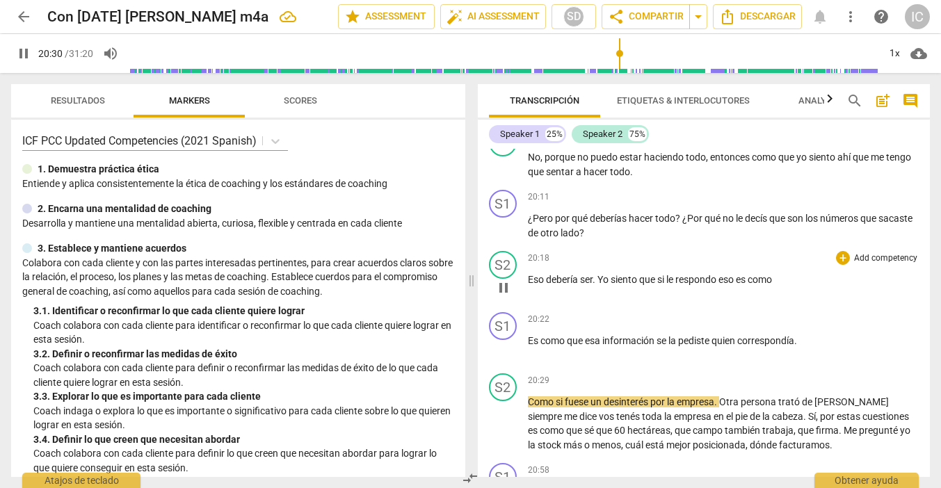
scroll to position [6374, 0]
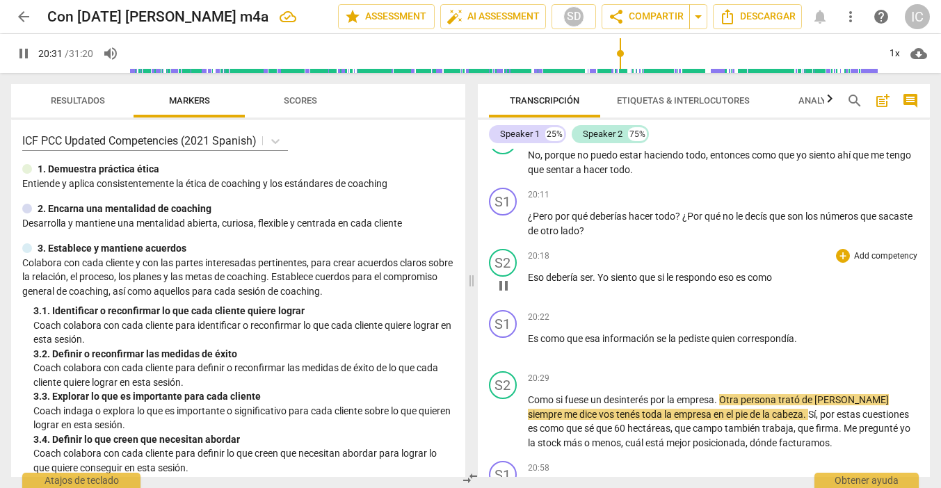
click at [783, 271] on p "Eso debería ser . Yo siento que si le respondo eso es como" at bounding box center [724, 278] width 392 height 15
type input "1233"
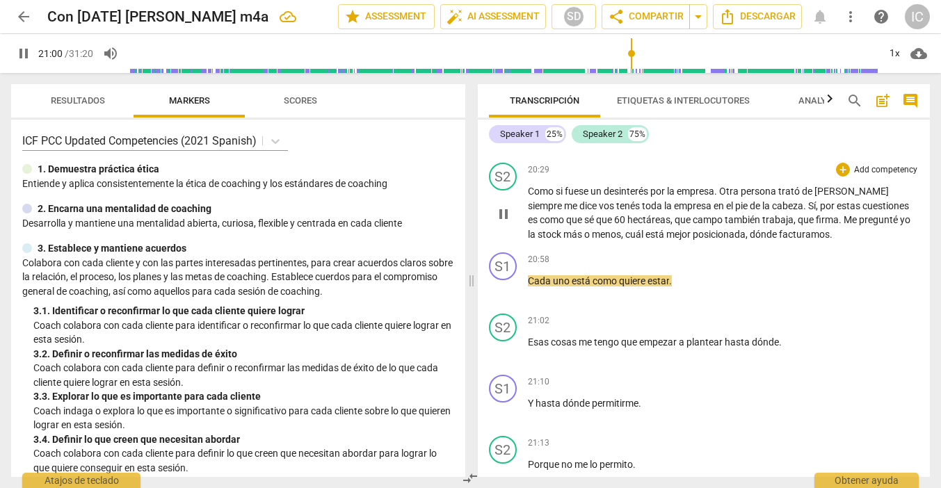
scroll to position [6575, 0]
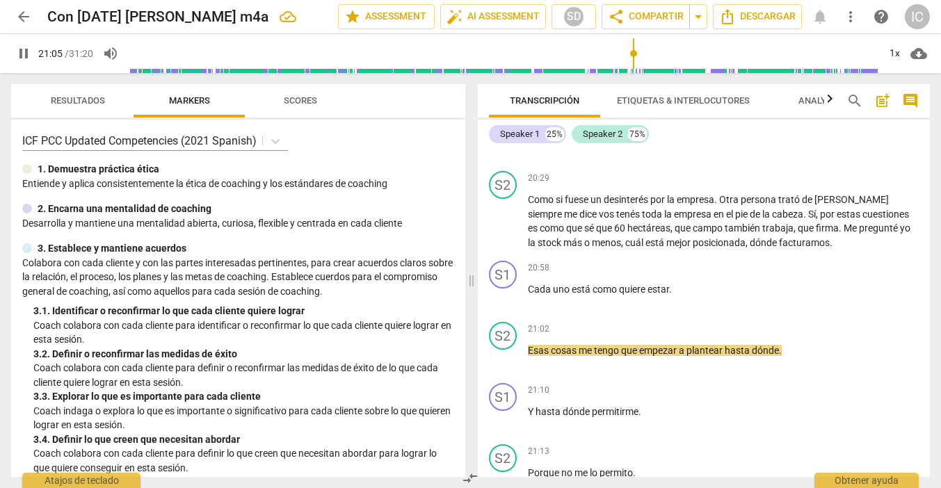
click at [18, 50] on span "pause" at bounding box center [23, 53] width 17 height 17
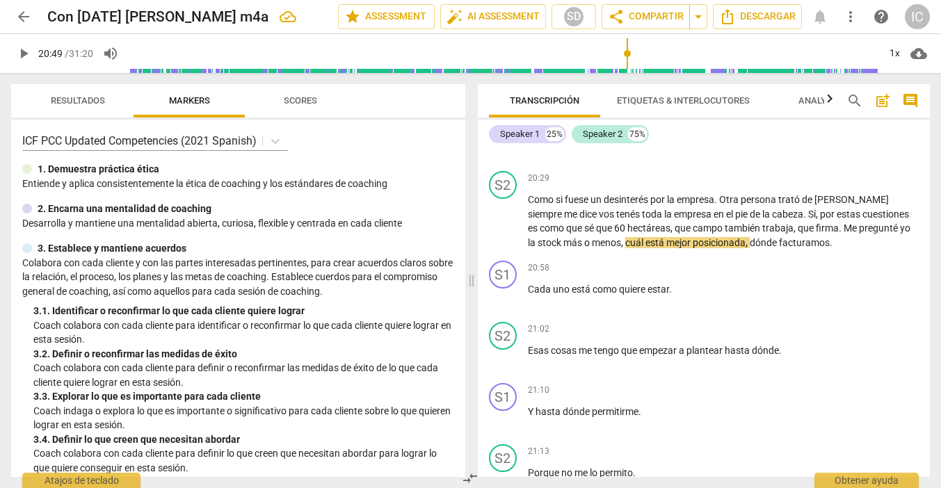
drag, startPoint x: 634, startPoint y: 54, endPoint x: 623, endPoint y: 55, distance: 11.9
click at [627, 54] on input "range" at bounding box center [504, 53] width 750 height 45
click at [17, 52] on span "play_arrow" at bounding box center [23, 53] width 17 height 17
click at [805, 227] on p "Como si fuese un desinterés por la empresa . Otra persona trató [PERSON_NAME] s…" at bounding box center [724, 221] width 392 height 57
type input "1253"
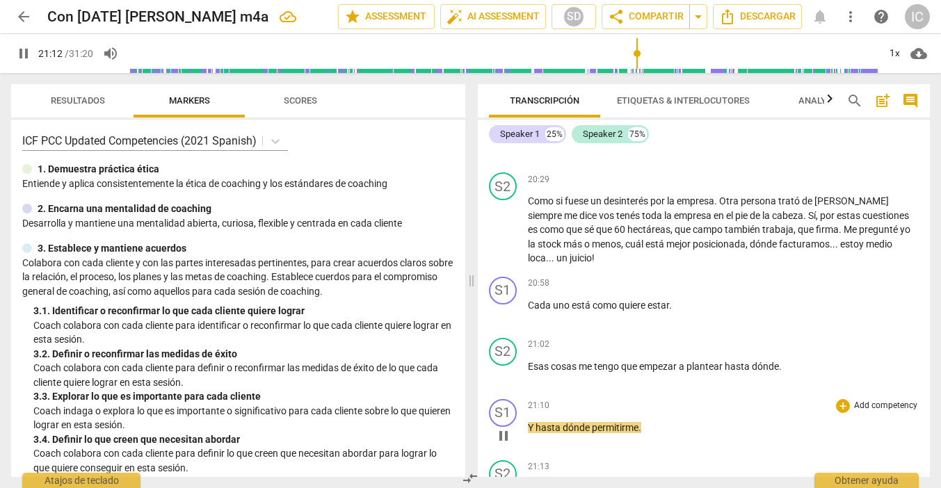
click at [672, 403] on div "21:10 + Add competency keyboard_arrow_right Y hasta dónde permitirme ." at bounding box center [724, 424] width 392 height 50
click at [666, 421] on p "Y hasta dónde permitirme ." at bounding box center [724, 428] width 392 height 15
type input "1275"
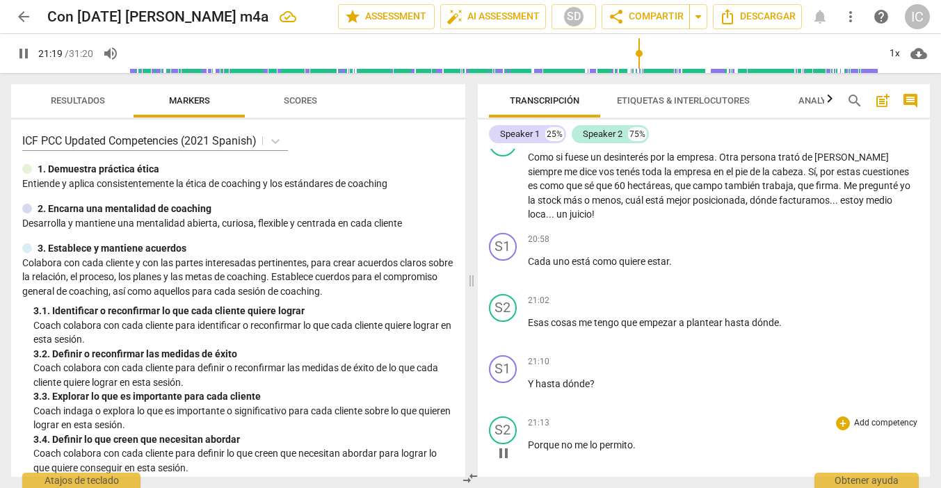
scroll to position [0, 1]
click at [528, 440] on span "Porque" at bounding box center [544, 445] width 33 height 11
type input "1281"
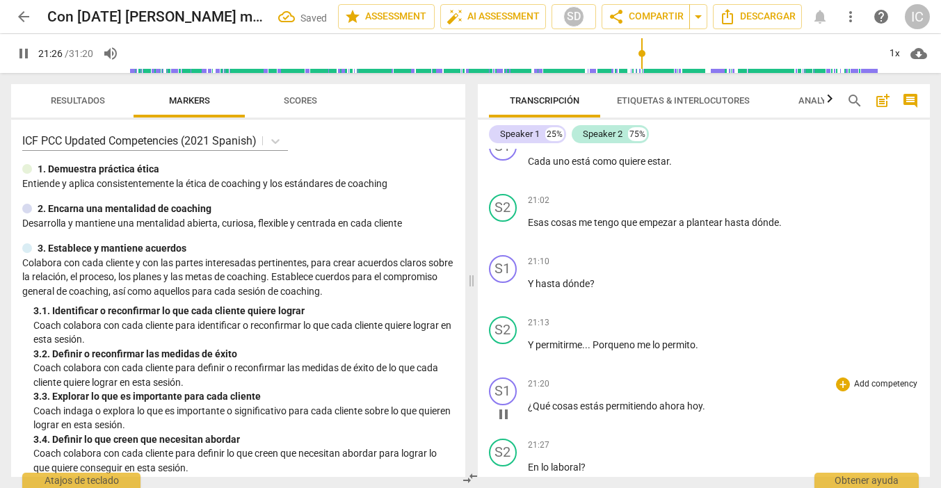
scroll to position [6721, 0]
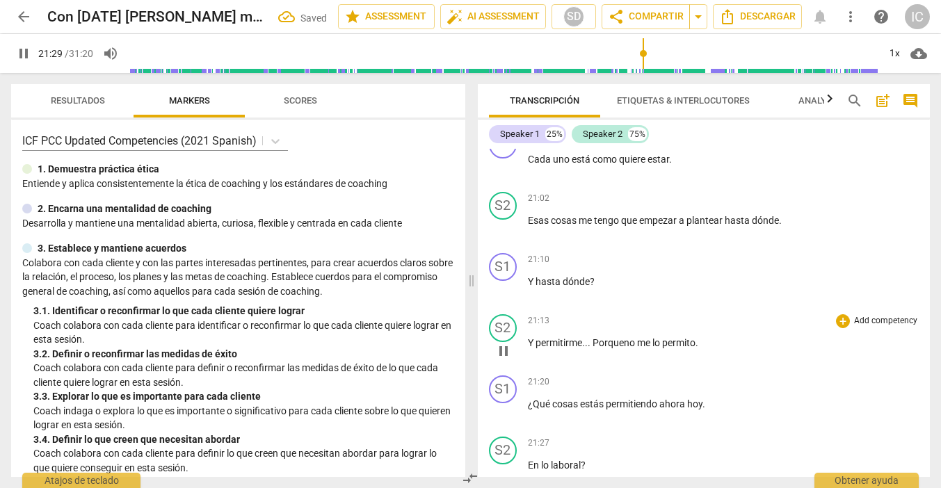
click at [725, 336] on p "Y permitirme... Porque no me lo permito ." at bounding box center [724, 343] width 392 height 15
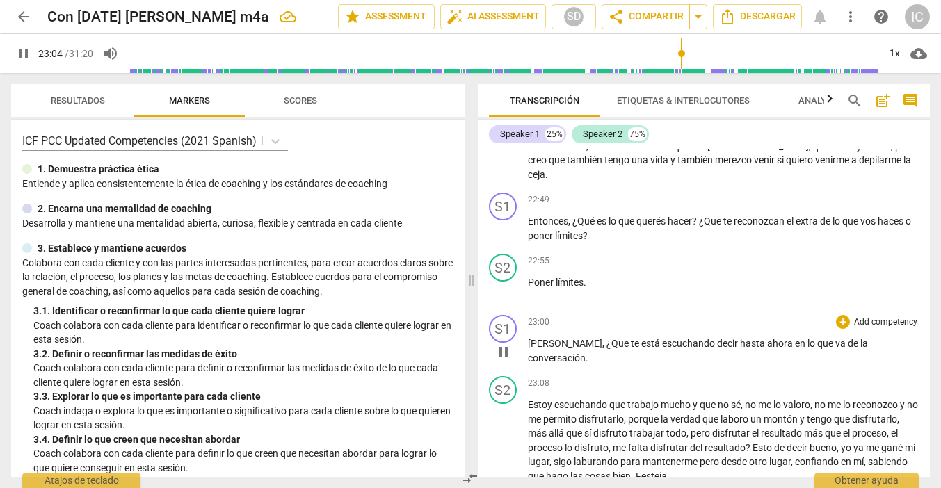
scroll to position [7277, 0]
click at [530, 399] on span "Estoy" at bounding box center [541, 404] width 26 height 11
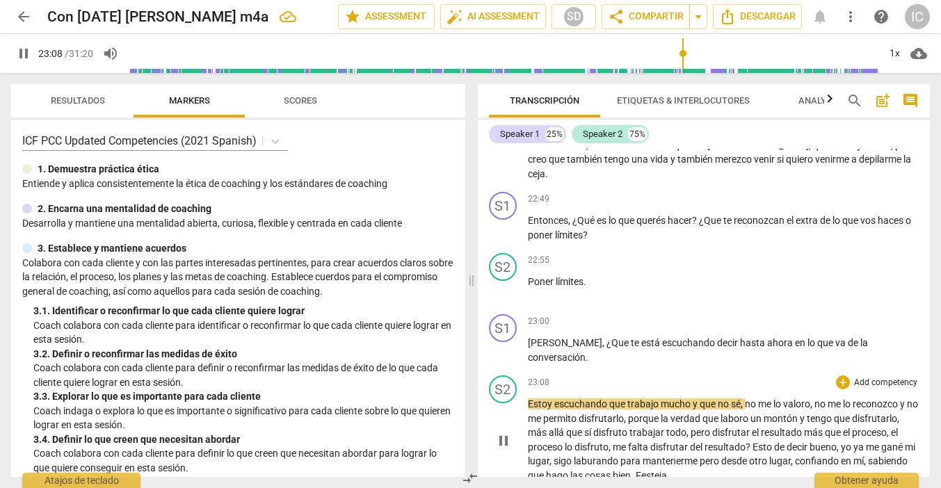
type input "1389"
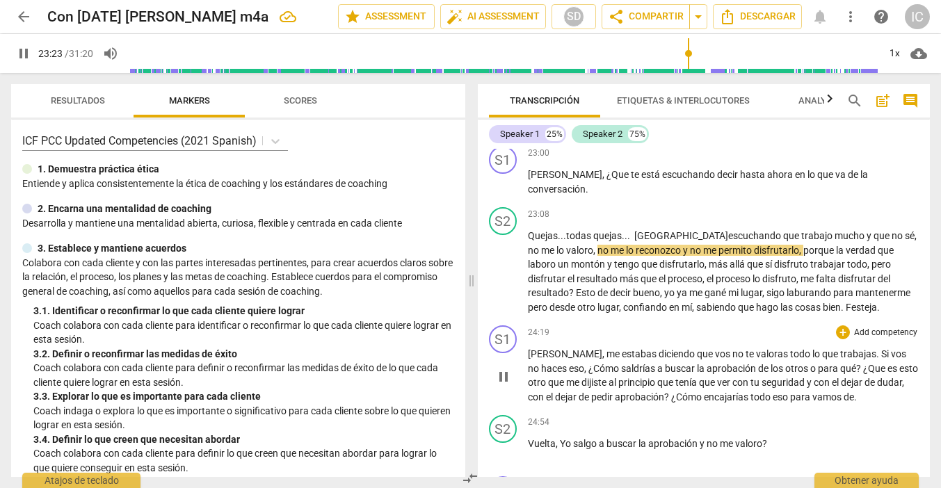
scroll to position [7450, 0]
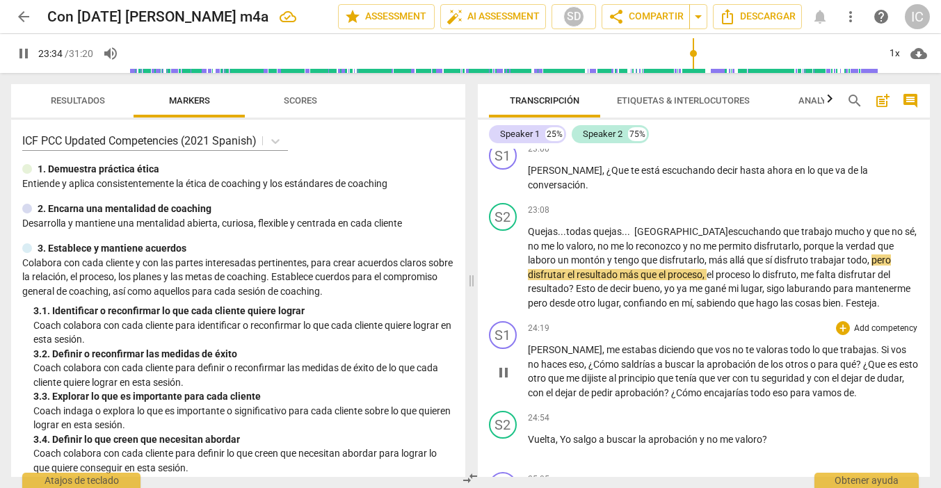
click at [618, 373] on span "principio" at bounding box center [637, 378] width 39 height 11
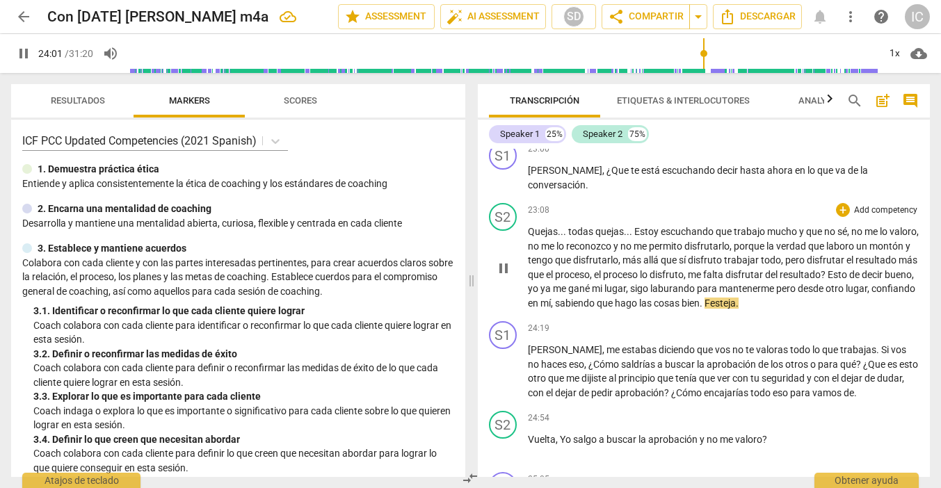
scroll to position [0, 1]
click at [868, 284] on p "Quejas . . . todas quejas . . . Estoy escuchando que trabajo mucho y que no sé …" at bounding box center [724, 268] width 392 height 86
type input "1445"
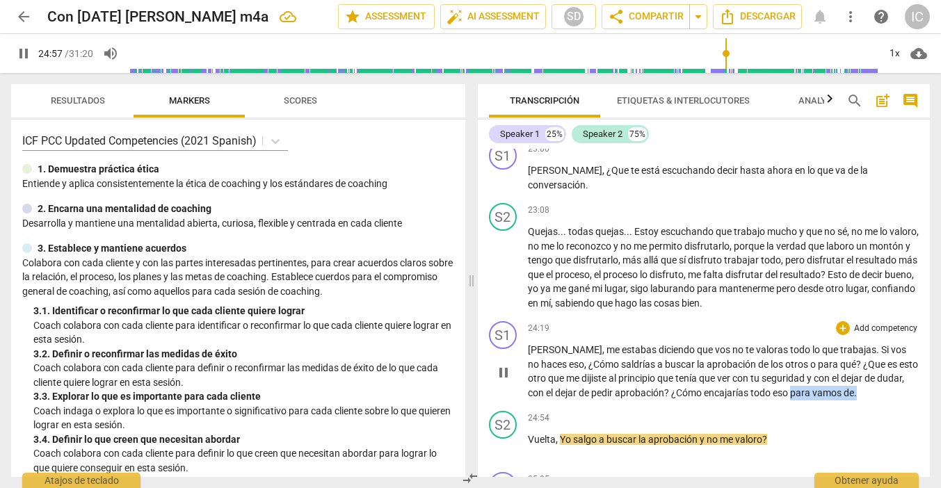
drag, startPoint x: 764, startPoint y: 371, endPoint x: 842, endPoint y: 373, distance: 77.9
click at [842, 373] on p "[PERSON_NAME] , me estabas diciendo que vos no te valoras todo lo que trabajas …" at bounding box center [724, 371] width 392 height 57
type input "1499"
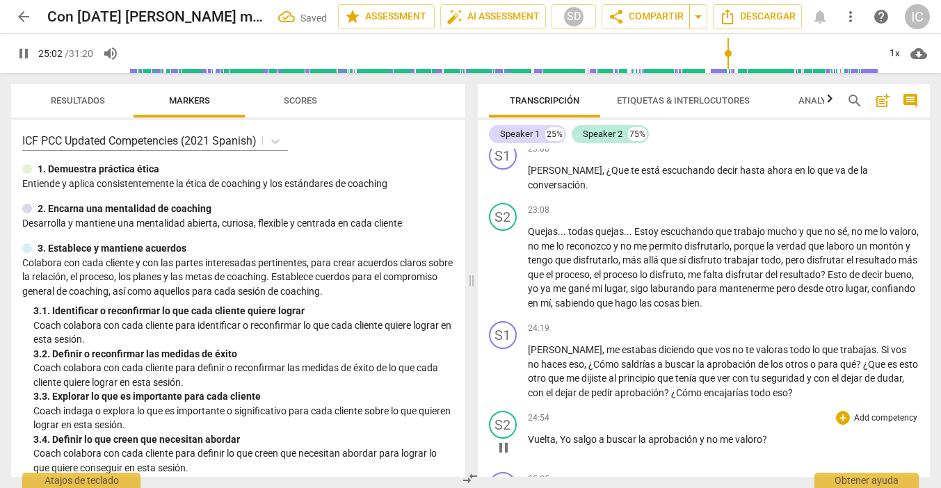
click at [560, 434] on span "Yo" at bounding box center [566, 439] width 13 height 11
type input "1504"
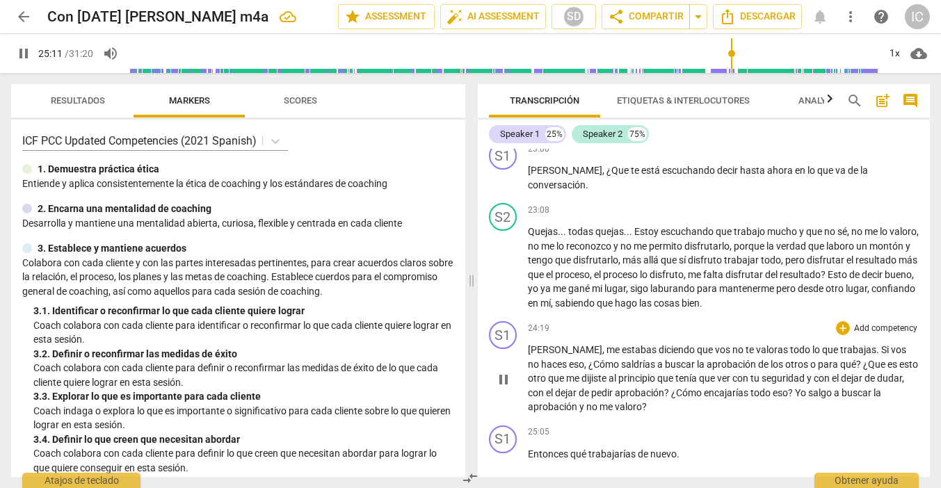
click at [795, 387] on span "Yo" at bounding box center [801, 392] width 13 height 11
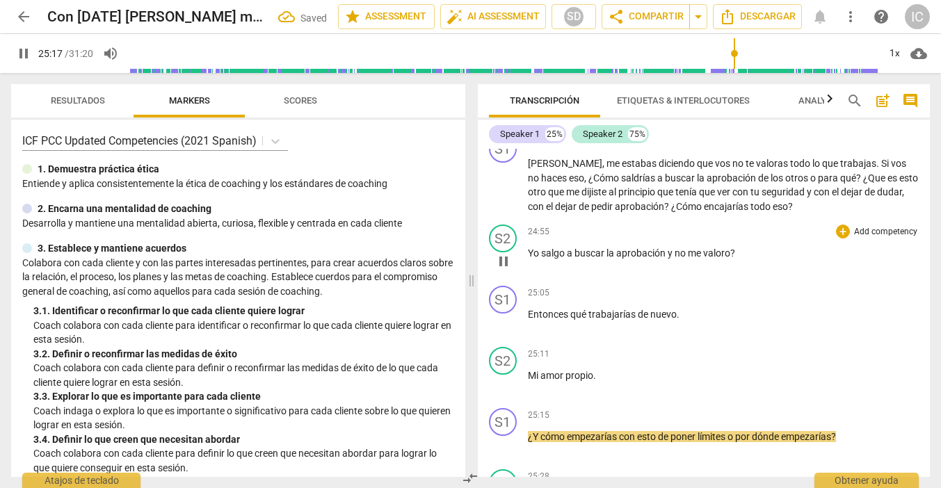
scroll to position [7641, 0]
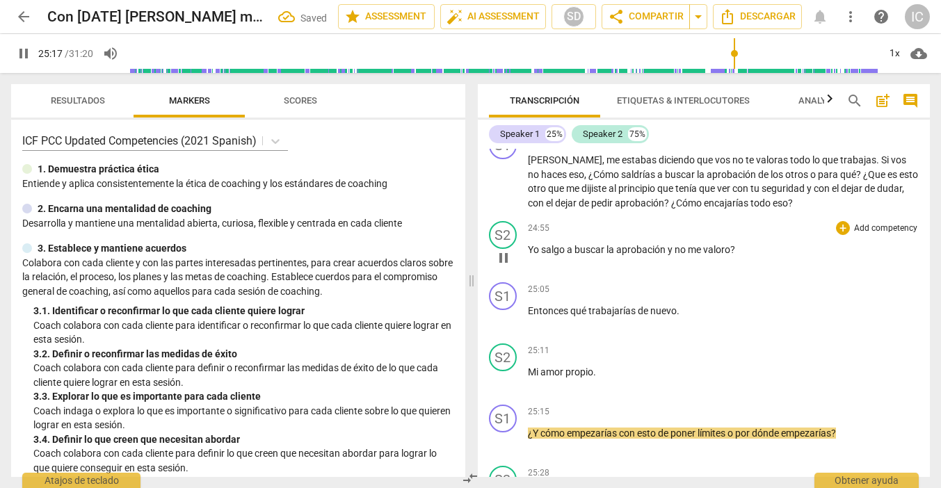
click at [744, 243] on p "Yo salgo a buscar la aprobación y no me valoro ?" at bounding box center [724, 250] width 392 height 15
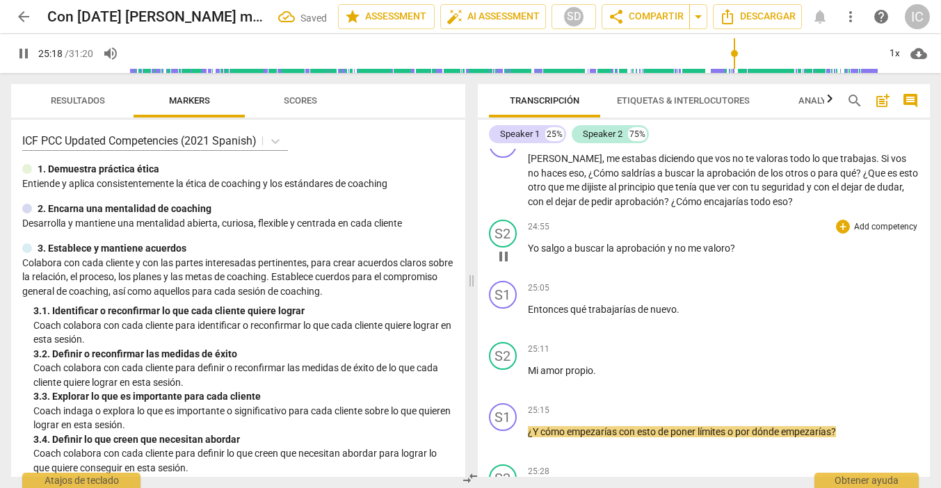
type input "1519"
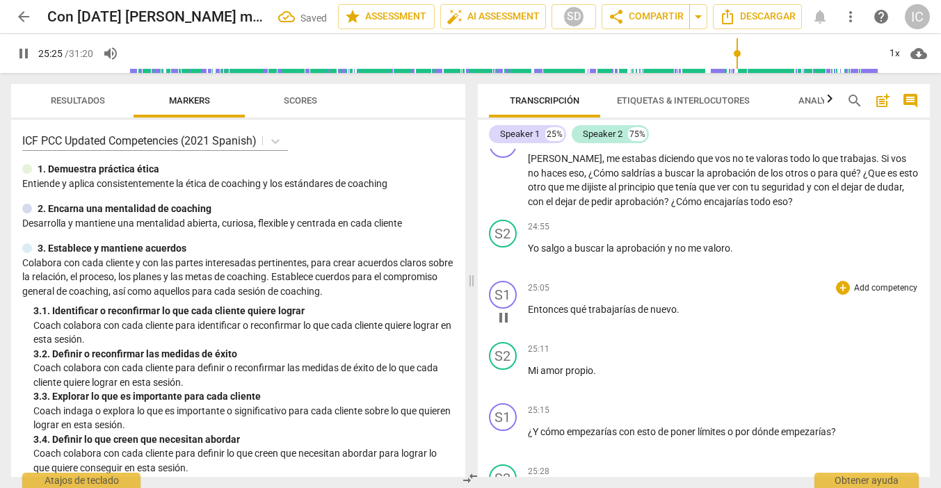
click at [683, 303] on p "Entonces qué trabajarías de nuevo ." at bounding box center [724, 310] width 392 height 15
type input "1527"
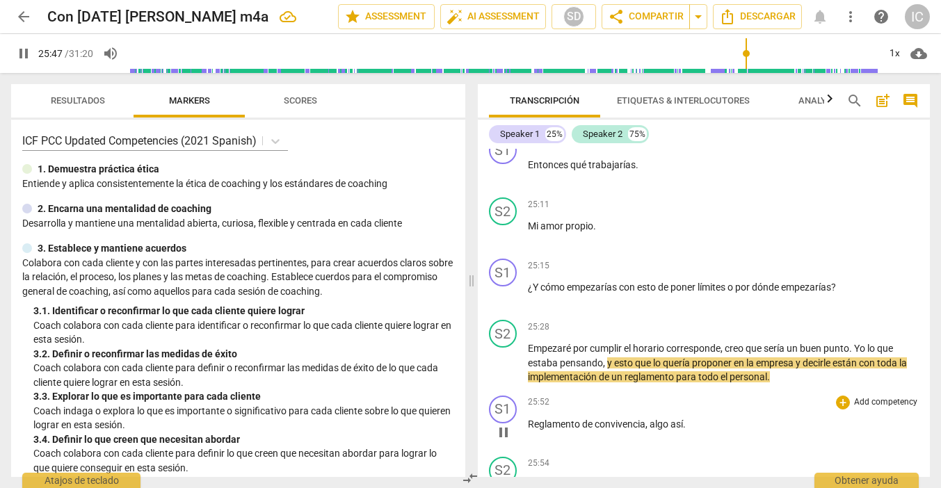
scroll to position [7792, 0]
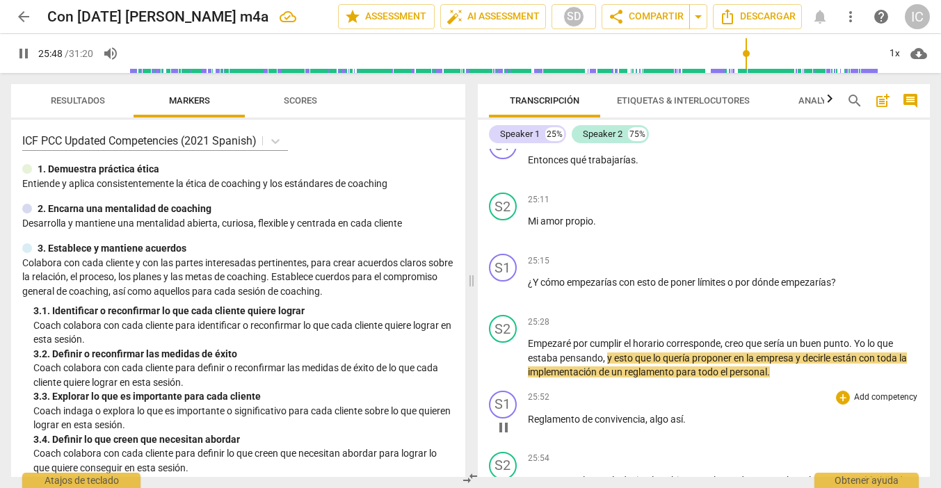
click at [530, 414] on span "Reglamento" at bounding box center [555, 419] width 54 height 11
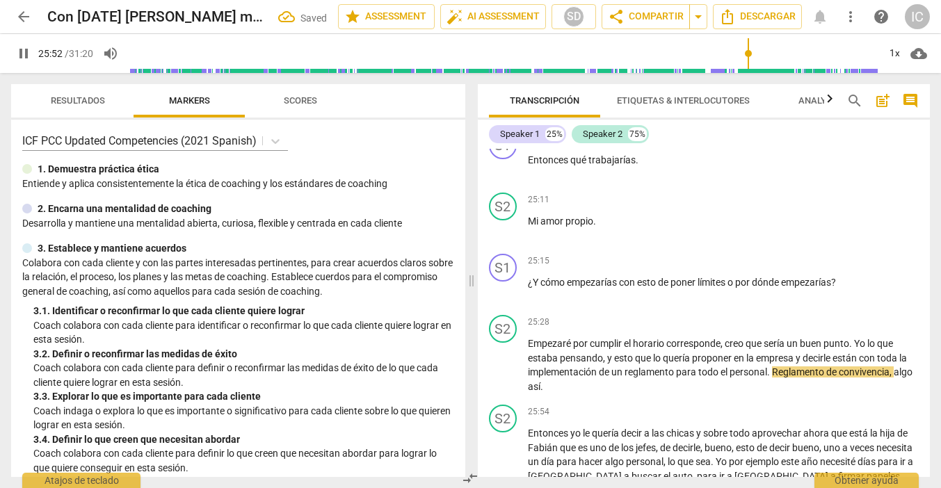
type input "1553"
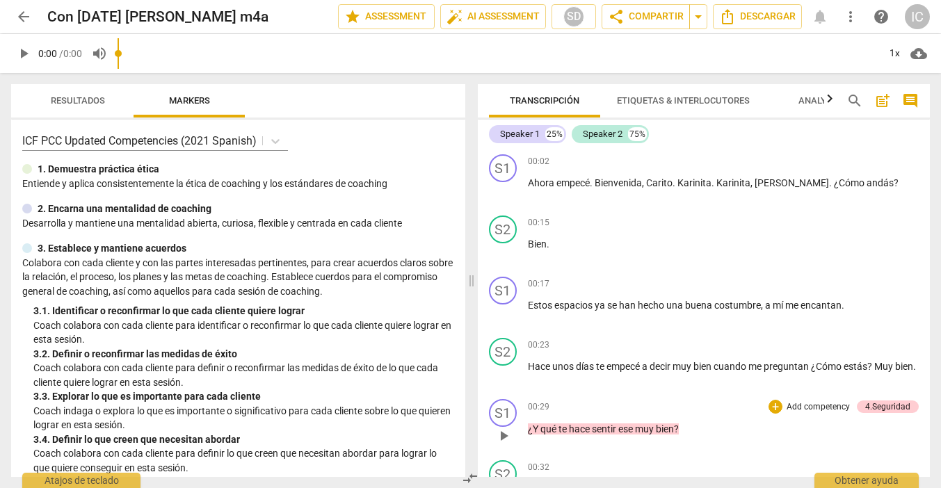
click at [788, 359] on div "S1 play_arrow pause 00:02 + Add competency keyboard_arrow_right Ahora empecé . …" at bounding box center [704, 313] width 453 height 328
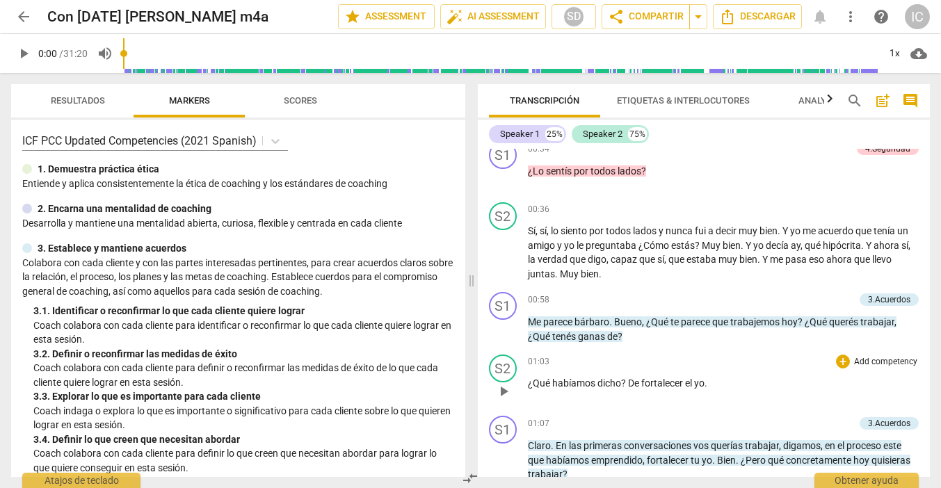
scroll to position [381, 0]
click at [28, 19] on span "arrow_back" at bounding box center [23, 16] width 17 height 17
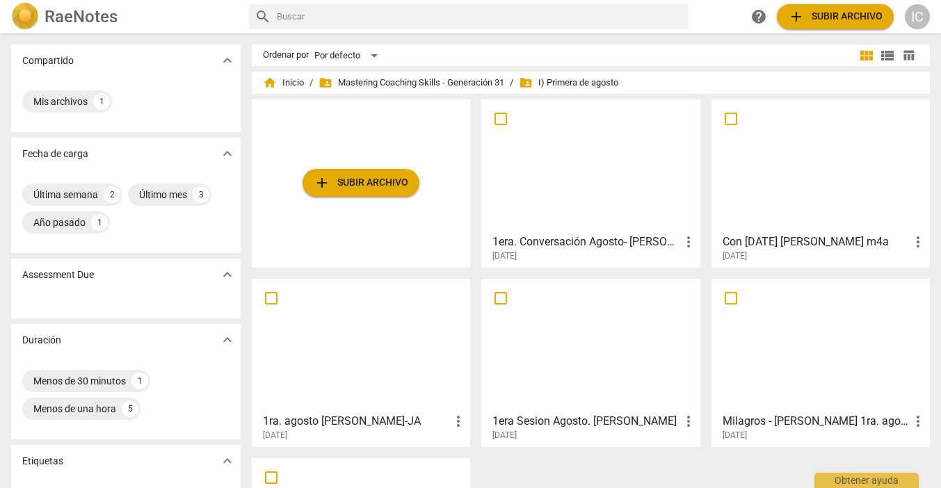
click at [794, 158] on div at bounding box center [820, 165] width 209 height 123
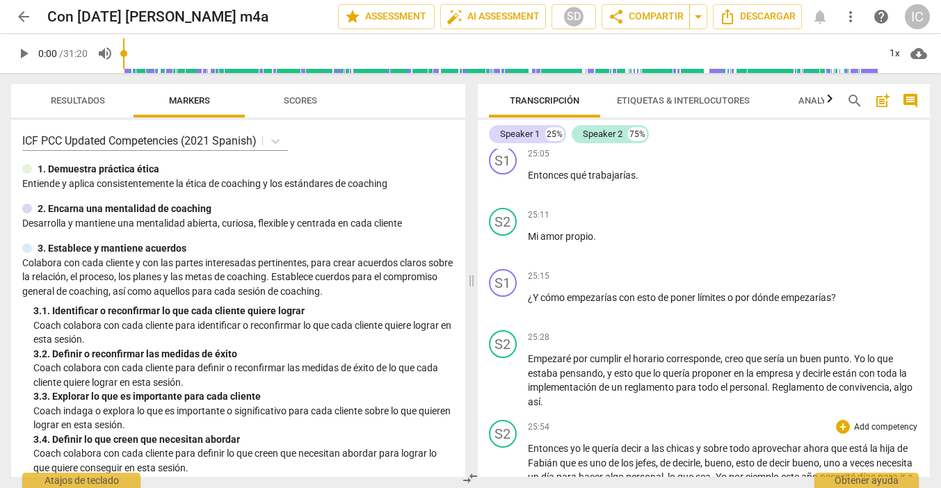
scroll to position [7778, 0]
drag, startPoint x: 566, startPoint y: 335, endPoint x: 573, endPoint y: 335, distance: 7.7
click at [570, 352] on span "Empezaré" at bounding box center [550, 357] width 45 height 11
click at [699, 386] on div "S2 play_arrow pause 25:28 + Add competency keyboard_arrow_right Empezaré por cu…" at bounding box center [704, 368] width 453 height 90
drag, startPoint x: 126, startPoint y: 51, endPoint x: 737, endPoint y: 44, distance: 611.5
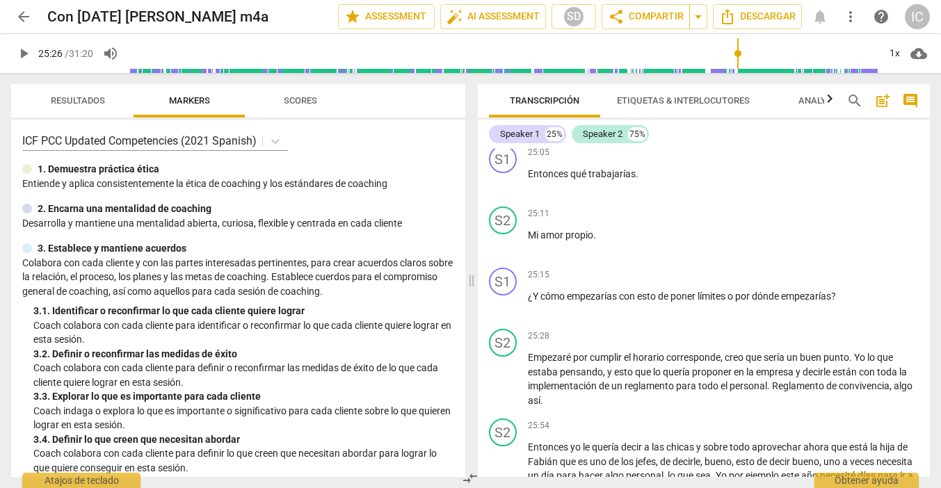
click at [737, 44] on input "range" at bounding box center [504, 53] width 750 height 45
click at [26, 51] on span "play_arrow" at bounding box center [23, 53] width 17 height 17
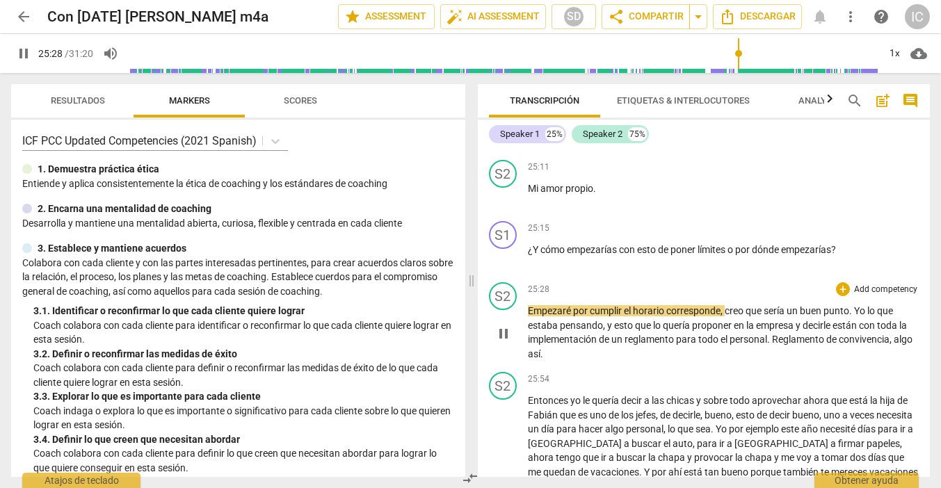
scroll to position [7827, 0]
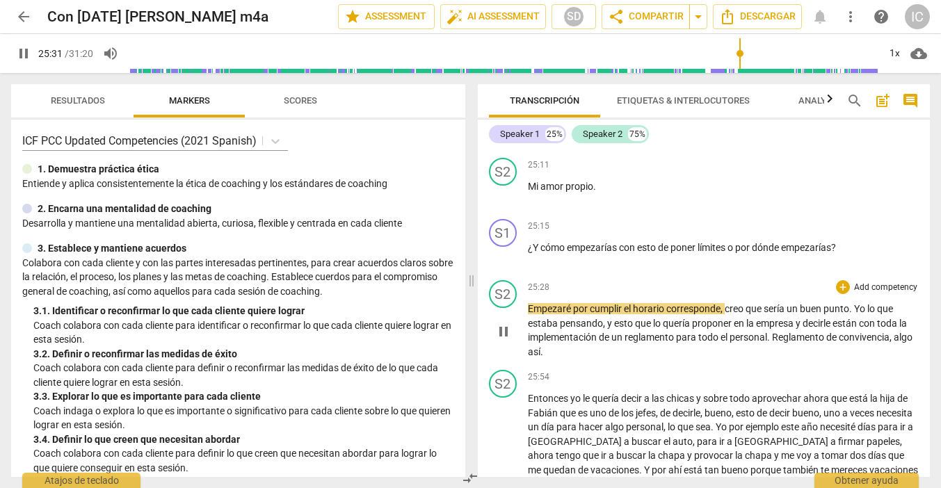
click at [572, 303] on span "Empezaré" at bounding box center [550, 308] width 45 height 11
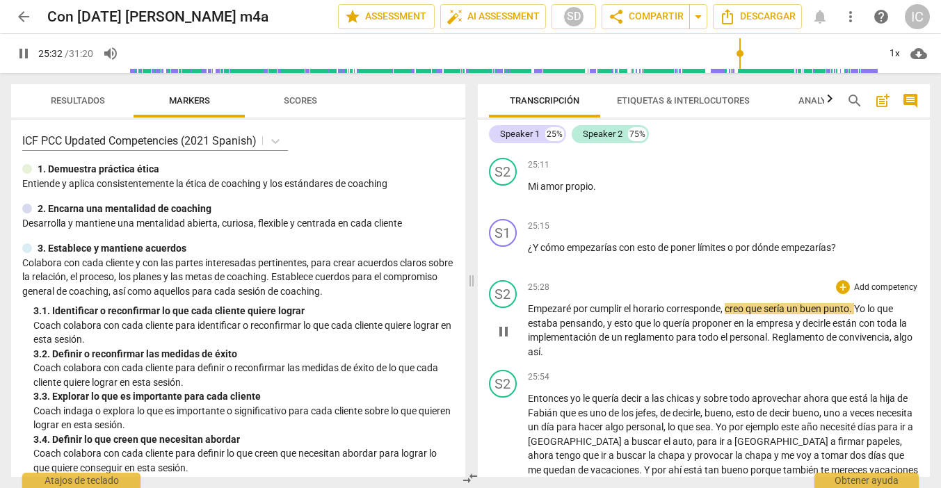
type input "1533"
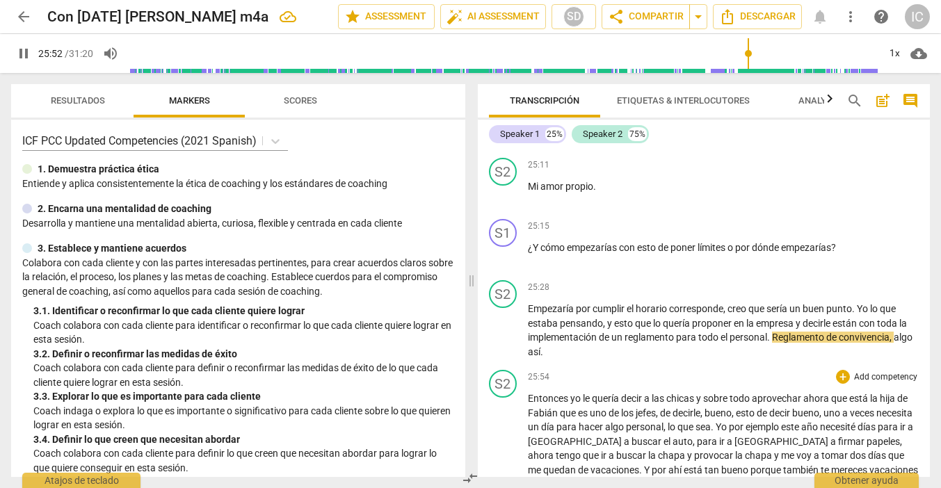
drag, startPoint x: 529, startPoint y: 373, endPoint x: 566, endPoint y: 374, distance: 37.6
click at [529, 393] on span "Entonces" at bounding box center [549, 398] width 42 height 11
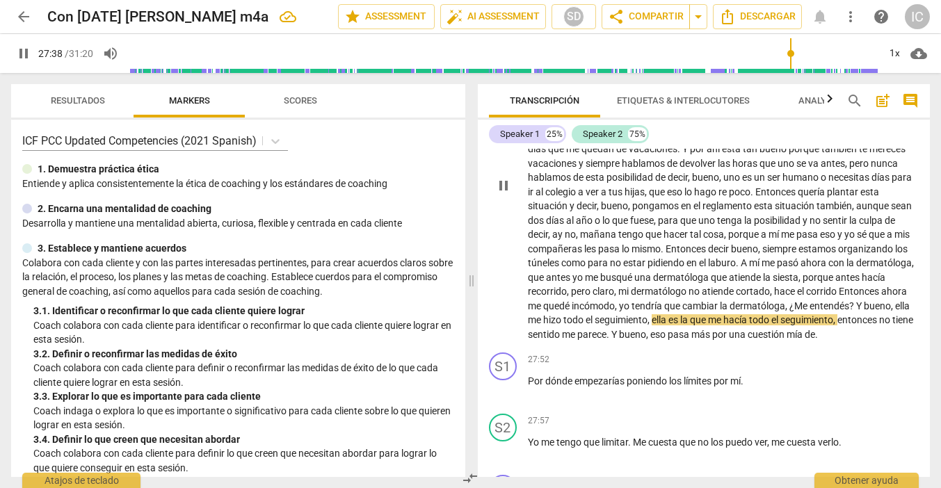
scroll to position [8105, 0]
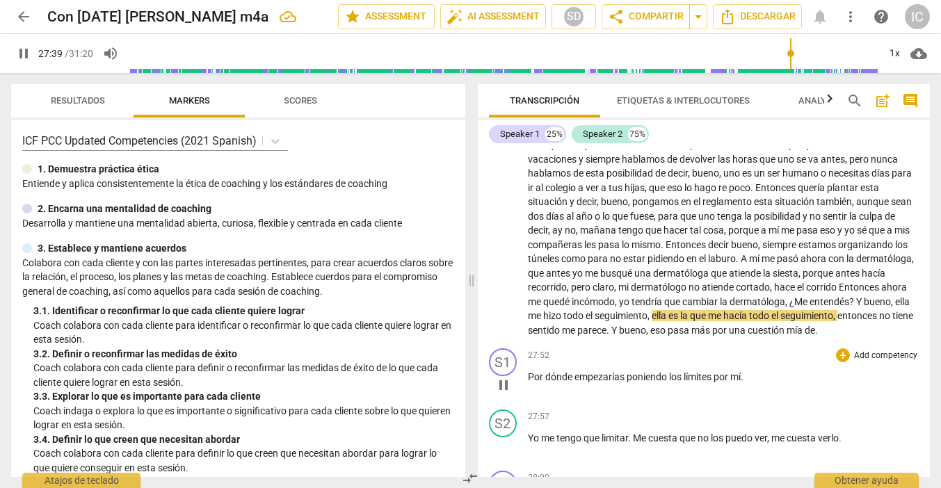
click at [718, 371] on span "por" at bounding box center [722, 376] width 17 height 11
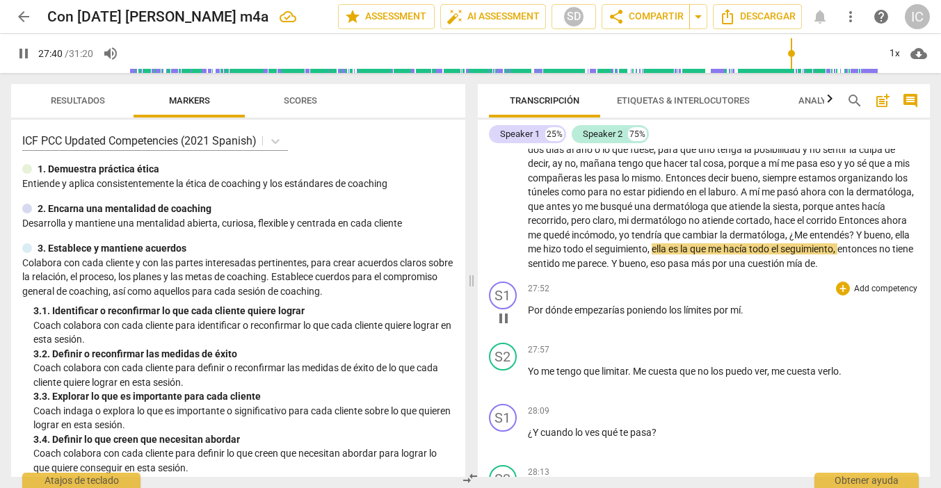
type input "1661"
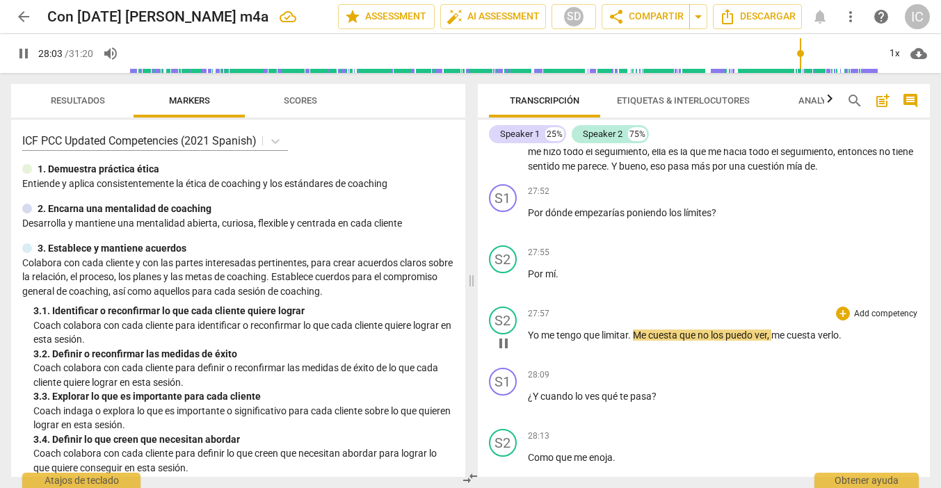
scroll to position [8270, 0]
click at [698, 329] on span "que" at bounding box center [689, 334] width 18 height 11
type input "1689"
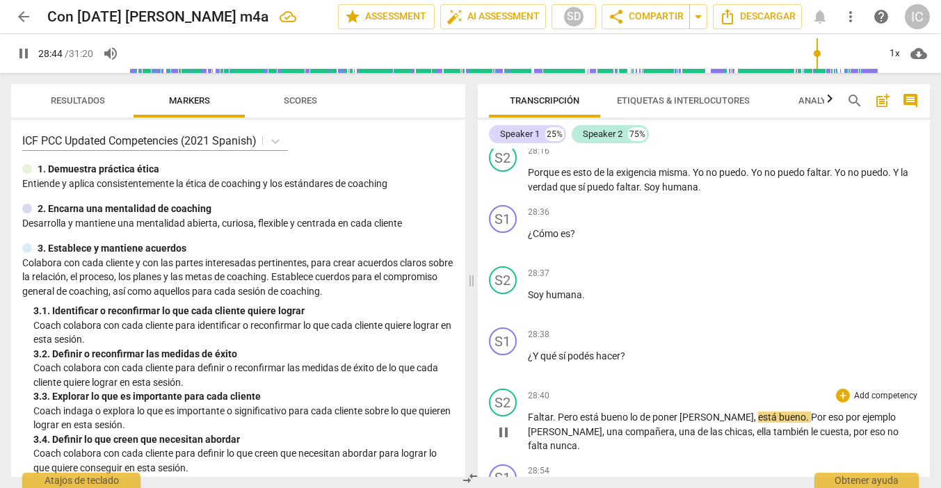
scroll to position [0, 1]
click at [698, 412] on span "[PERSON_NAME]" at bounding box center [717, 417] width 74 height 11
type input "1728"
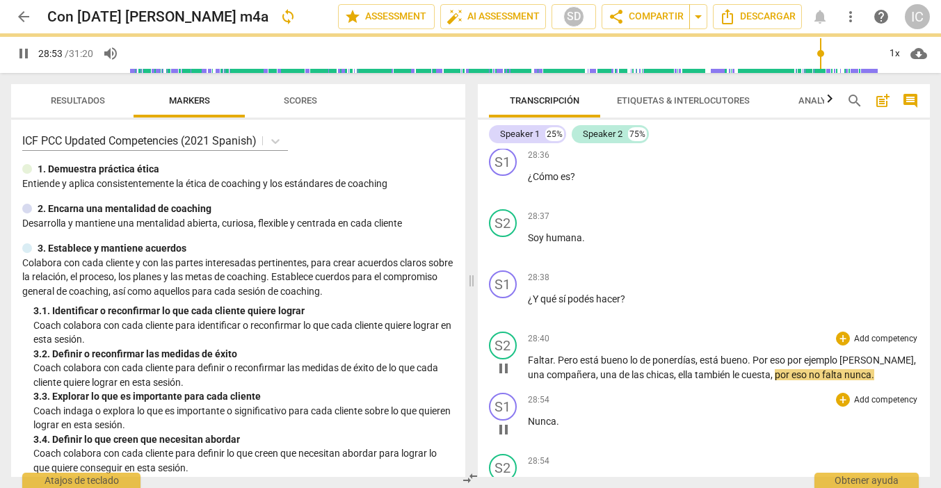
scroll to position [8764, 0]
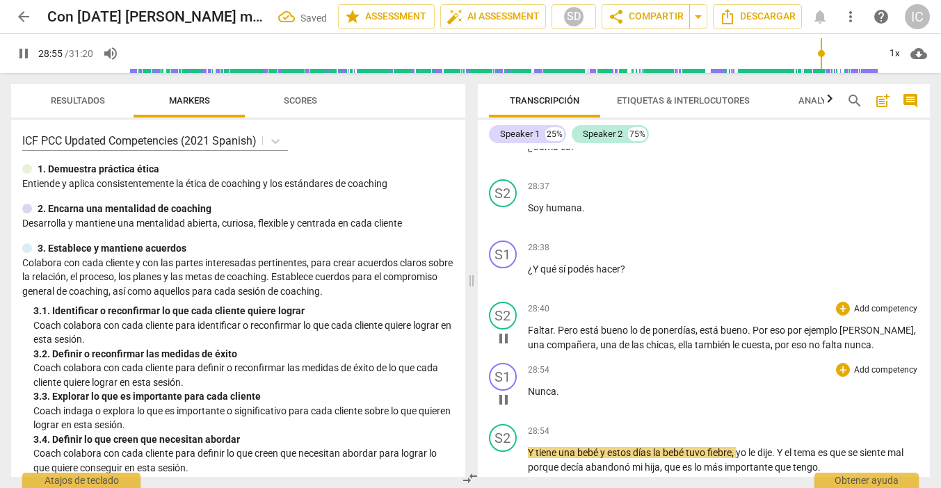
click at [591, 385] on p "Nunca ." at bounding box center [724, 392] width 392 height 15
type input "1738"
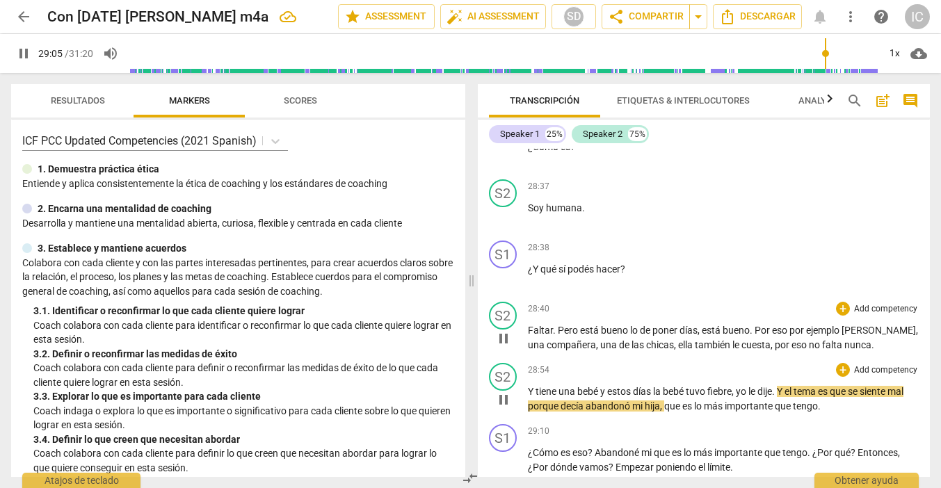
click at [529, 386] on span "Y" at bounding box center [532, 391] width 8 height 11
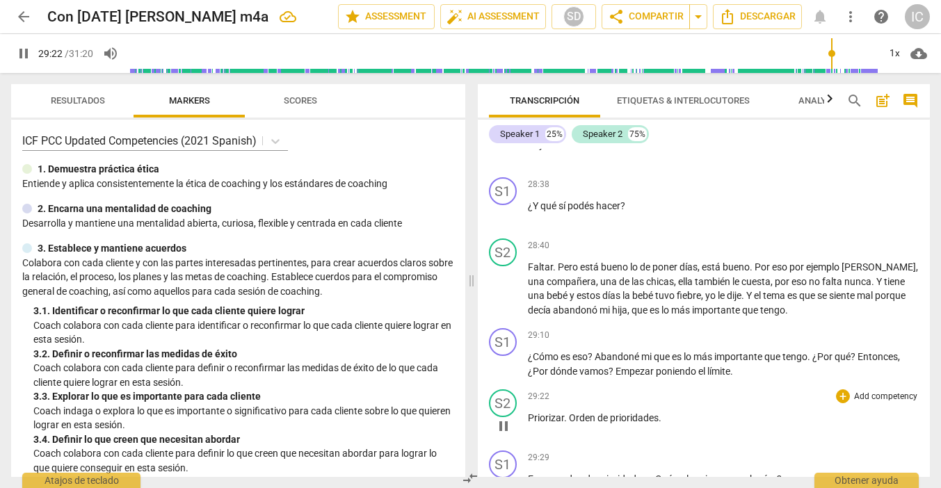
scroll to position [8828, 0]
click at [528, 412] on span "Priorizar" at bounding box center [546, 417] width 36 height 11
type input "1765"
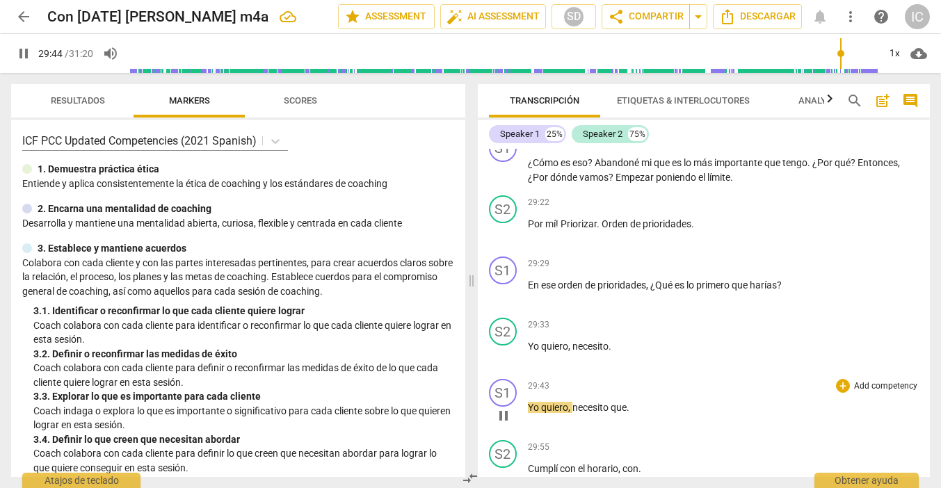
scroll to position [9026, 0]
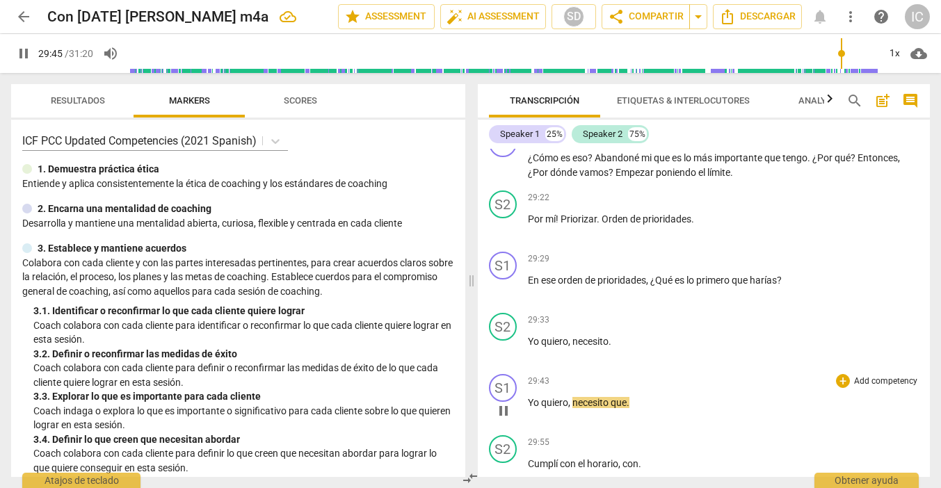
click at [653, 396] on p "Yo quiero , necesito que ." at bounding box center [724, 403] width 392 height 15
type input "1787"
click at [626, 397] on span "que?" at bounding box center [621, 402] width 21 height 11
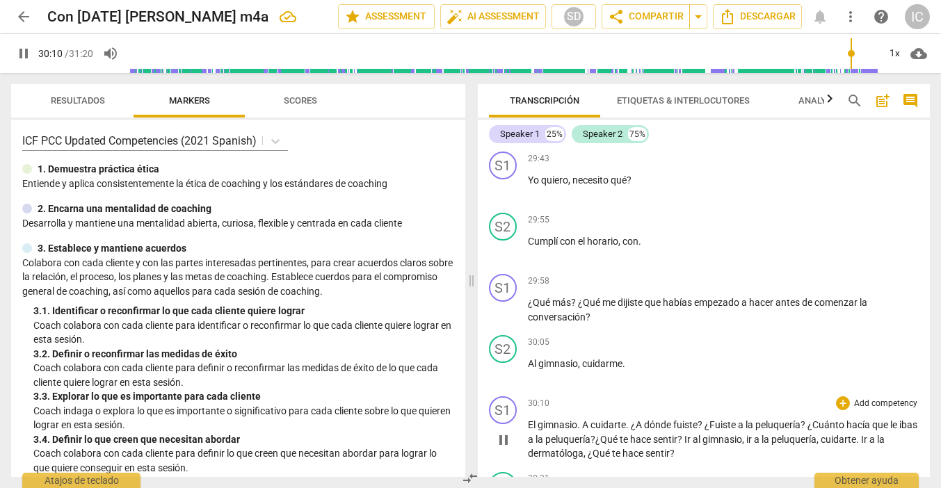
scroll to position [9269, 0]
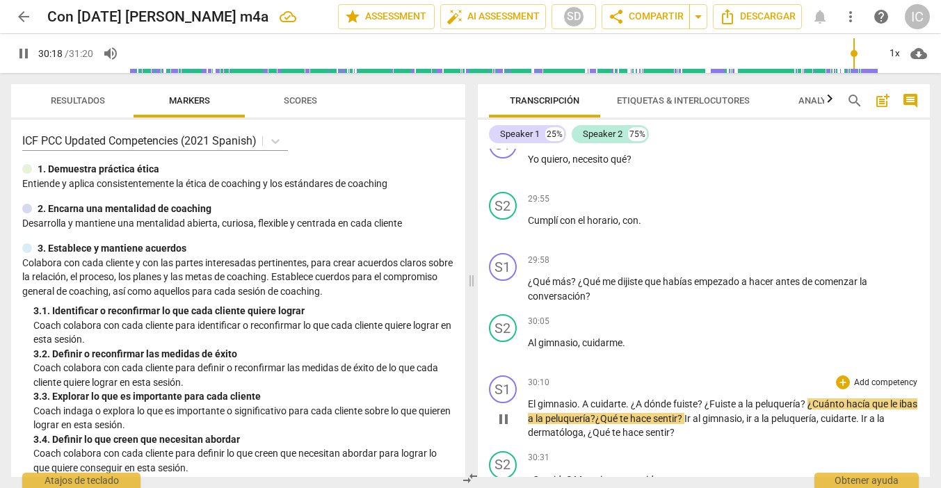
click at [707, 399] on span "¿Fuiste" at bounding box center [721, 404] width 33 height 11
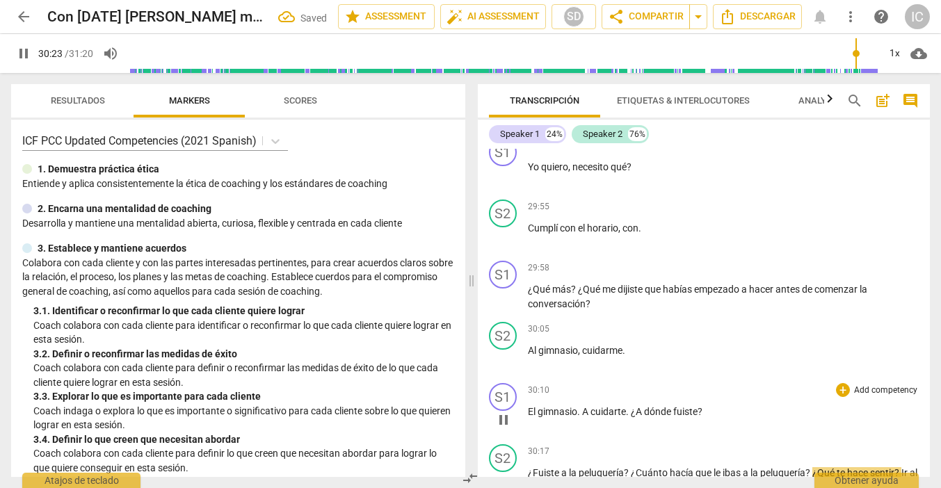
scroll to position [9279, 0]
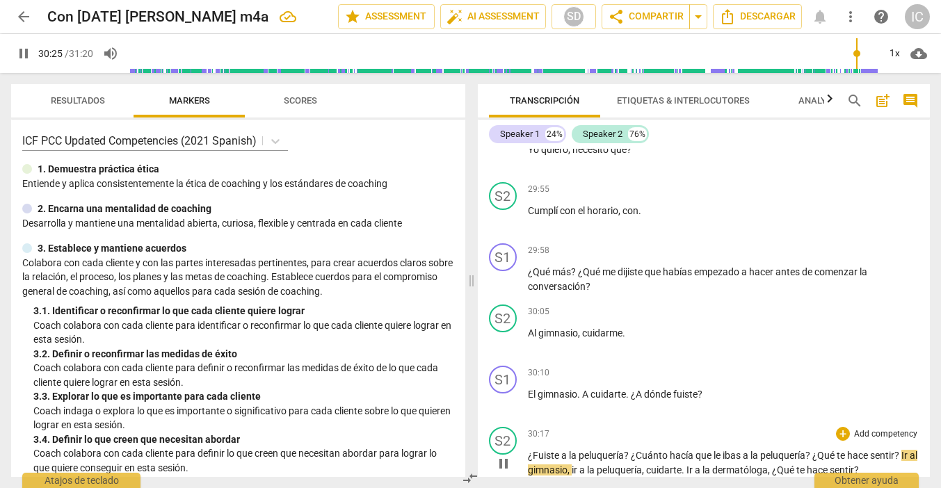
click at [536, 427] on div "30:17 + Add competency keyboard_arrow_right ¿Fuiste a la peluquería ? ¿Cuánto h…" at bounding box center [724, 452] width 392 height 50
click at [531, 450] on span "¿Fuiste" at bounding box center [544, 455] width 33 height 11
type input "1829"
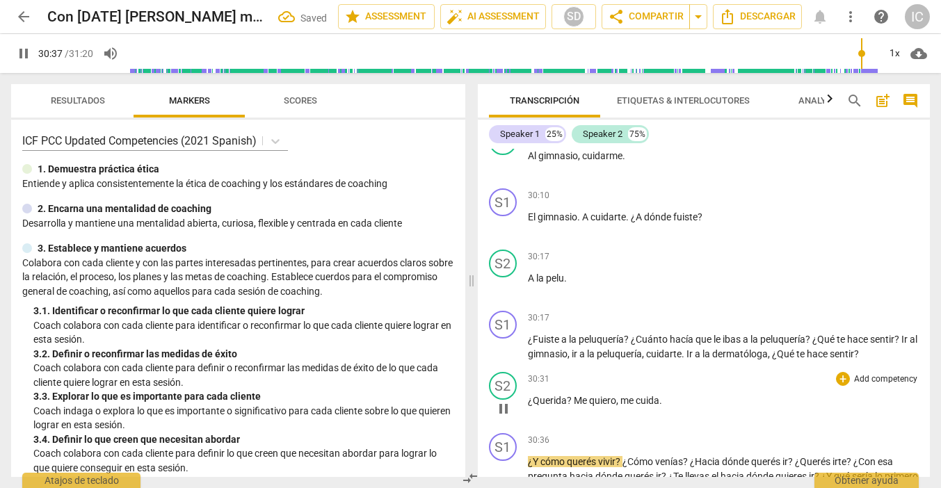
scroll to position [9459, 0]
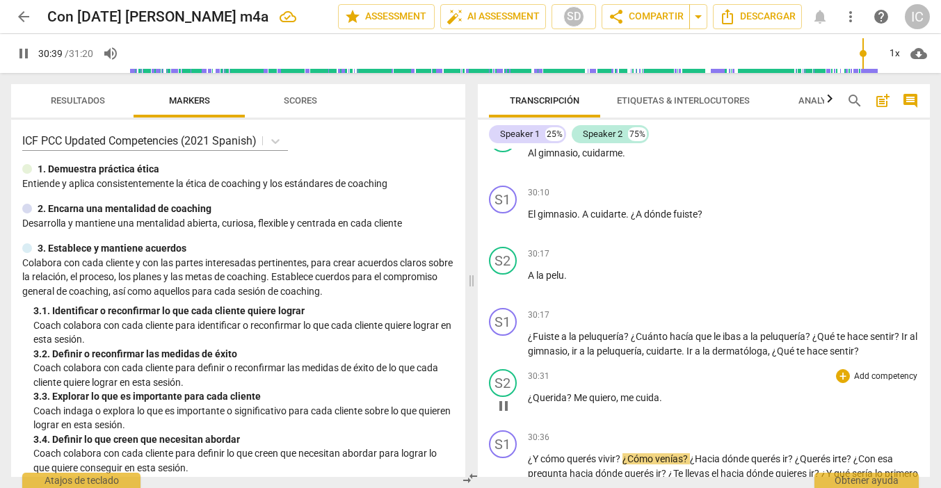
click at [660, 392] on span "." at bounding box center [660, 397] width 3 height 11
type input "1841"
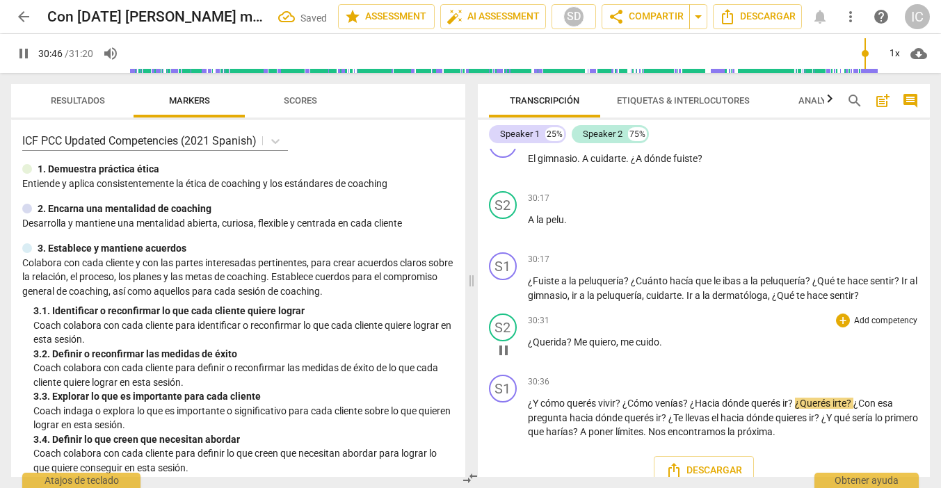
scroll to position [9514, 0]
click at [690, 399] on span "?" at bounding box center [686, 404] width 7 height 11
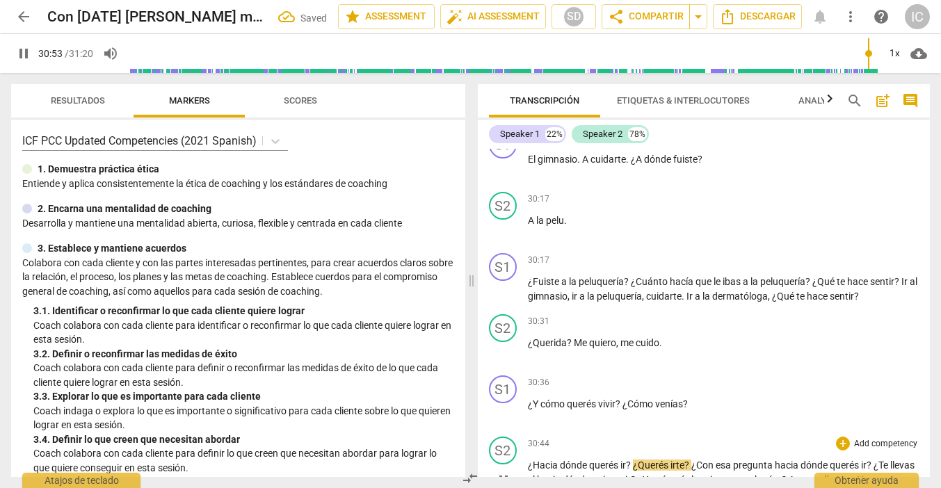
click at [560, 437] on div "30:44 + Add competency keyboard_arrow_right" at bounding box center [724, 444] width 392 height 14
click at [549, 437] on div "30:44 + Add competency keyboard_arrow_right" at bounding box center [724, 444] width 392 height 14
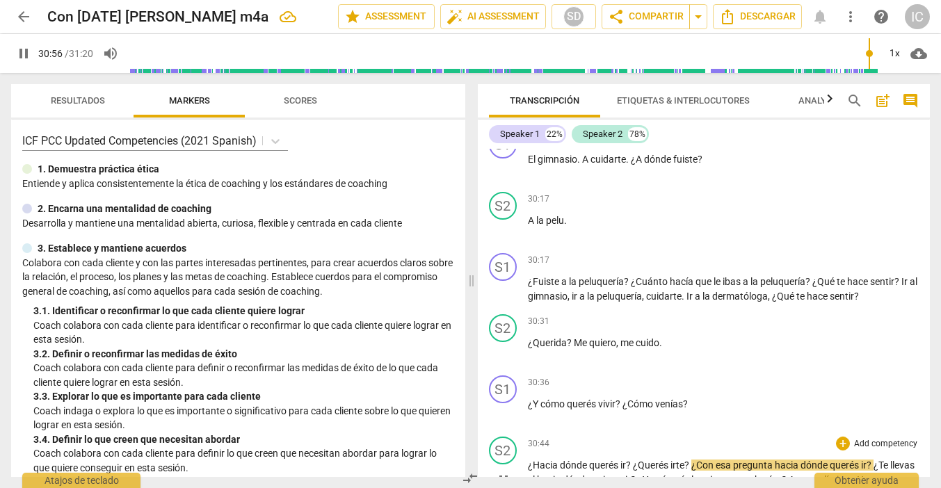
click at [568, 437] on div "30:44 + Add competency keyboard_arrow_right" at bounding box center [724, 444] width 392 height 14
click at [527, 437] on div "S2 play_arrow pause" at bounding box center [508, 469] width 39 height 65
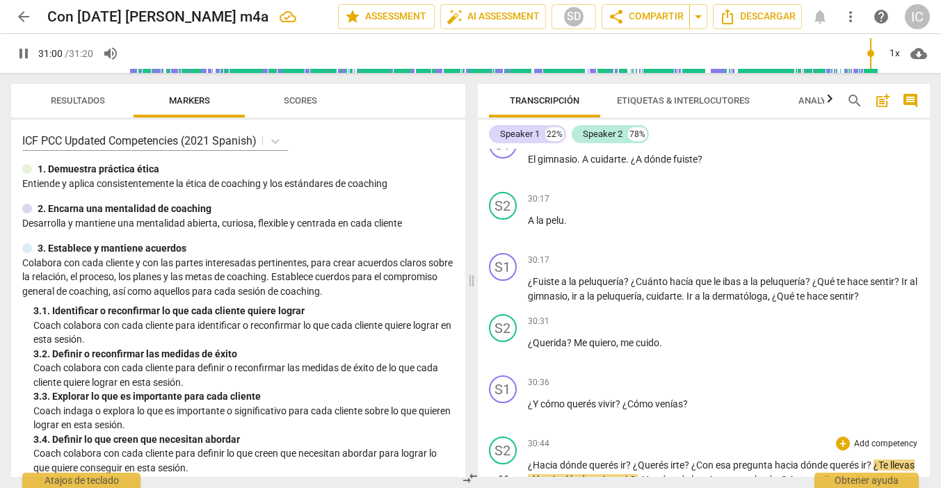
click at [530, 460] on span "¿Hacia" at bounding box center [544, 465] width 32 height 11
type input "1863"
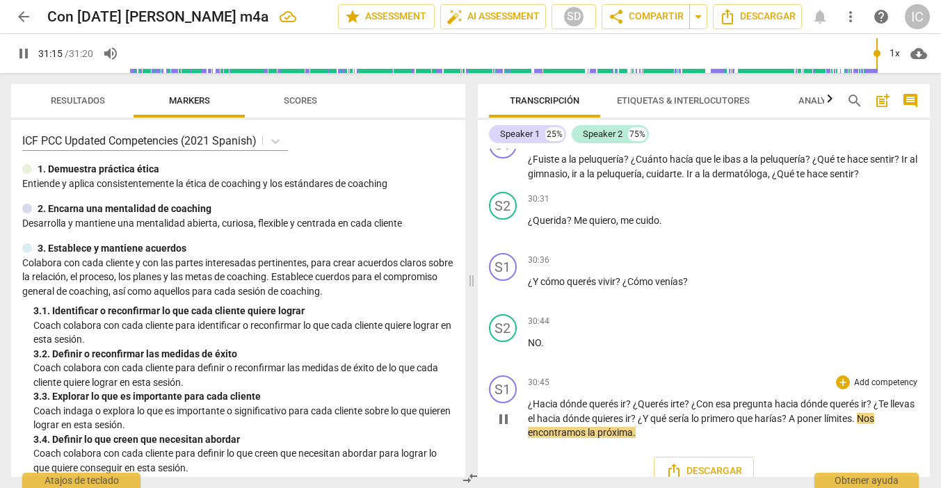
scroll to position [0, 0]
type input "1880"
click at [748, 253] on div "30:36 + Add competency keyboard_arrow_right" at bounding box center [724, 260] width 392 height 14
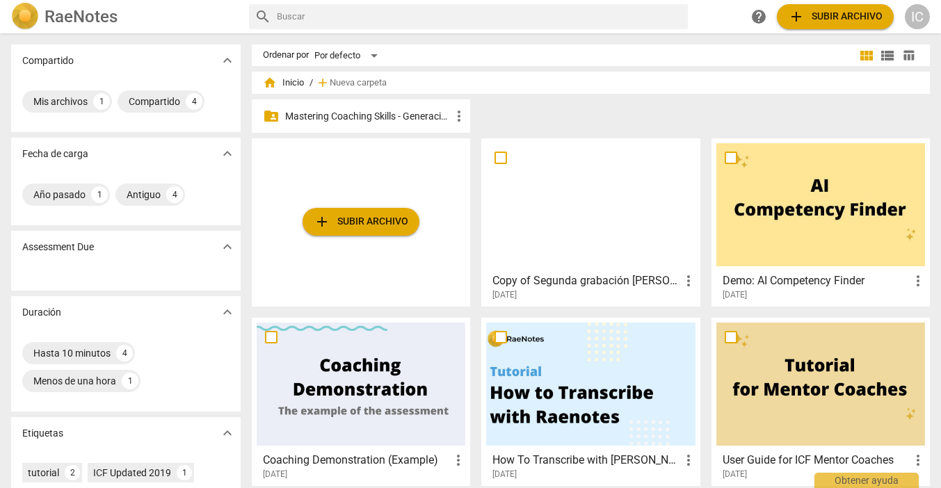
click at [412, 115] on p "Mastering Coaching Skills - Generación 31" at bounding box center [368, 116] width 166 height 15
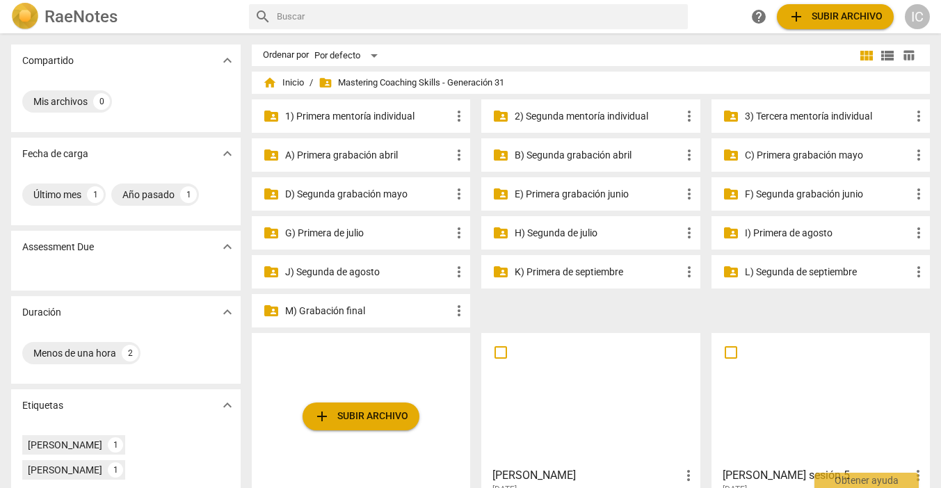
click at [794, 232] on p "I) Primera de agosto" at bounding box center [828, 233] width 166 height 15
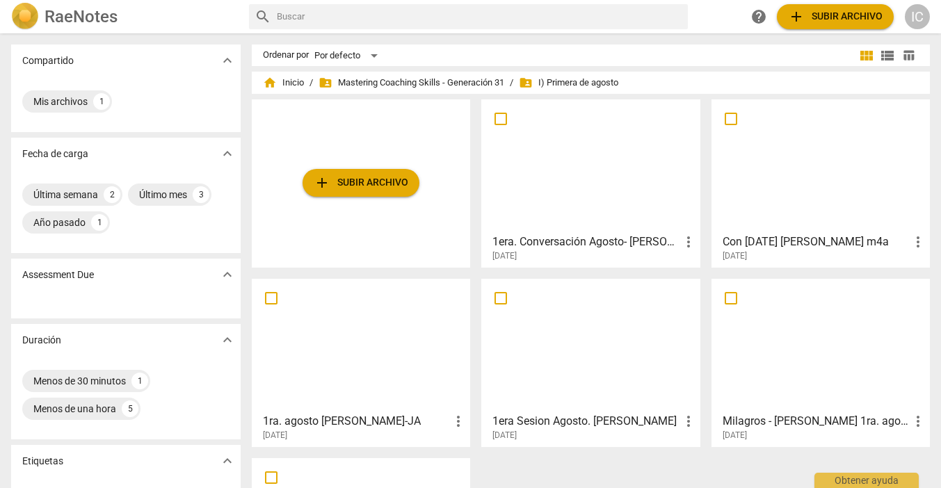
click at [821, 182] on div at bounding box center [820, 165] width 209 height 123
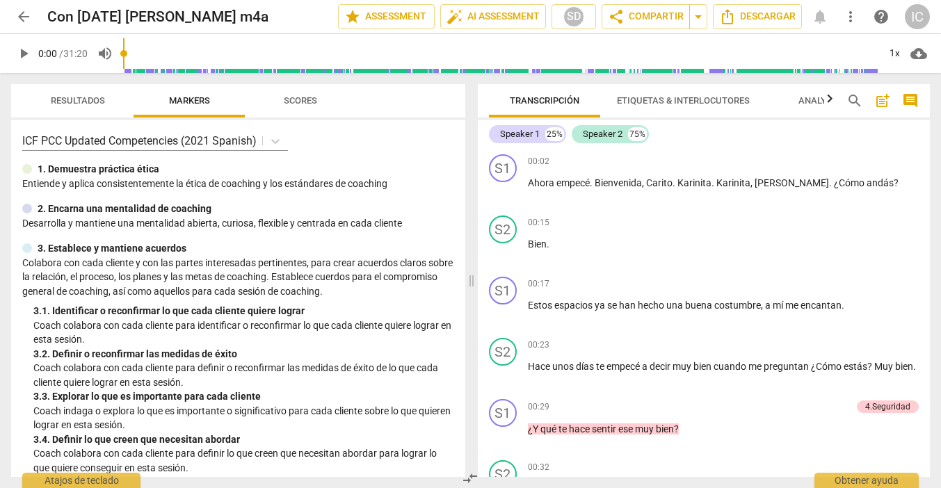
click at [18, 17] on span "arrow_back" at bounding box center [23, 16] width 17 height 17
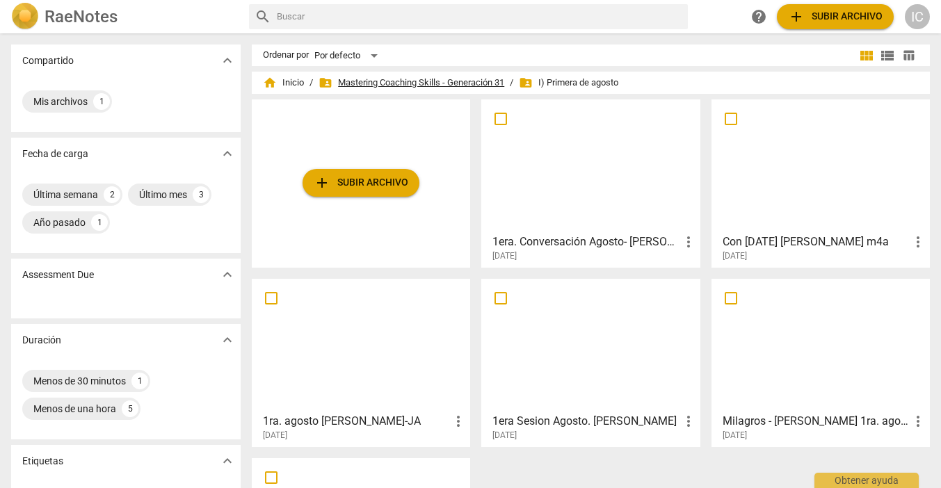
click at [415, 79] on span "folder_shared Mastering Coaching Skills - Generación 31" at bounding box center [412, 83] width 186 height 14
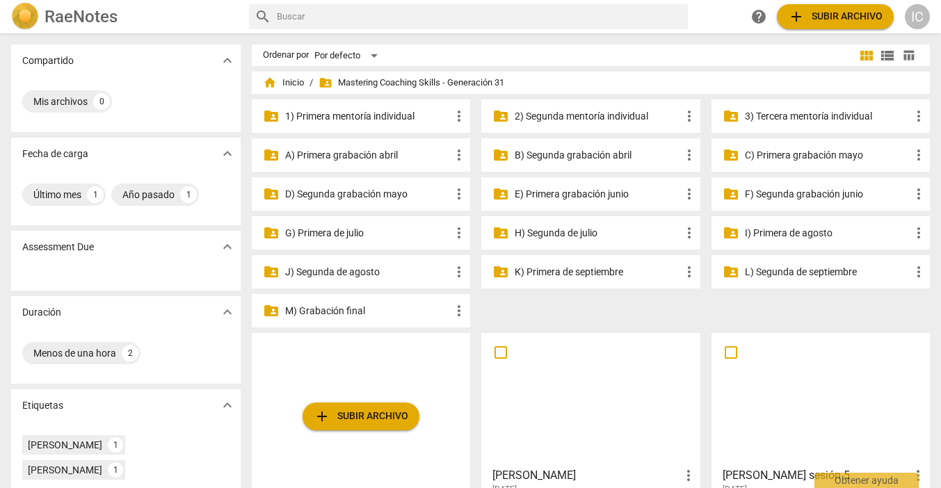
click at [345, 269] on p "J) Segunda de agosto" at bounding box center [368, 272] width 166 height 15
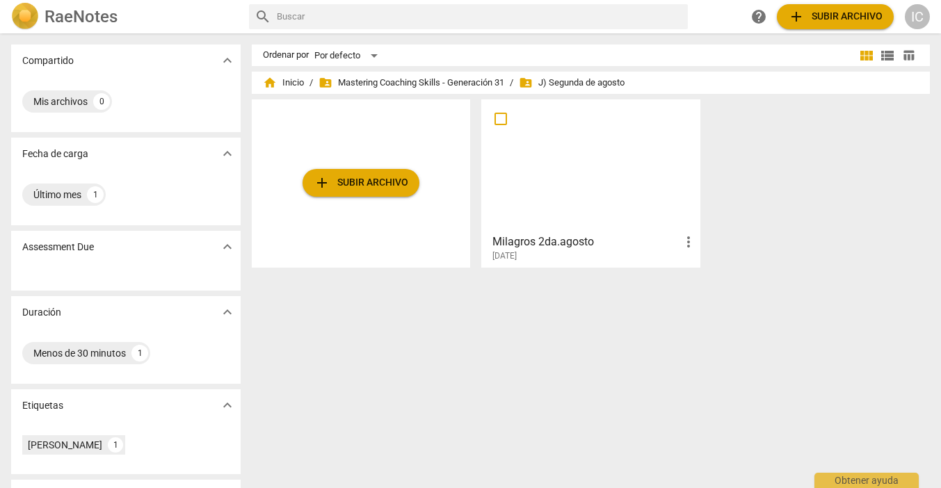
click at [360, 182] on span "add Subir archivo" at bounding box center [361, 183] width 95 height 17
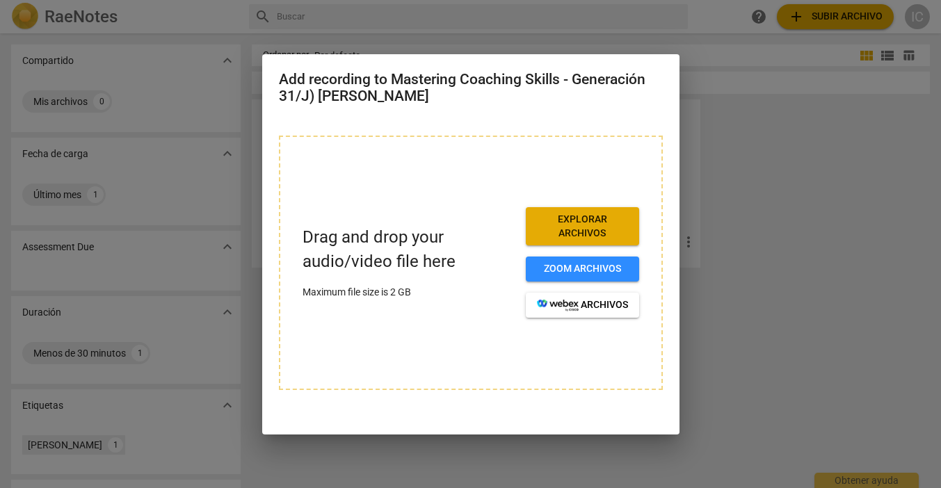
click at [616, 225] on span "Explorar archivos" at bounding box center [582, 226] width 91 height 27
click at [595, 218] on span "Explorar archivos" at bounding box center [582, 226] width 91 height 27
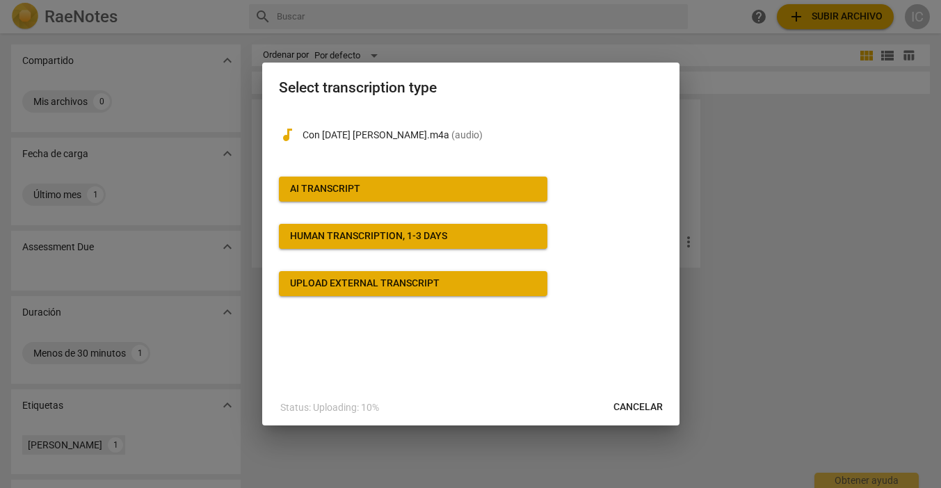
click at [469, 193] on span "AI Transcript" at bounding box center [413, 189] width 246 height 14
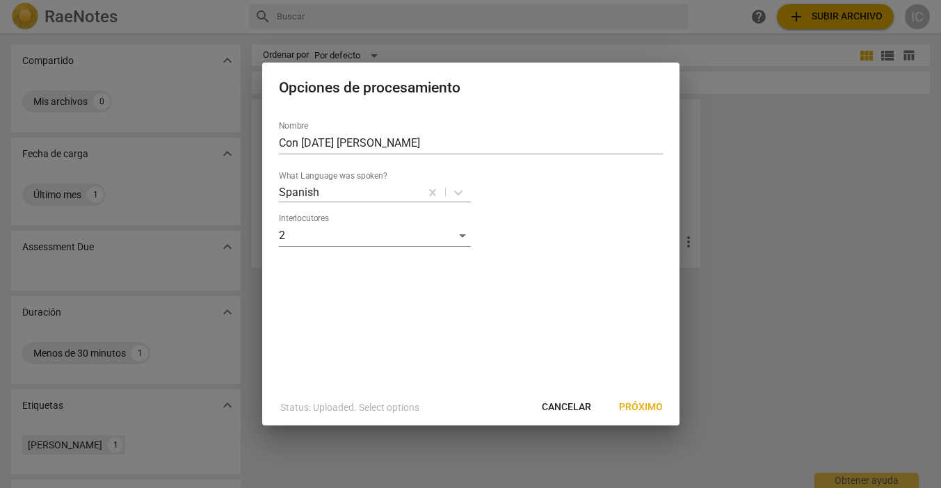
click at [634, 405] on span "Próximo" at bounding box center [641, 408] width 44 height 14
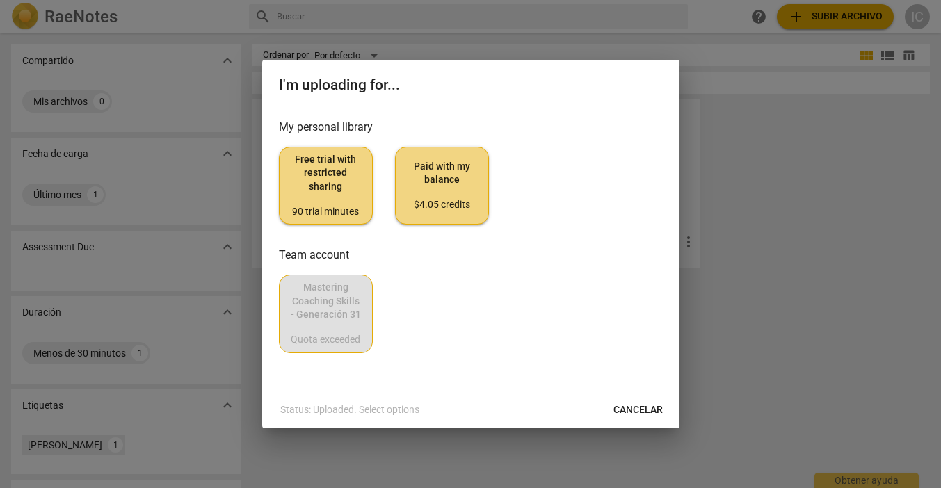
click at [448, 191] on span "Paid with my balance $4.05 credits" at bounding box center [442, 186] width 70 height 52
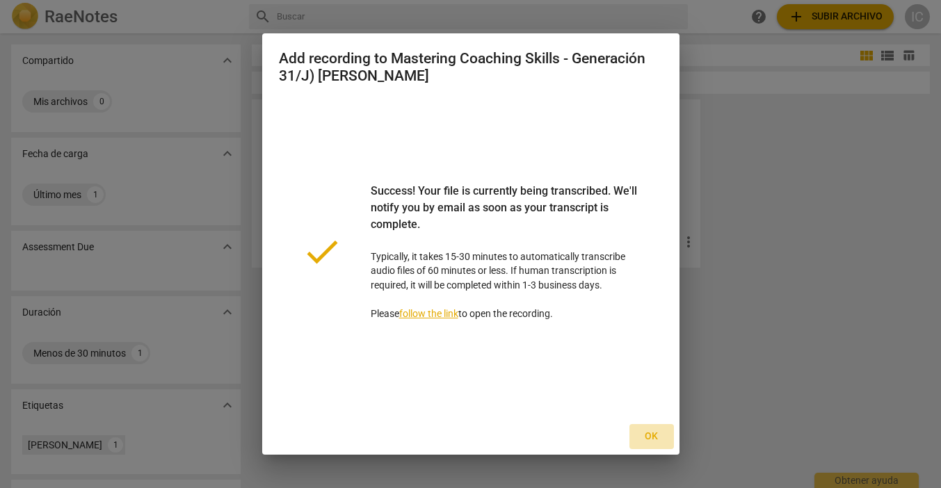
click at [653, 433] on span "Ok" at bounding box center [652, 437] width 22 height 14
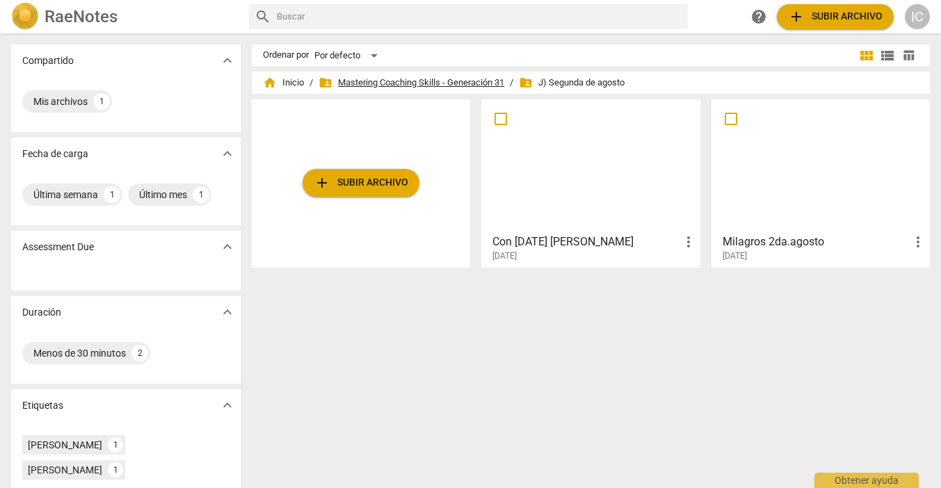
click at [390, 85] on span "folder_shared Mastering Coaching Skills - Generación 31" at bounding box center [412, 83] width 186 height 14
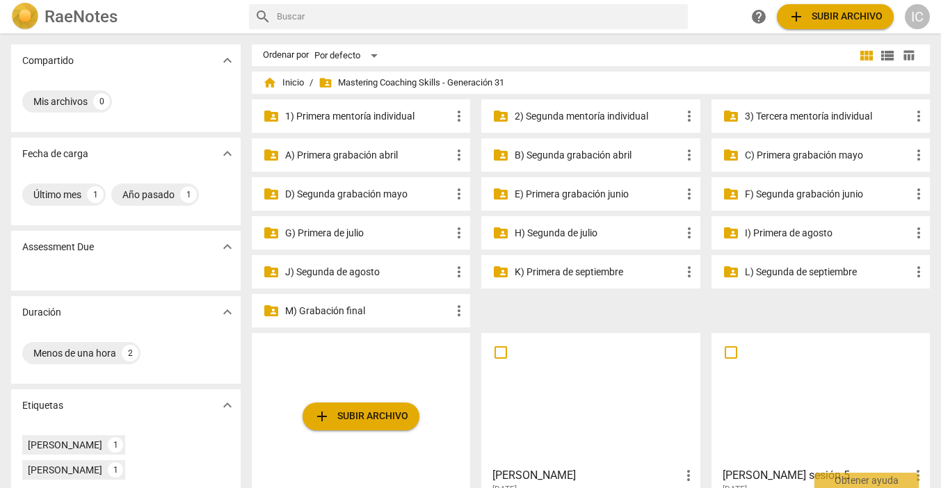
click at [593, 271] on p "K) Primera de septiembre" at bounding box center [598, 272] width 166 height 15
click at [408, 275] on p "J) Segunda de agosto" at bounding box center [368, 272] width 166 height 15
